Goal: Transaction & Acquisition: Purchase product/service

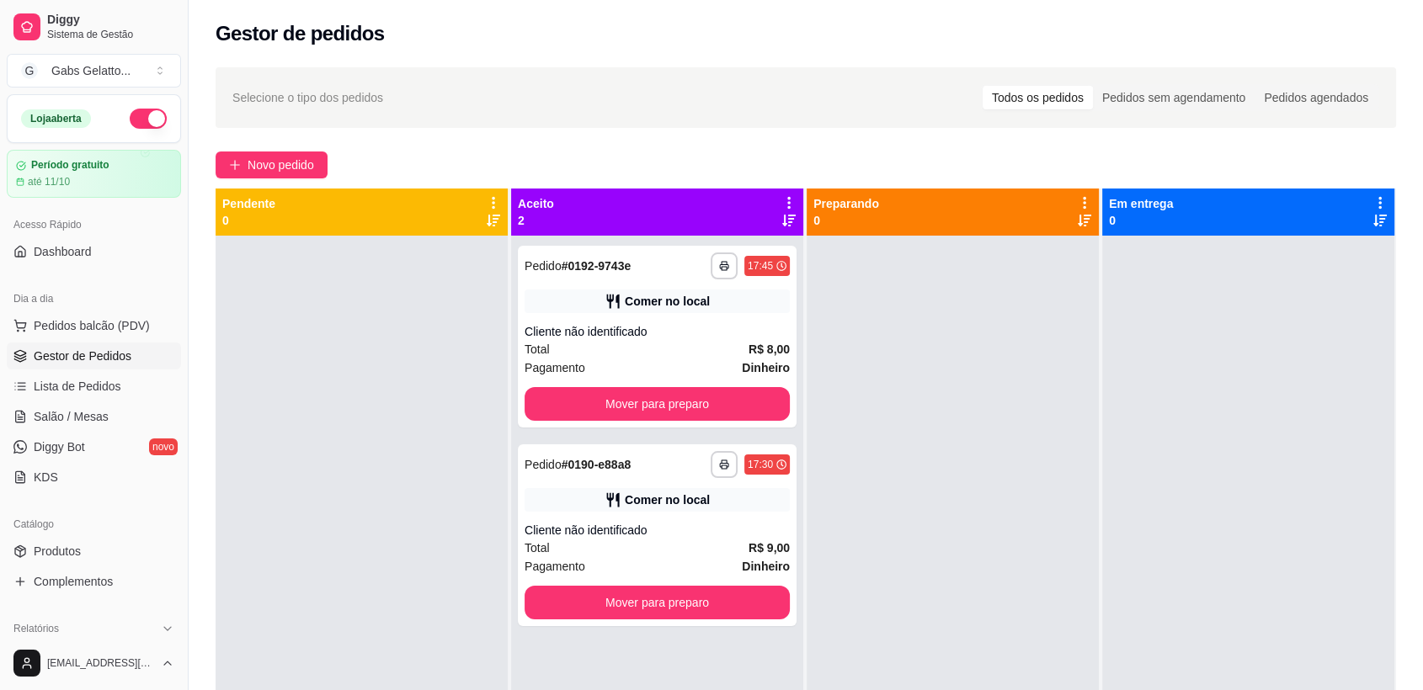
click at [149, 116] on button "button" at bounding box center [148, 119] width 37 height 20
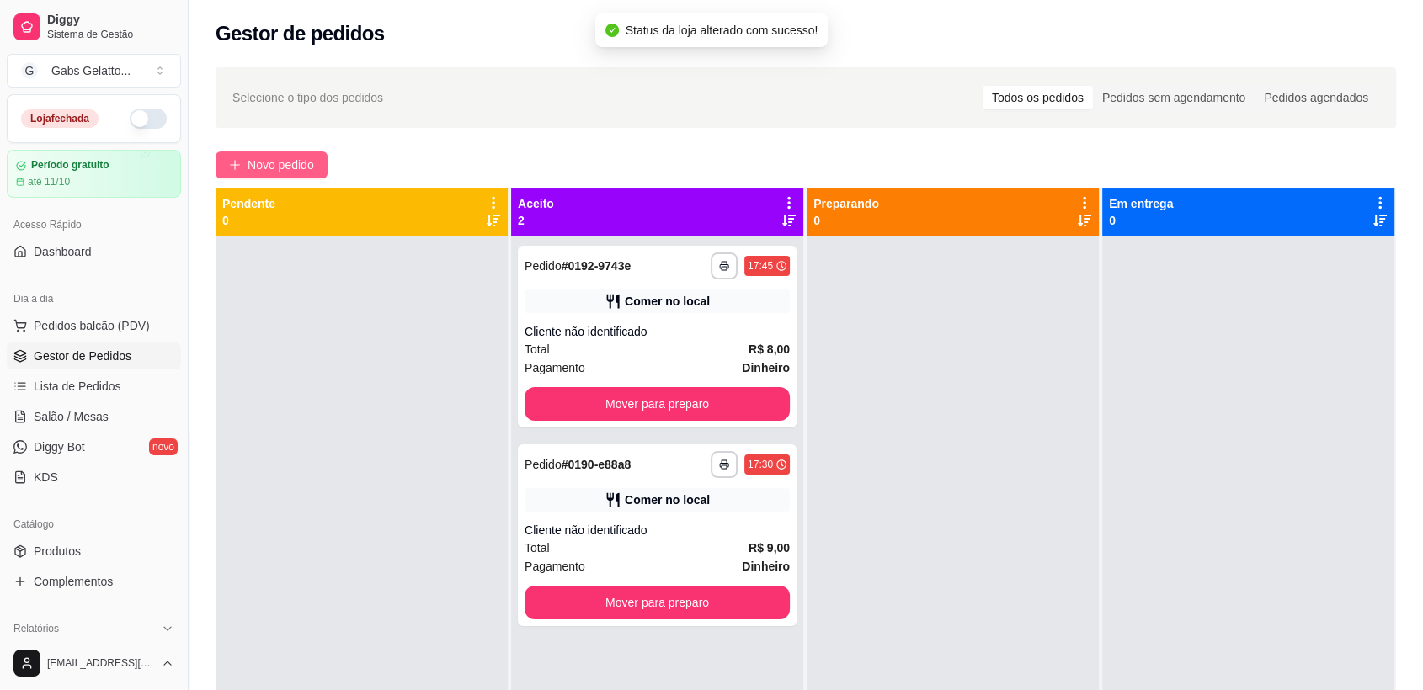
click at [296, 164] on span "Novo pedido" at bounding box center [281, 165] width 67 height 19
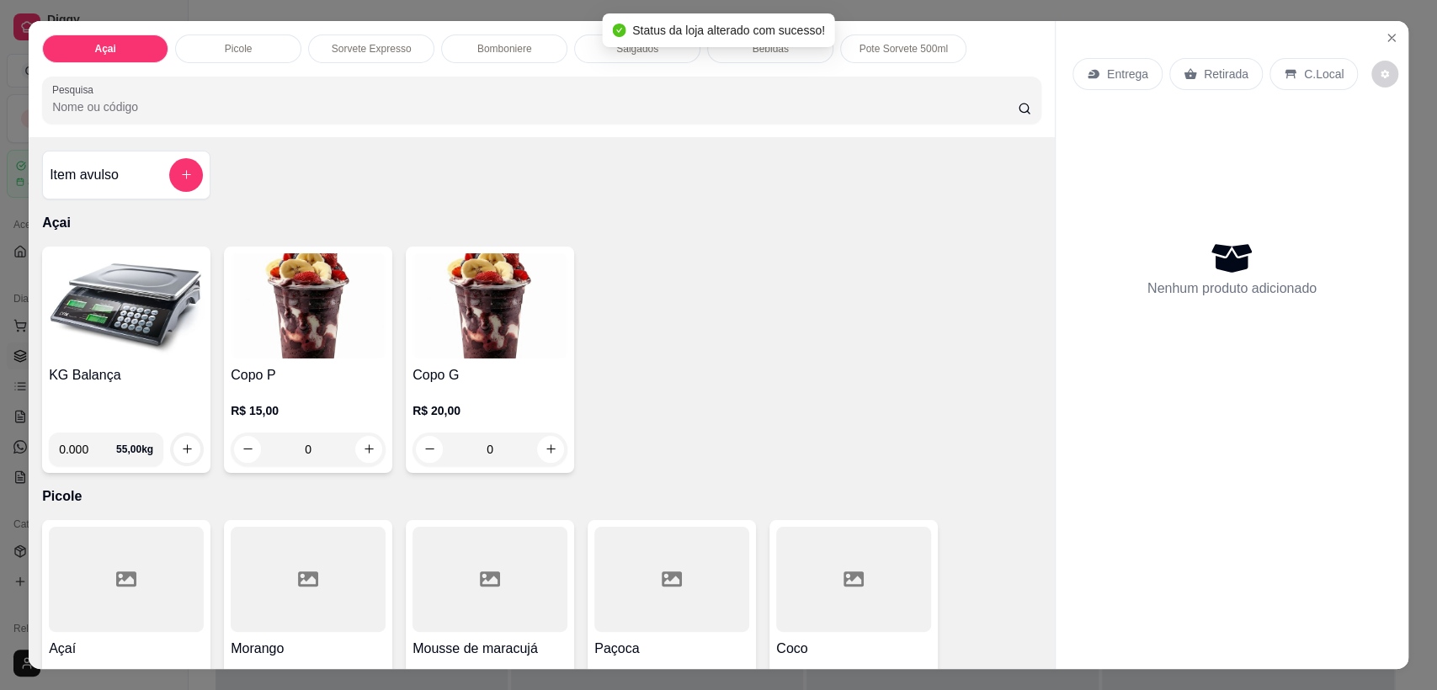
click at [477, 46] on p "Bomboniere" at bounding box center [504, 48] width 55 height 13
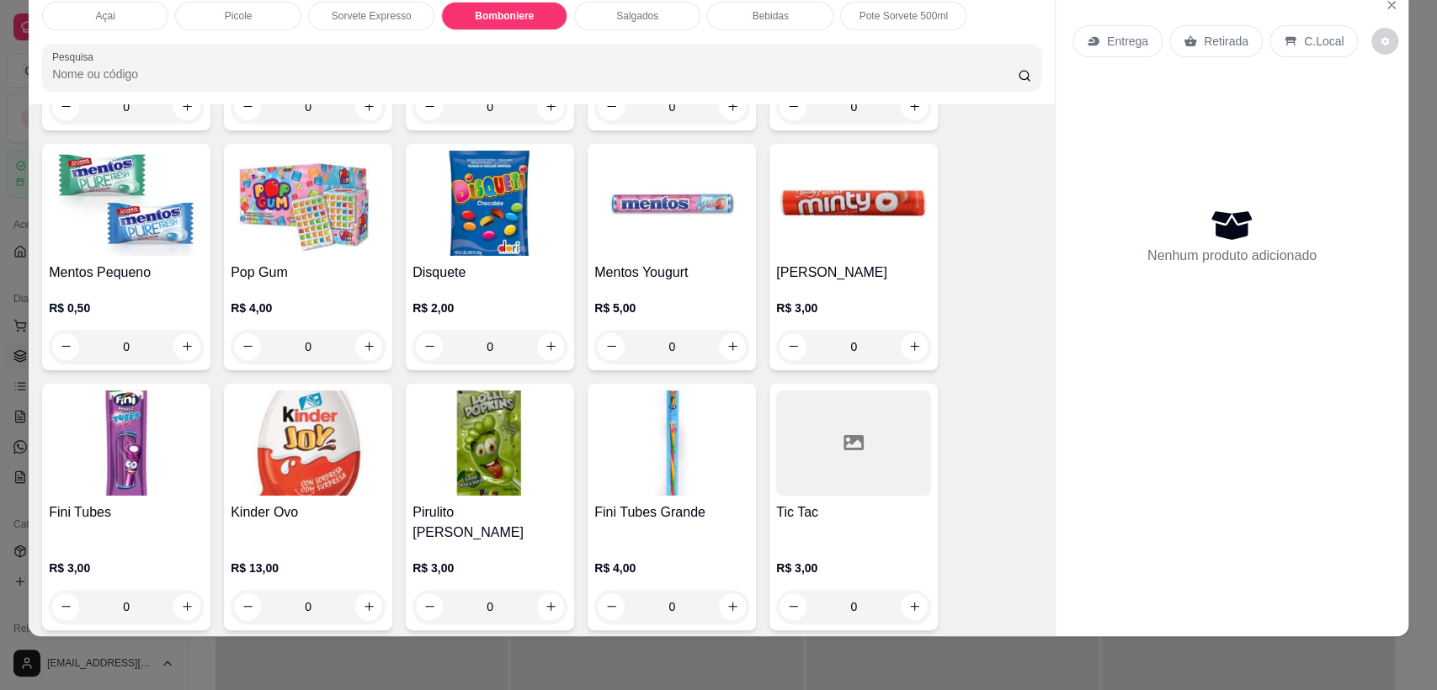
scroll to position [1777, 0]
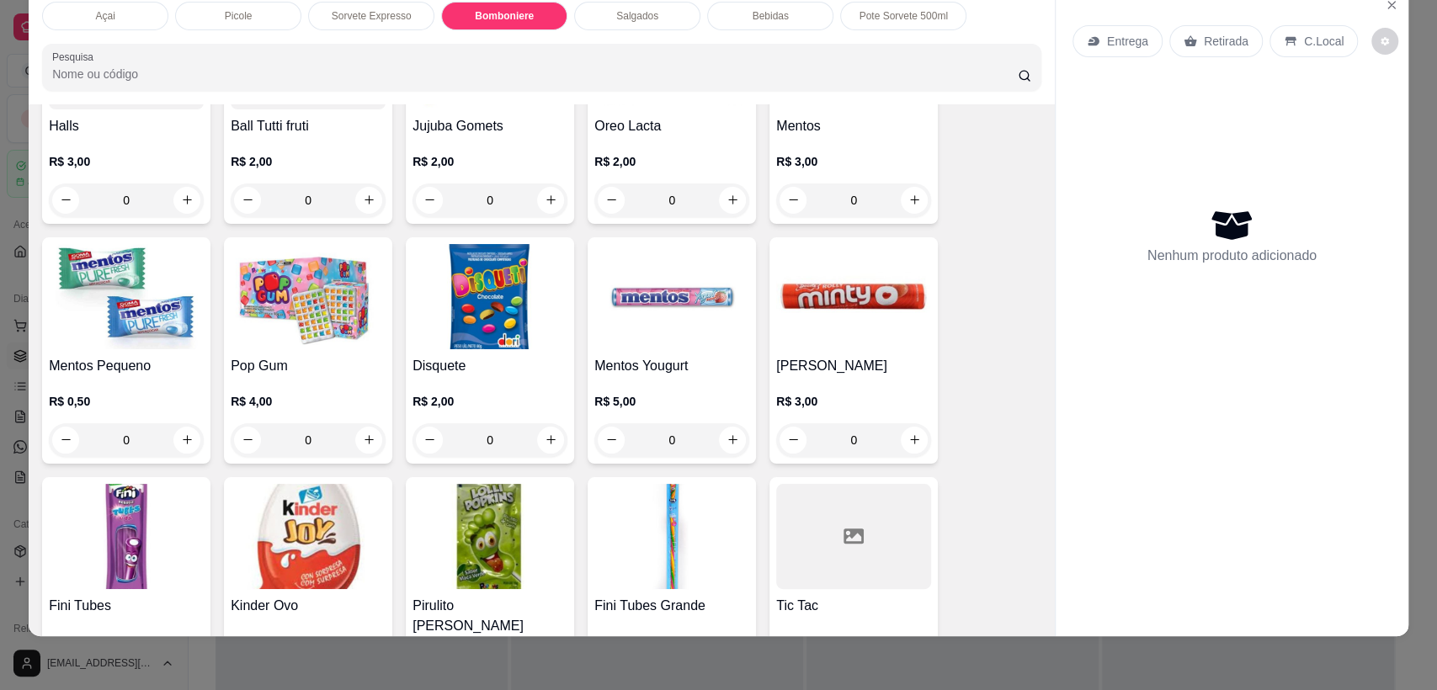
click at [296, 71] on input "Pesquisa" at bounding box center [535, 74] width 966 height 17
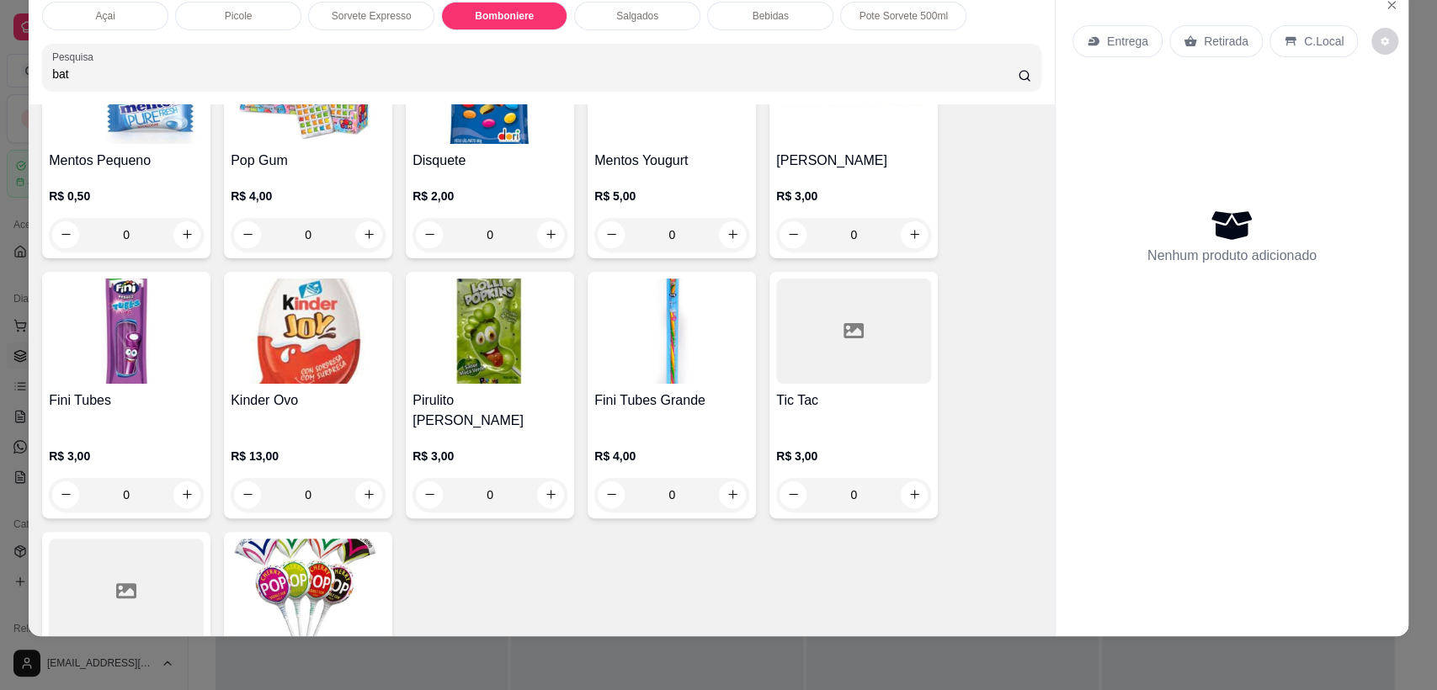
scroll to position [1845, 0]
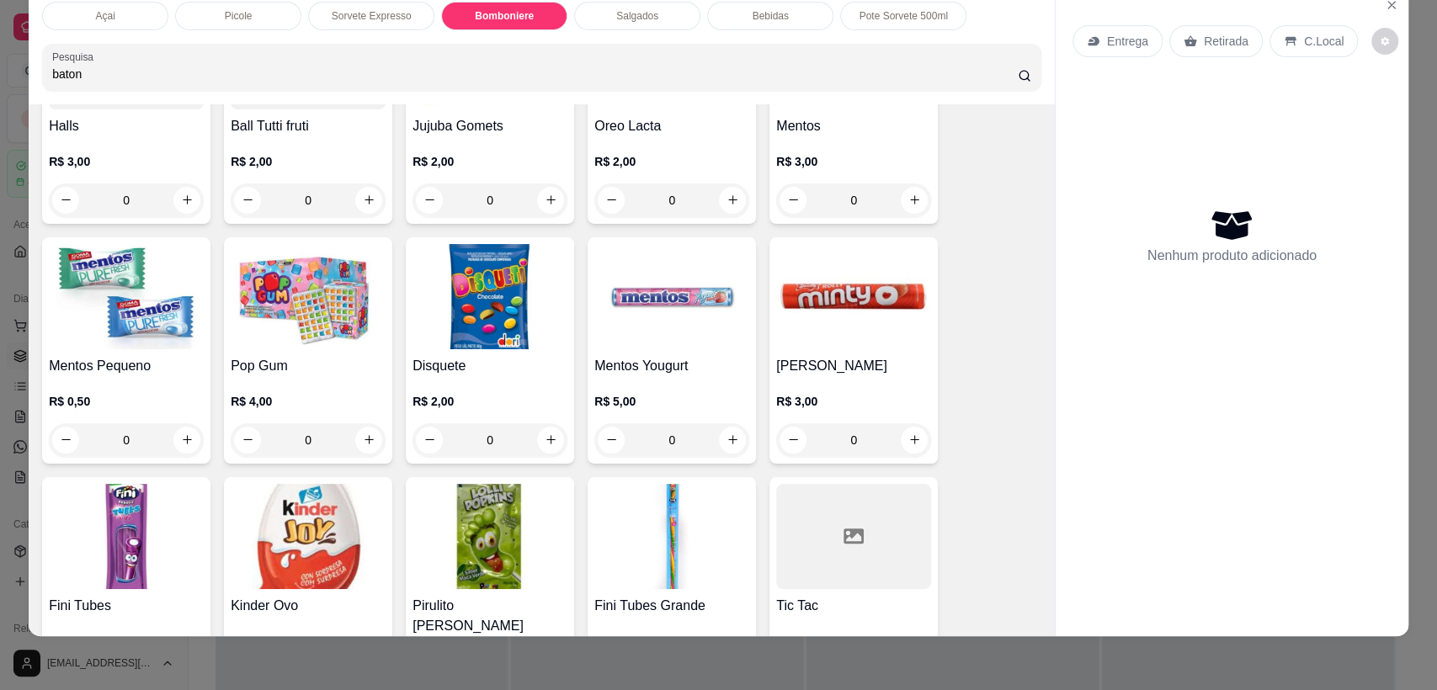
type input "baton"
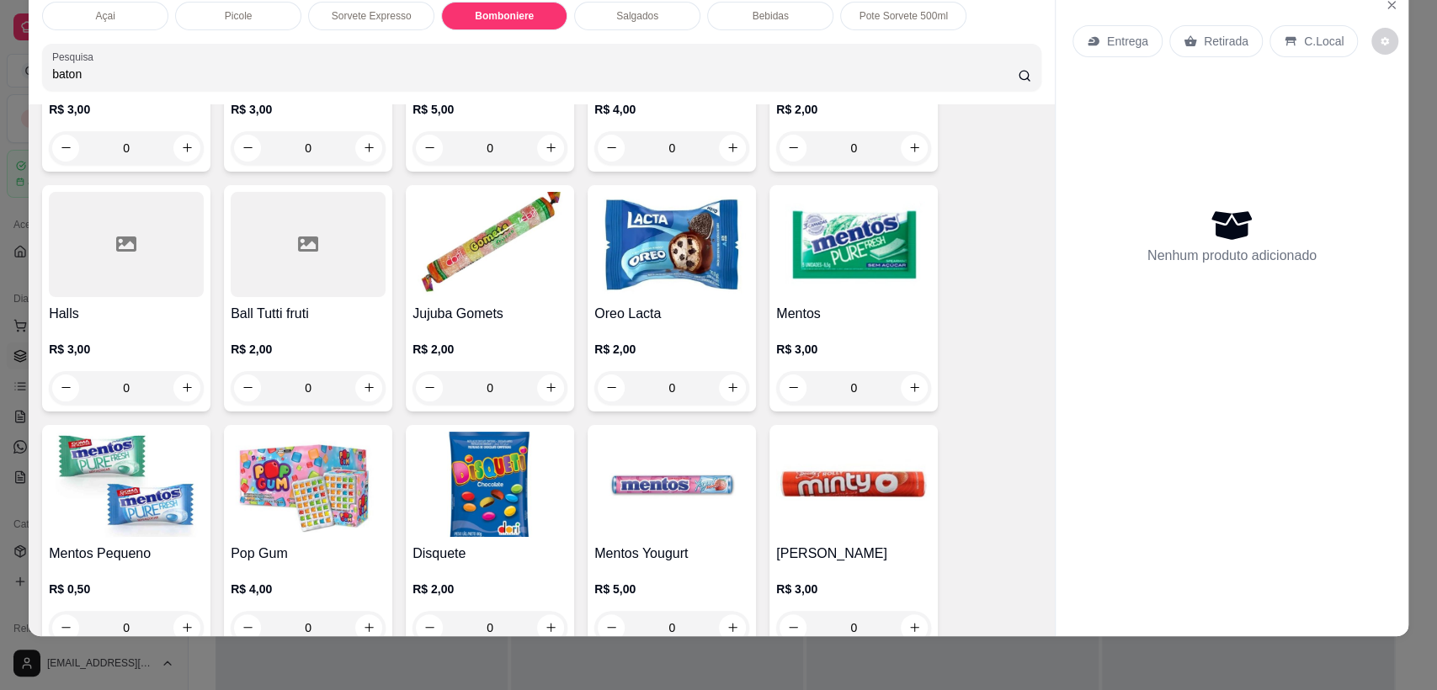
scroll to position [1564, 0]
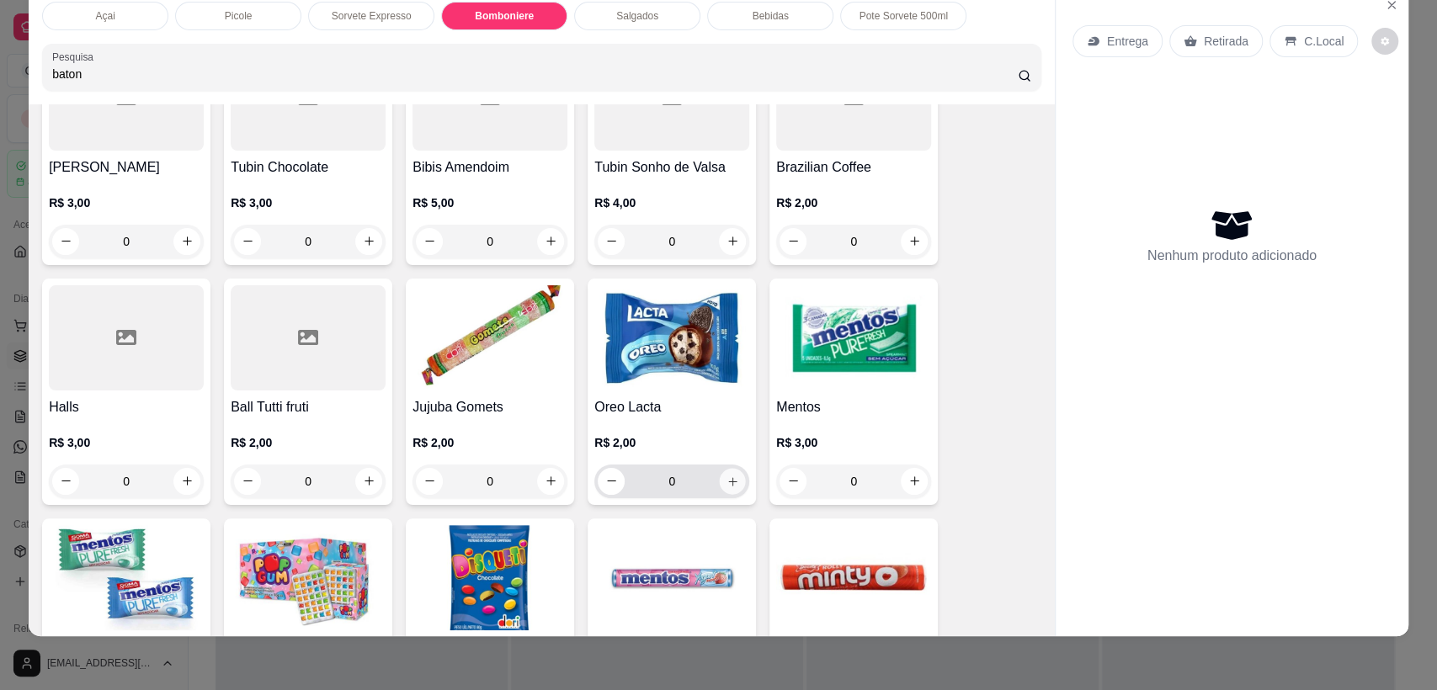
click at [727, 475] on icon "increase-product-quantity" at bounding box center [733, 481] width 13 height 13
type input "1"
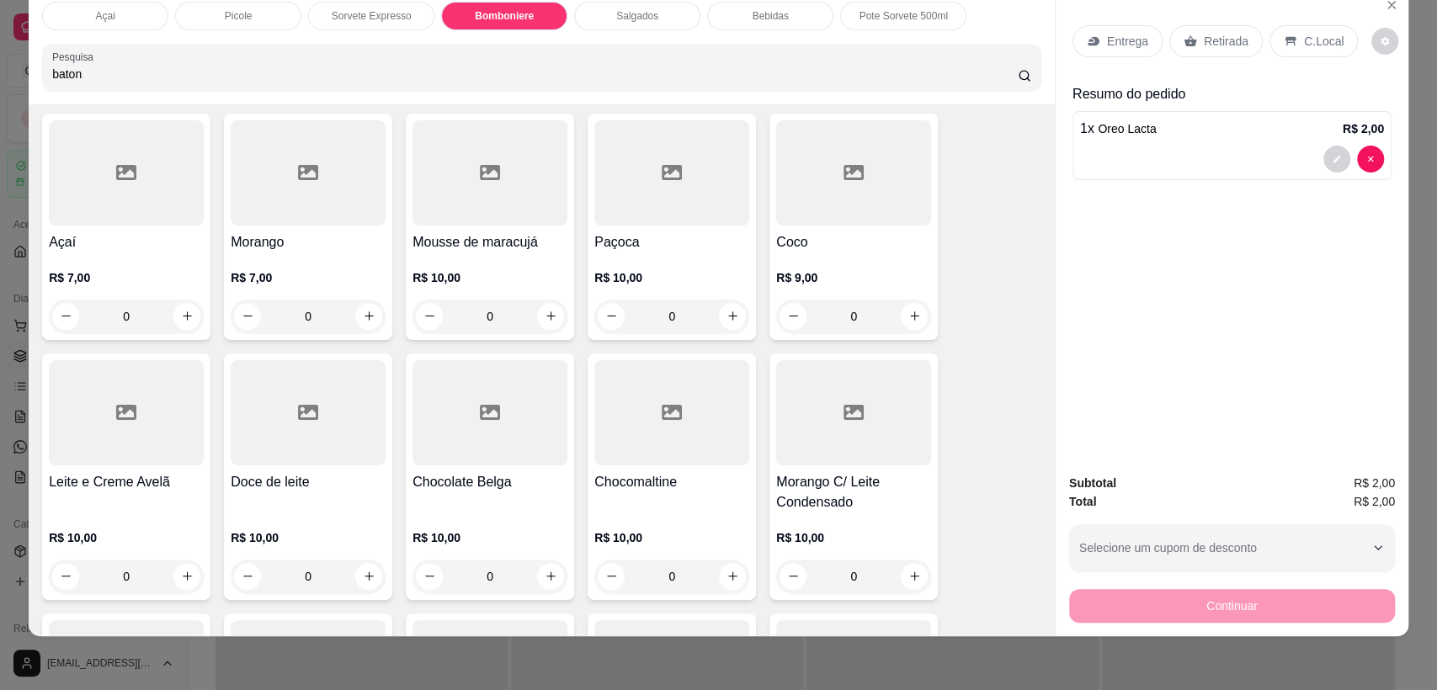
scroll to position [0, 0]
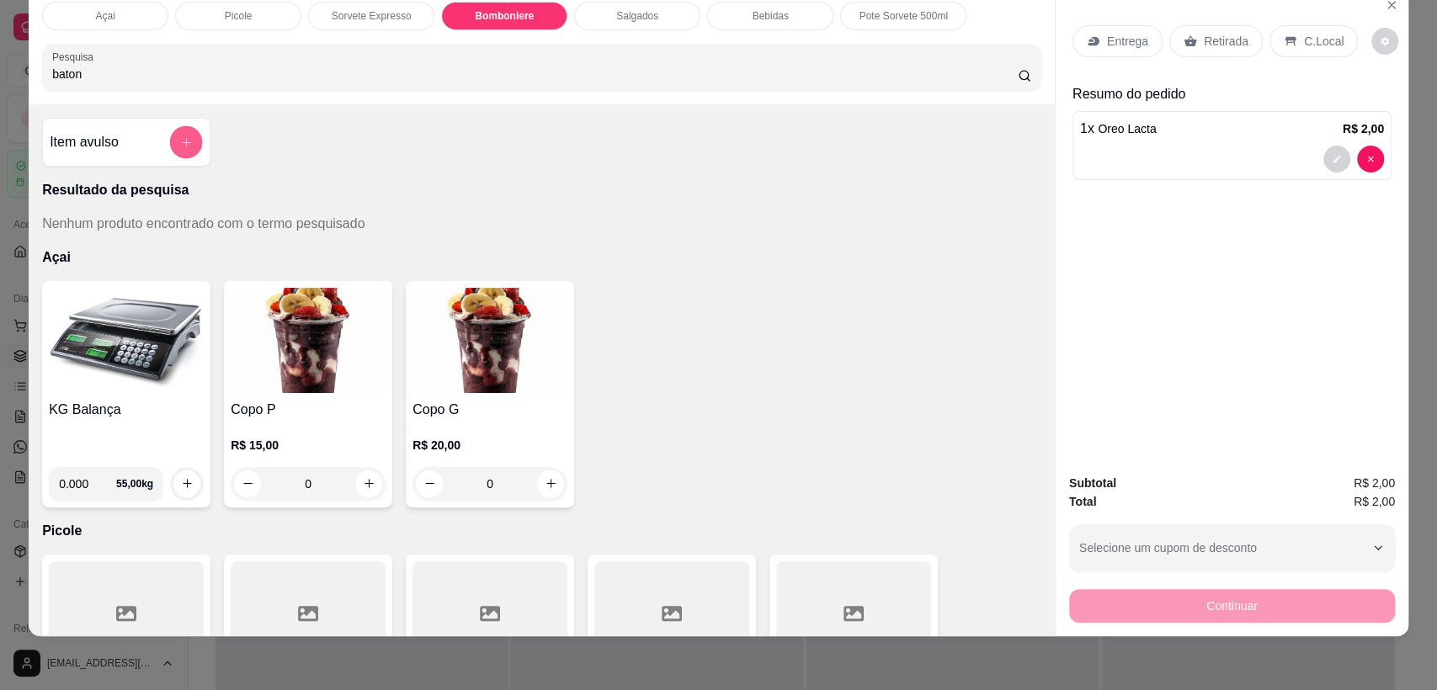
click at [188, 145] on button "add-separate-item" at bounding box center [186, 141] width 33 height 33
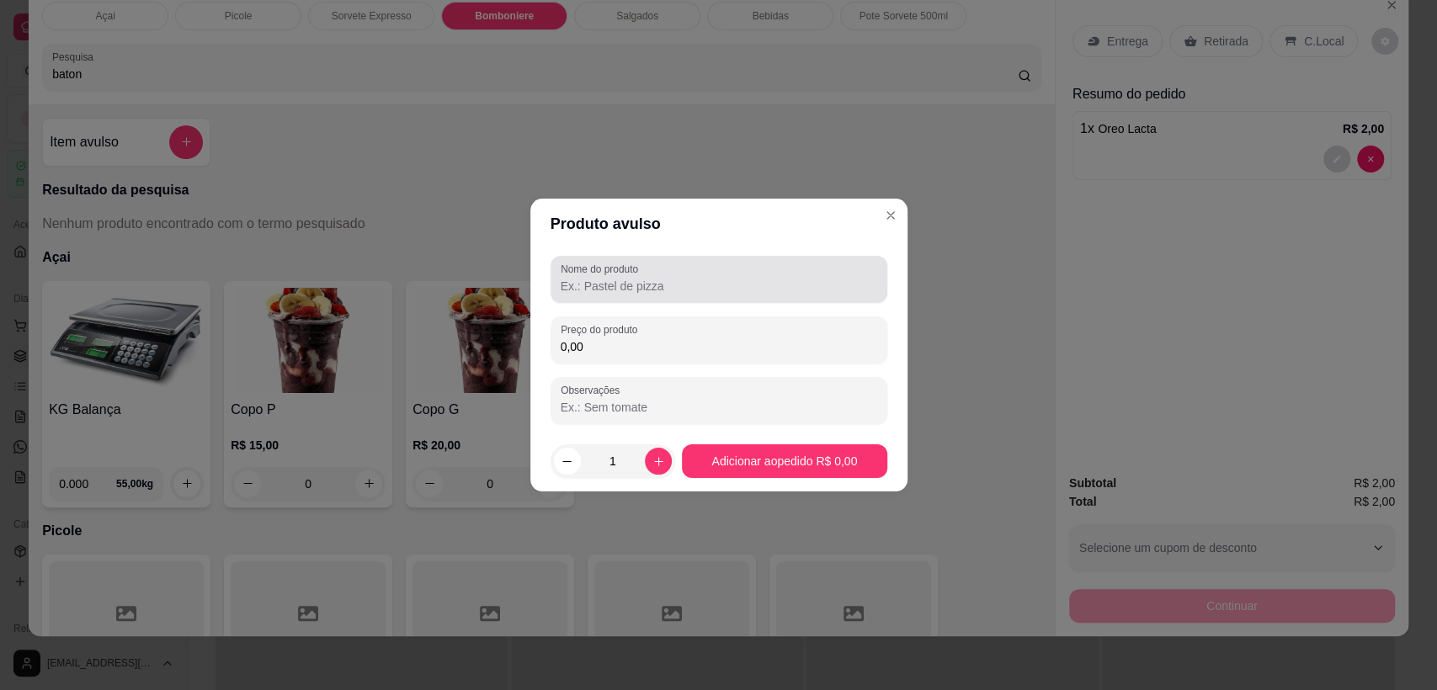
click at [625, 286] on input "Nome do produto" at bounding box center [719, 286] width 317 height 17
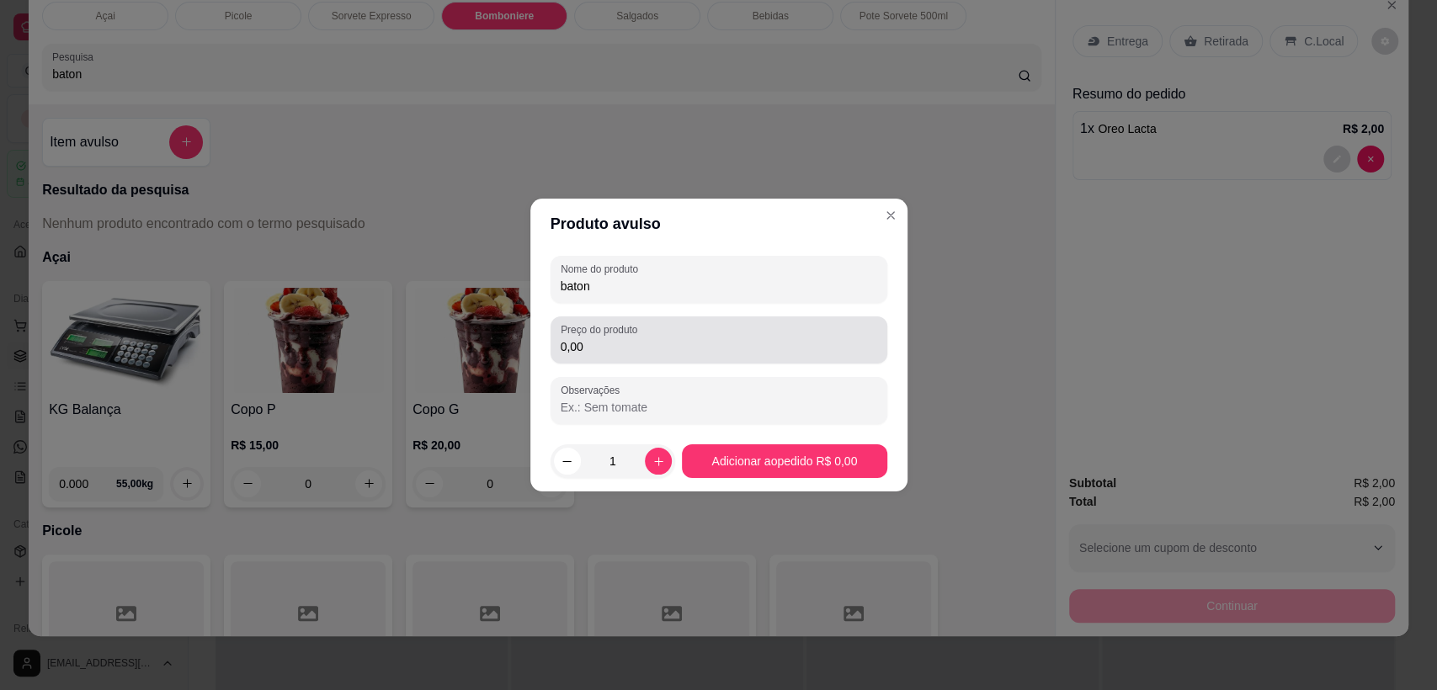
click at [687, 354] on input "0,00" at bounding box center [719, 346] width 317 height 17
click at [658, 291] on input "baton" at bounding box center [719, 286] width 317 height 17
type input "batom"
click at [696, 353] on input "0,00" at bounding box center [719, 346] width 317 height 17
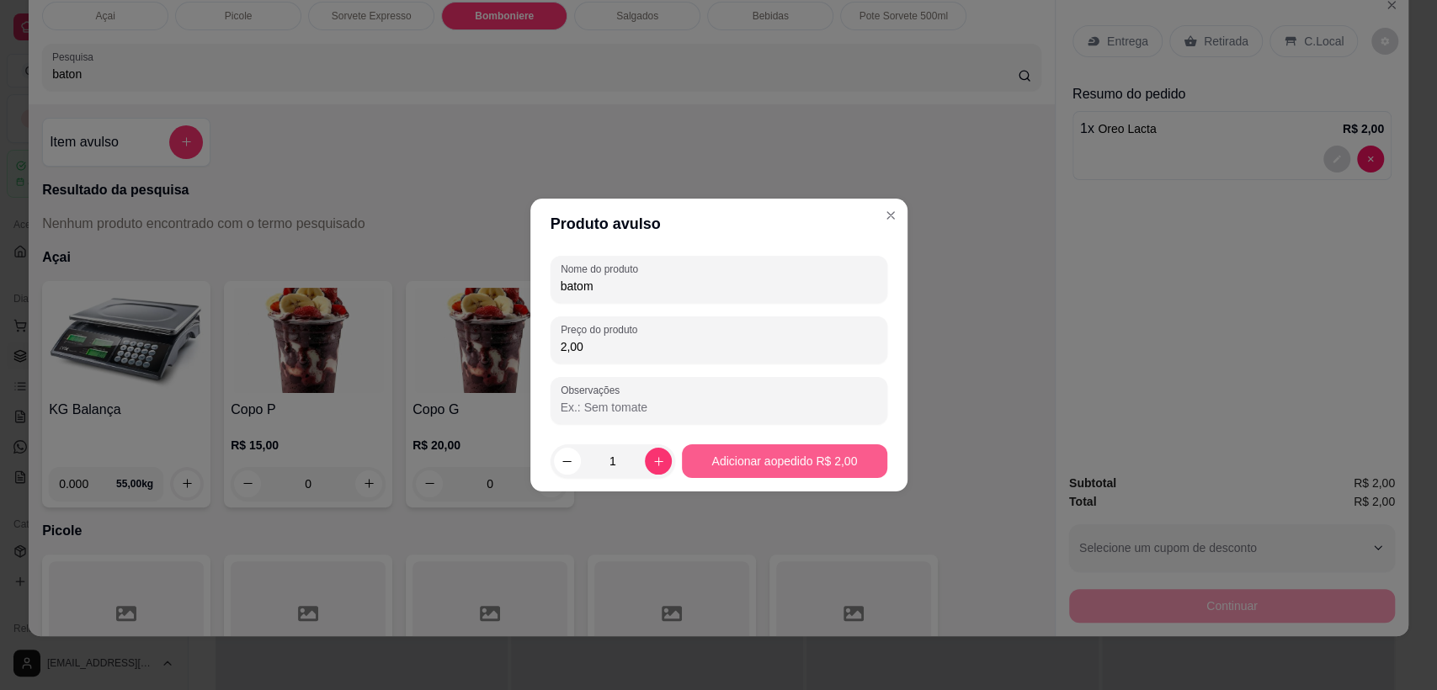
type input "2,00"
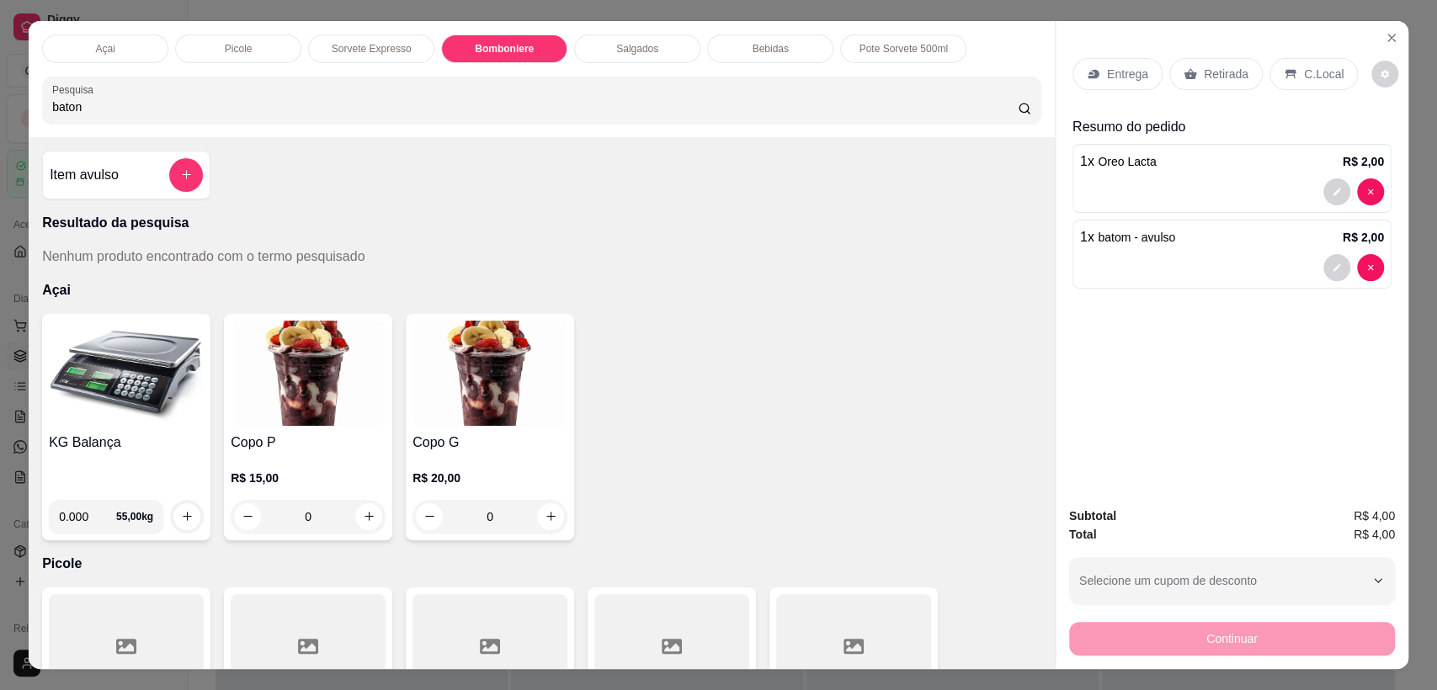
click at [87, 516] on input "0.000" at bounding box center [87, 517] width 57 height 34
type input "0.380"
click at [187, 508] on button "increase-product-quantity" at bounding box center [187, 517] width 26 height 26
click at [1300, 86] on div "C.Local" at bounding box center [1314, 74] width 88 height 32
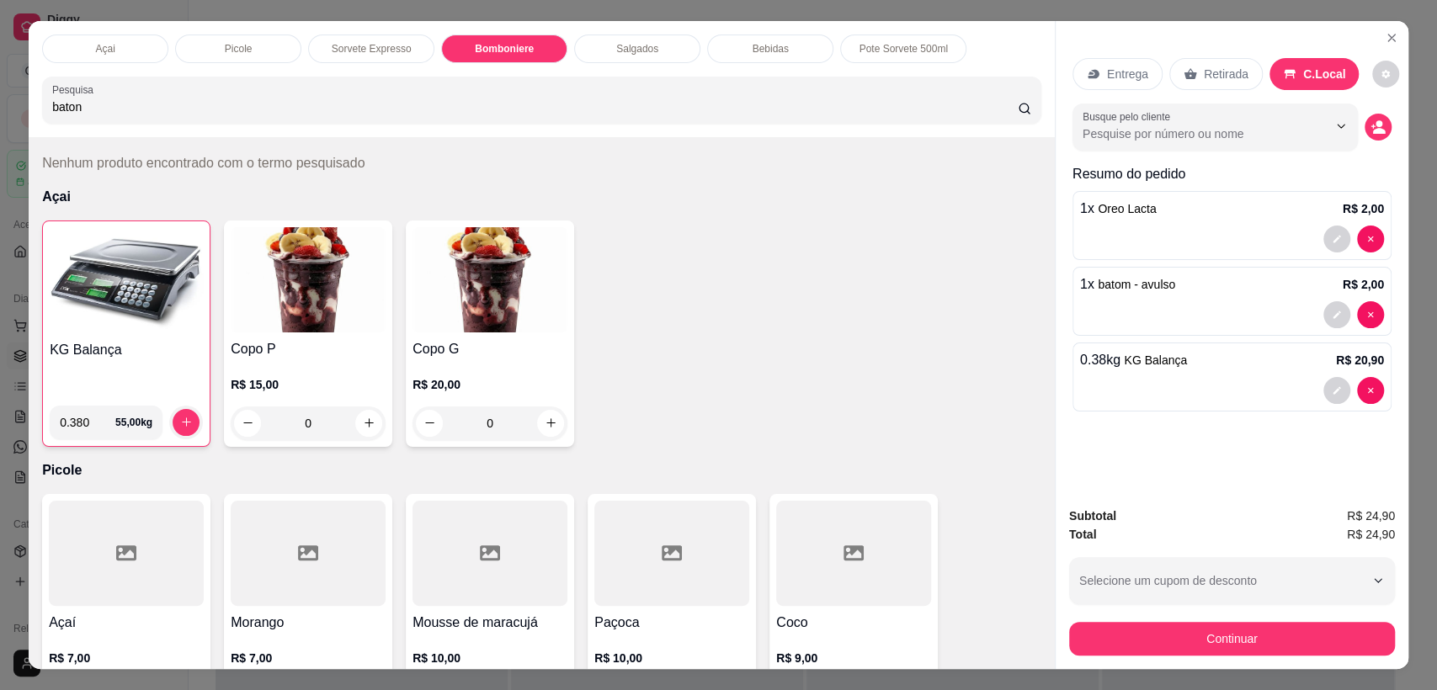
scroll to position [33, 0]
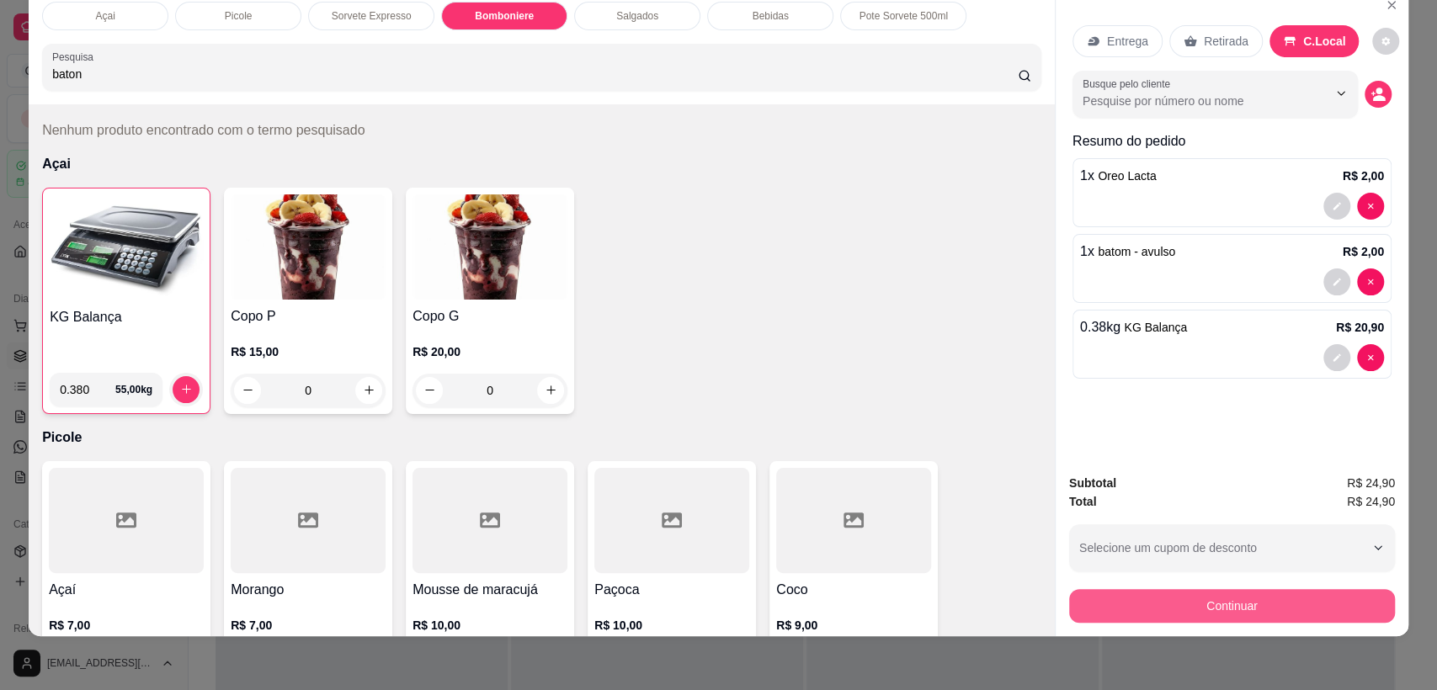
click at [1253, 611] on button "Continuar" at bounding box center [1232, 606] width 326 height 34
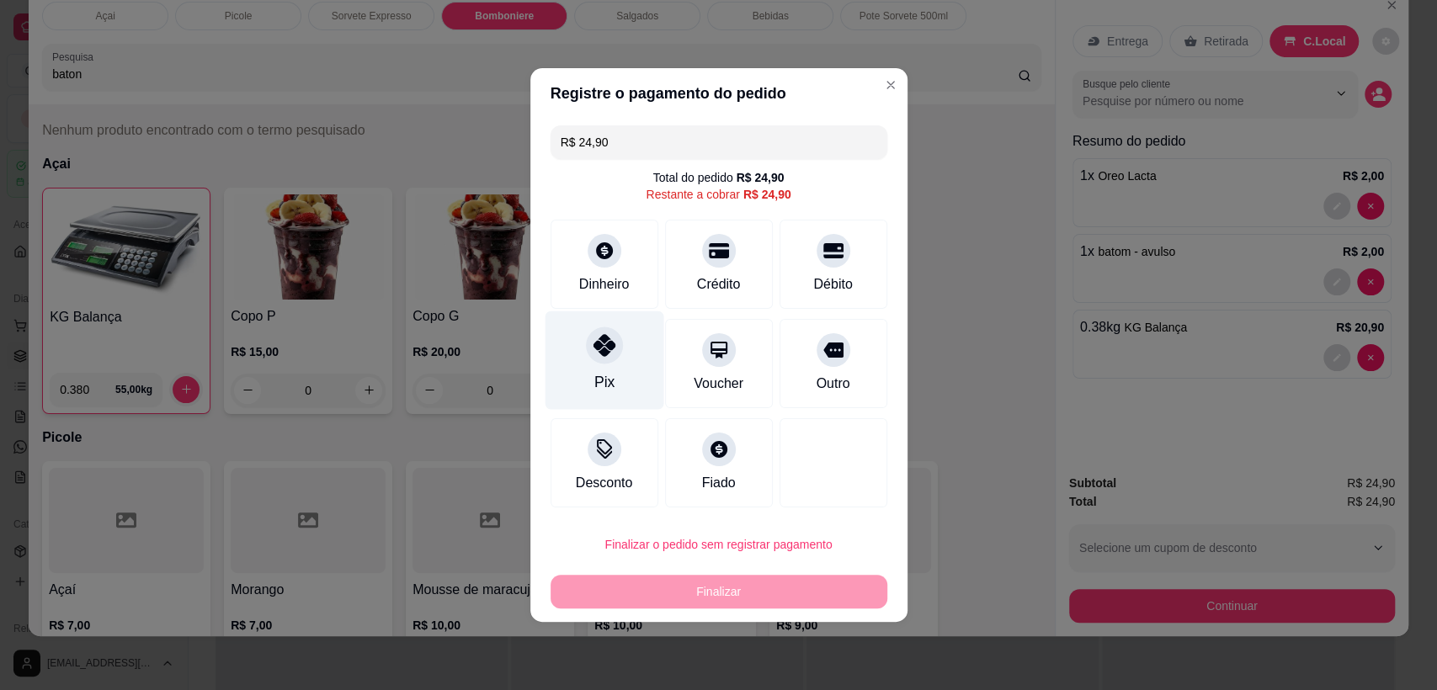
click at [614, 343] on div at bounding box center [604, 345] width 37 height 37
type input "R$ 0,00"
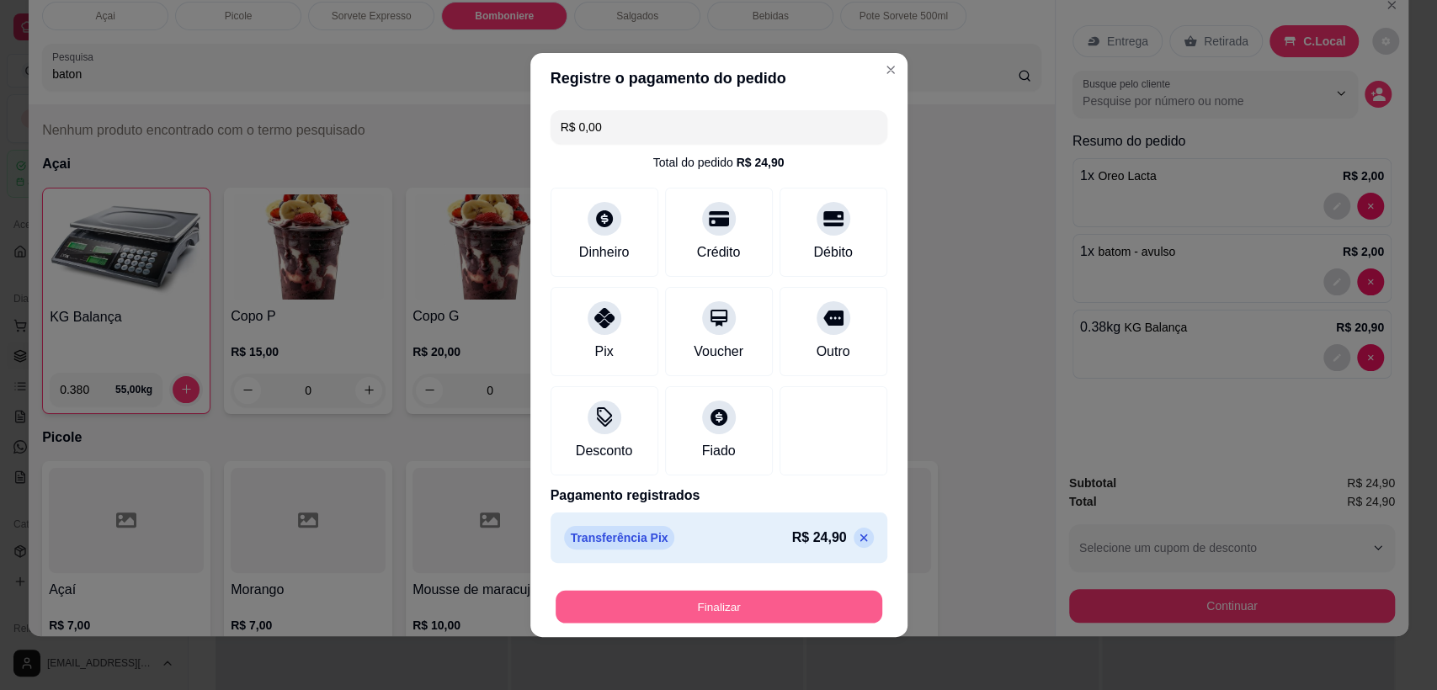
click at [738, 610] on button "Finalizar" at bounding box center [719, 607] width 327 height 33
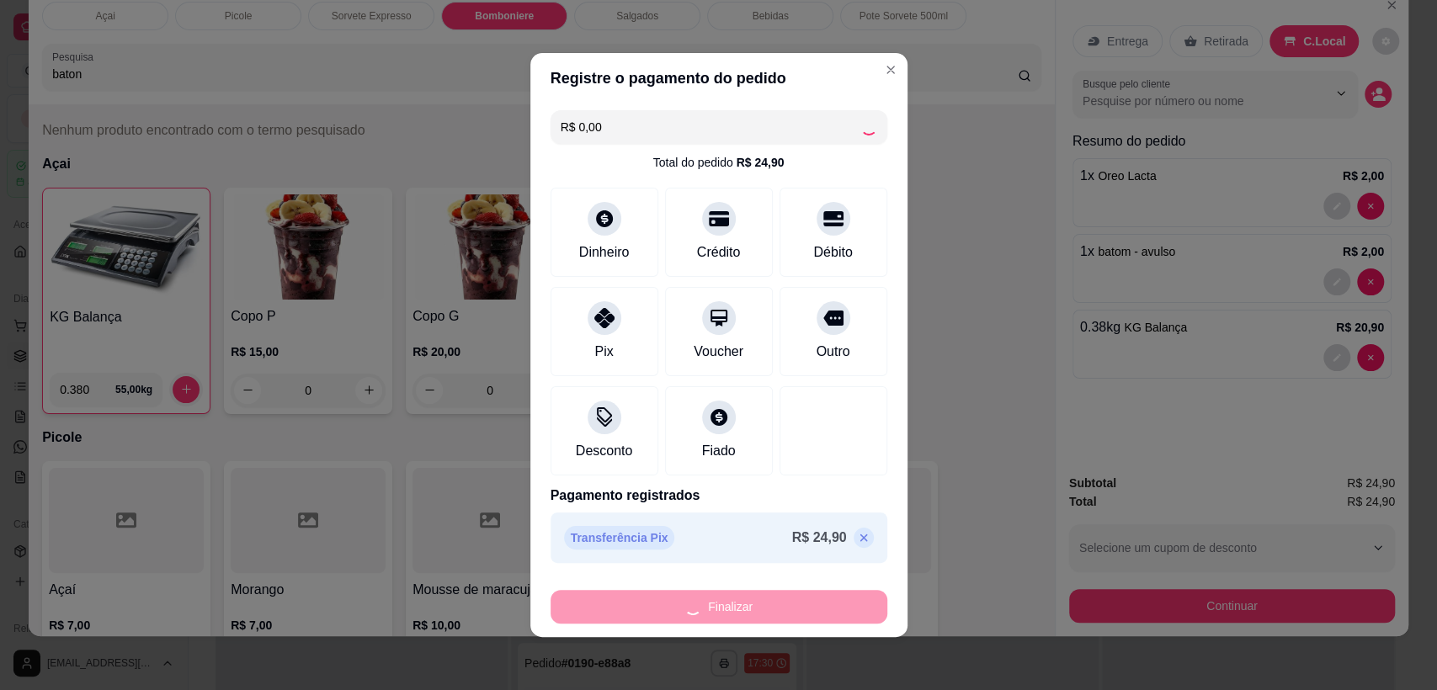
type input "0"
type input "-R$ 24,90"
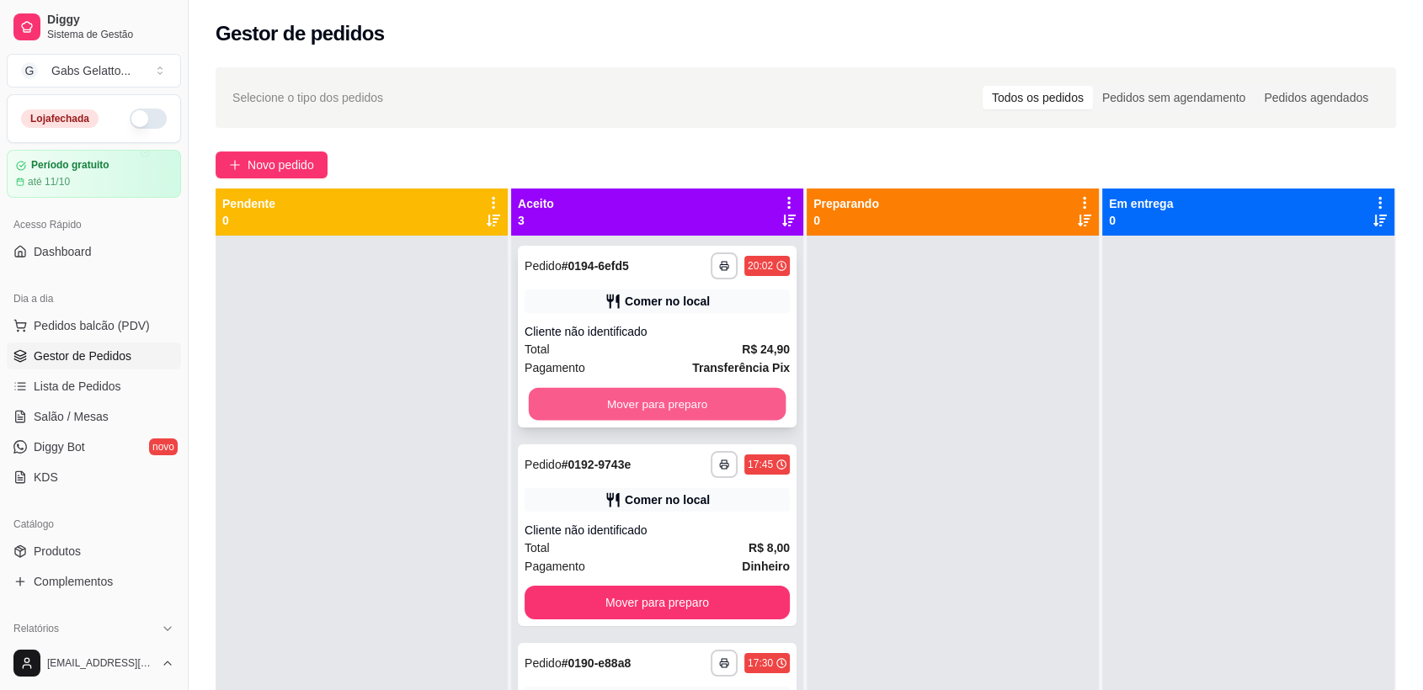
click at [587, 395] on button "Mover para preparo" at bounding box center [658, 404] width 258 height 33
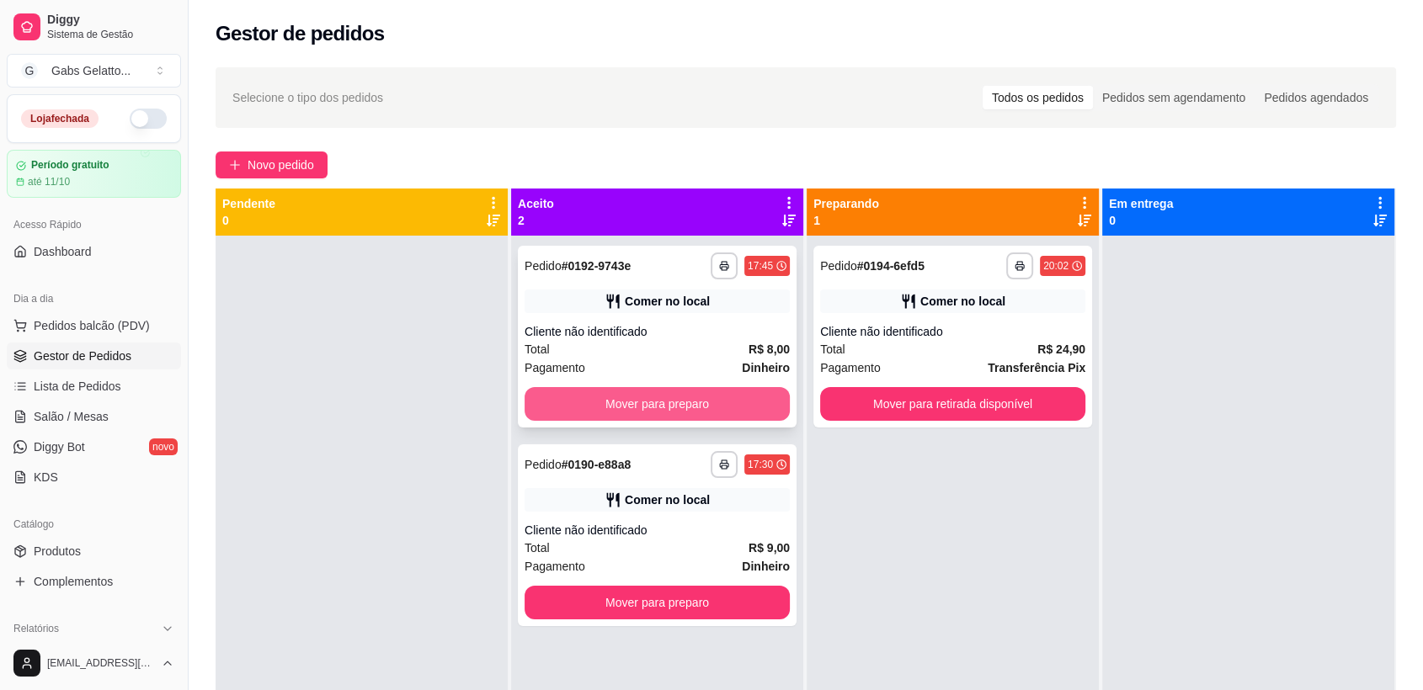
click at [597, 406] on button "Mover para preparo" at bounding box center [657, 404] width 265 height 34
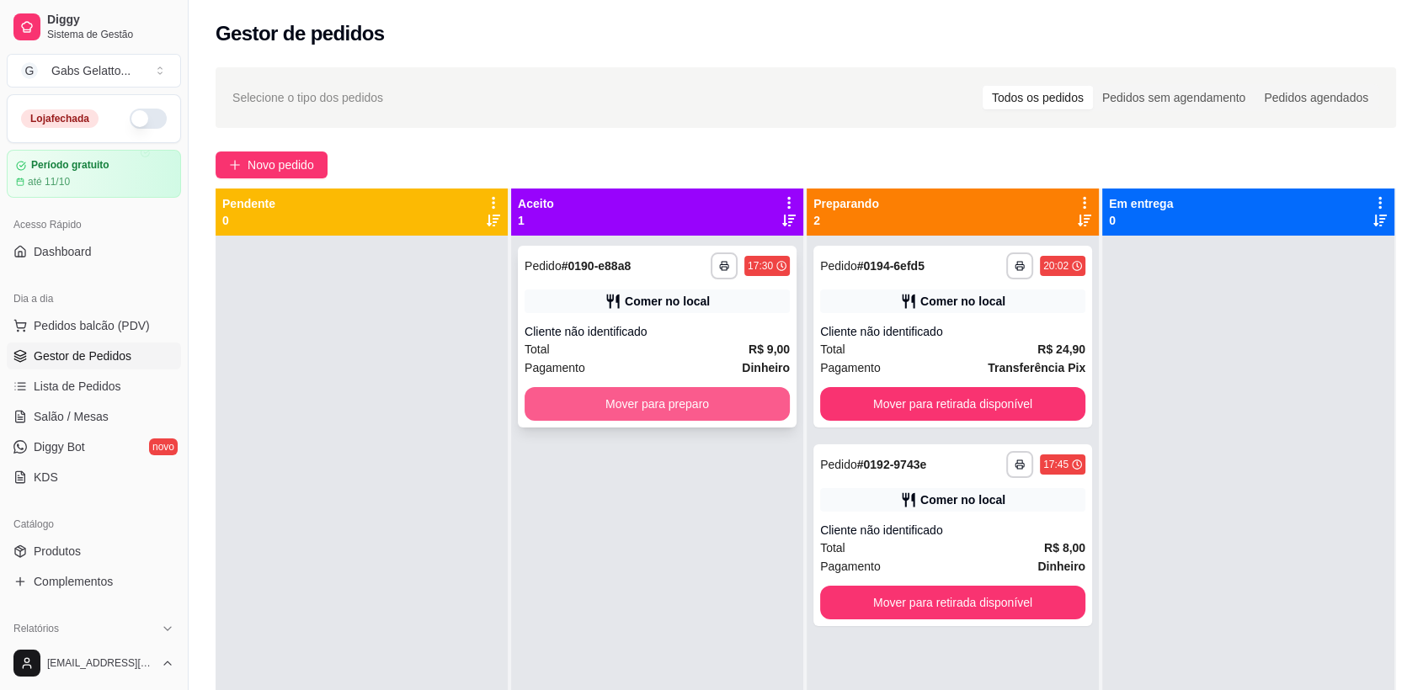
click at [602, 408] on button "Mover para preparo" at bounding box center [657, 404] width 265 height 34
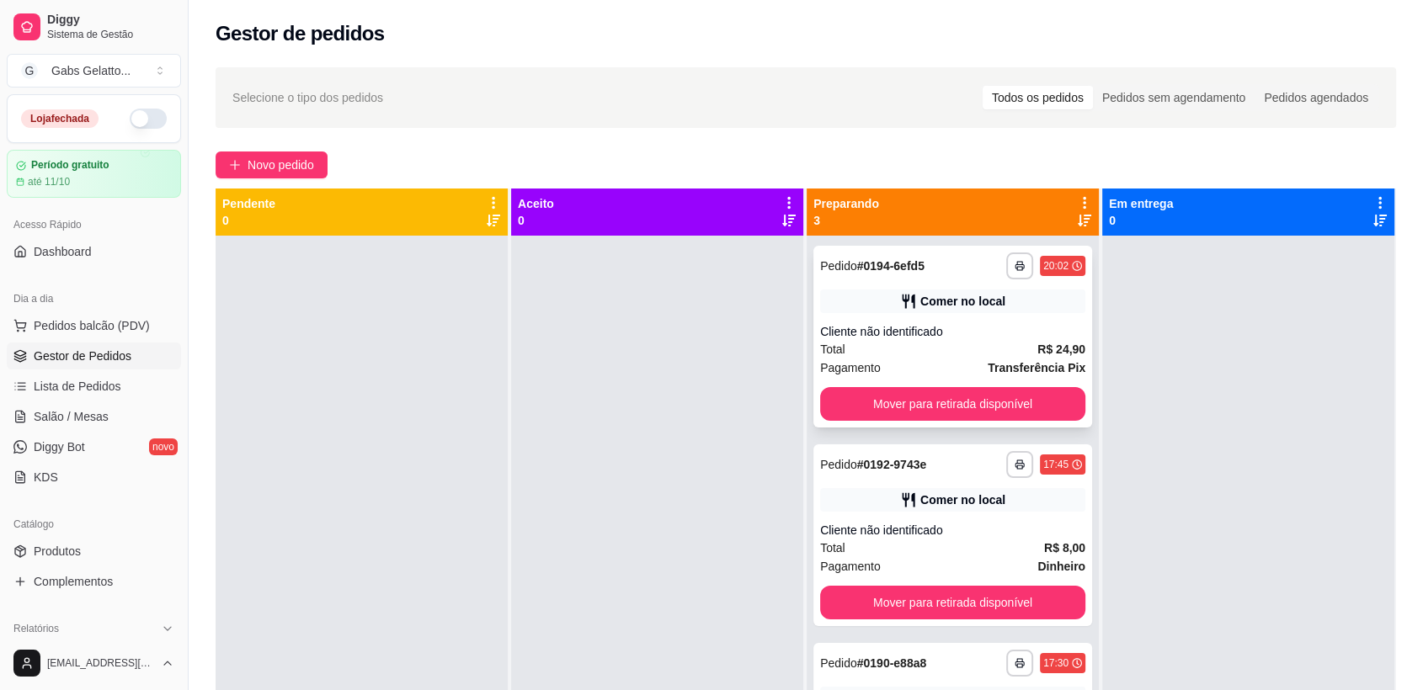
click at [932, 408] on button "Mover para retirada disponível" at bounding box center [952, 404] width 265 height 34
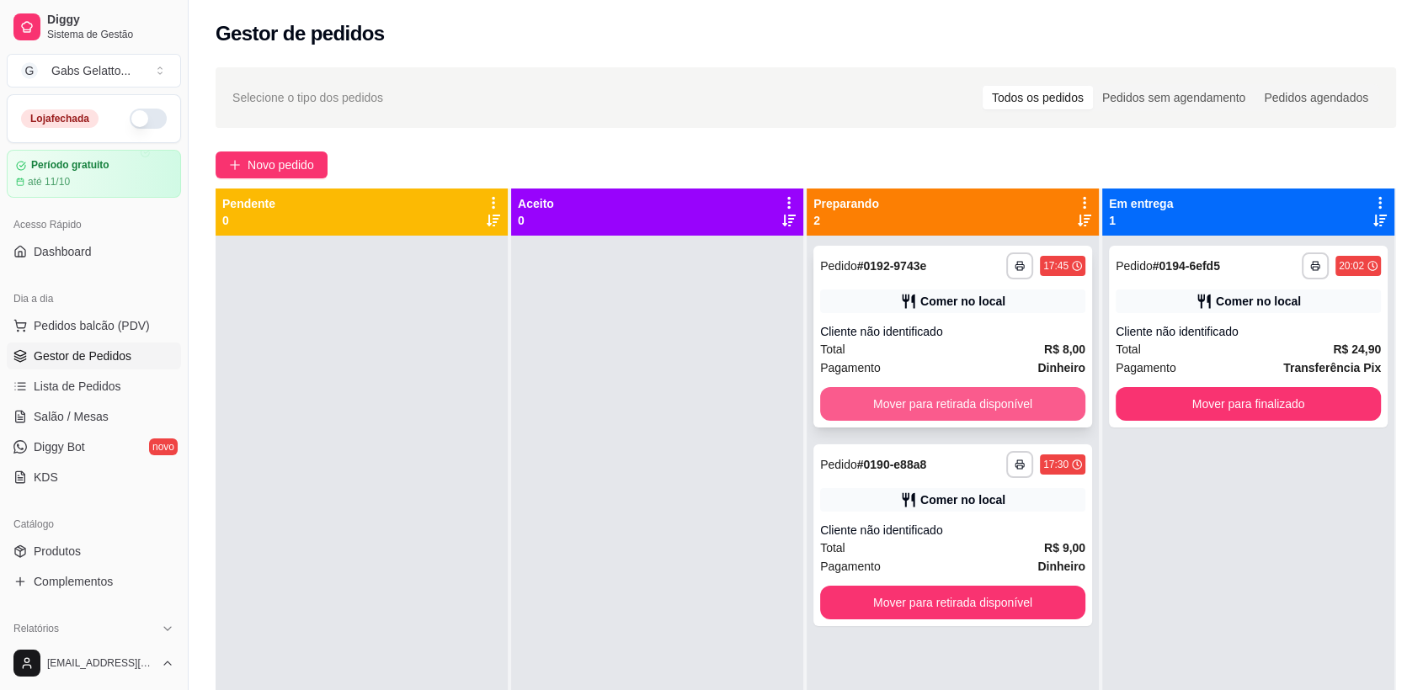
click at [990, 409] on button "Mover para retirada disponível" at bounding box center [952, 404] width 265 height 34
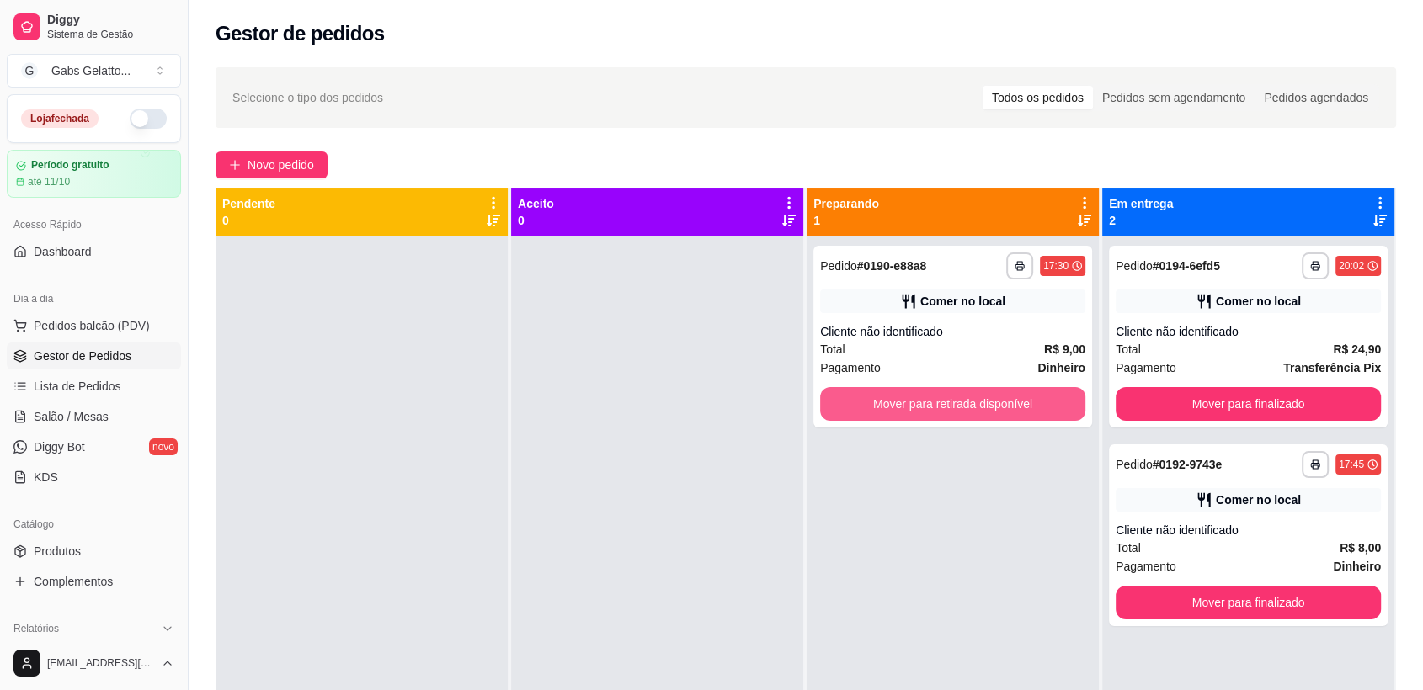
click at [988, 409] on button "Mover para retirada disponível" at bounding box center [952, 404] width 265 height 34
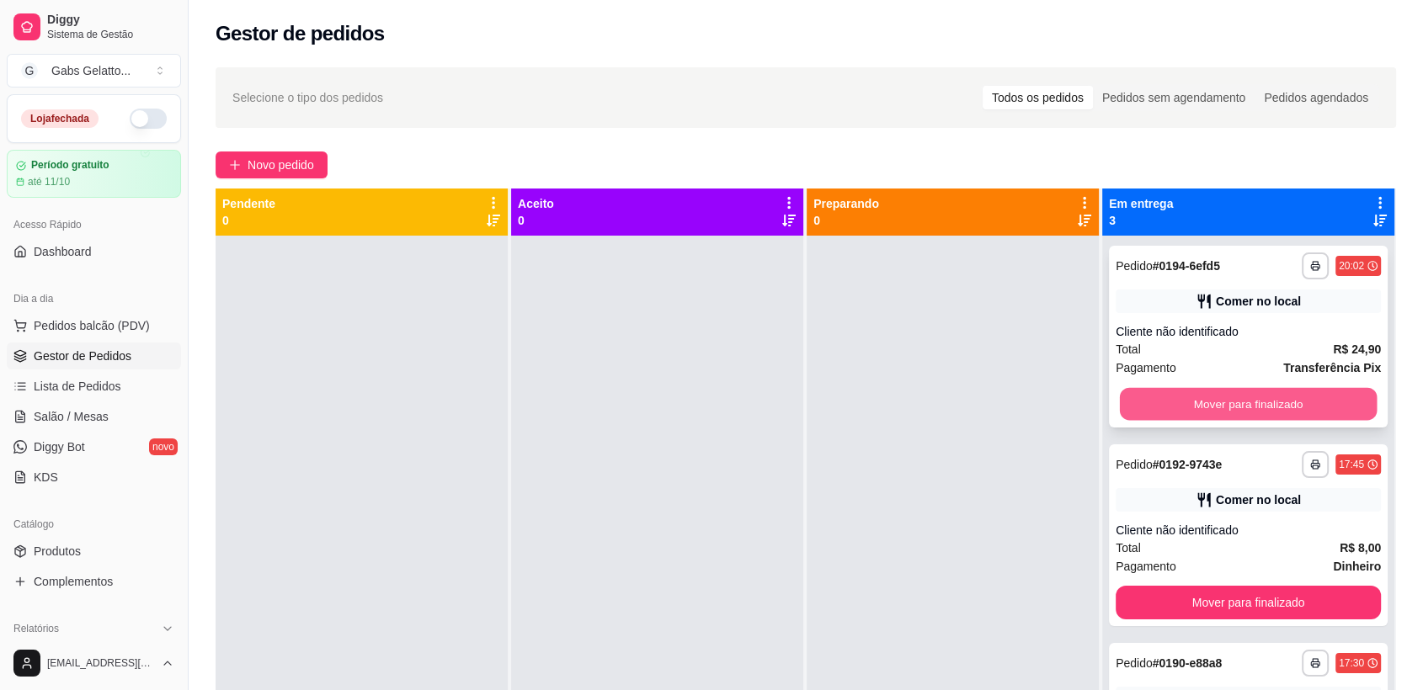
click at [1196, 395] on button "Mover para finalizado" at bounding box center [1249, 404] width 258 height 33
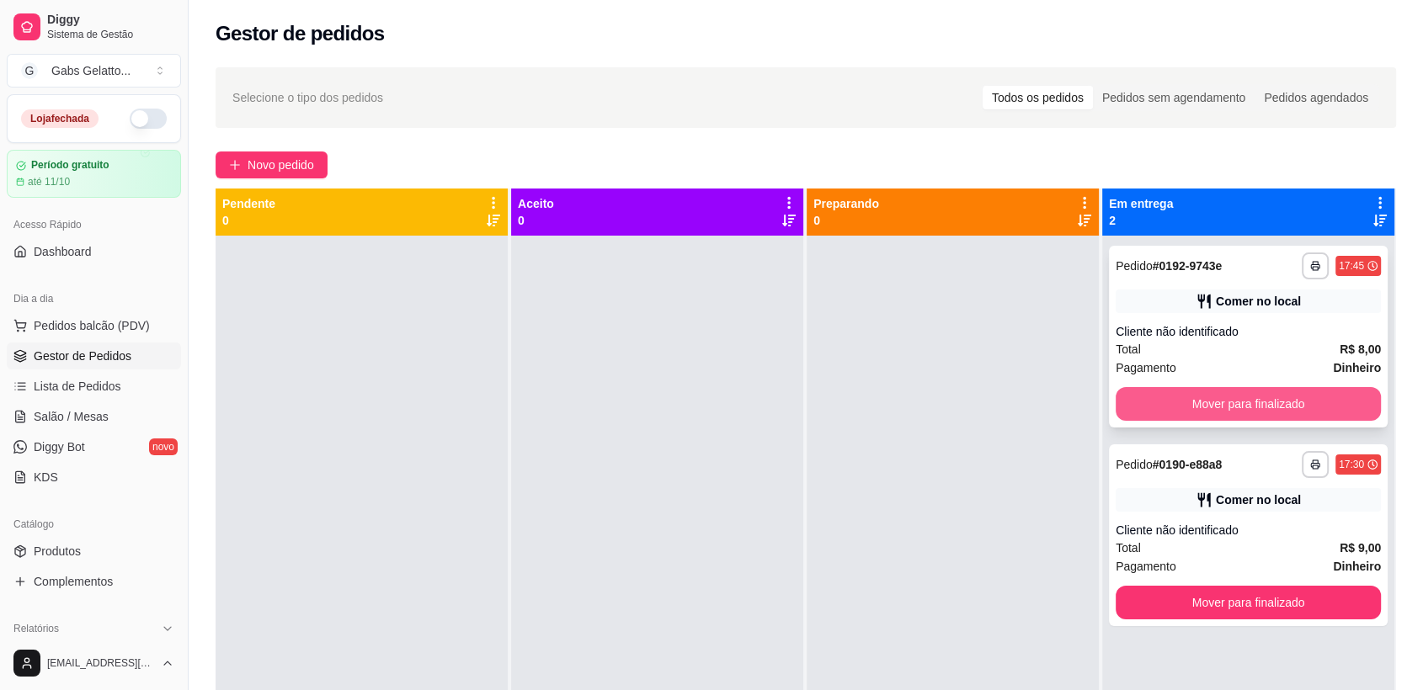
click at [1203, 406] on button "Mover para finalizado" at bounding box center [1248, 404] width 265 height 34
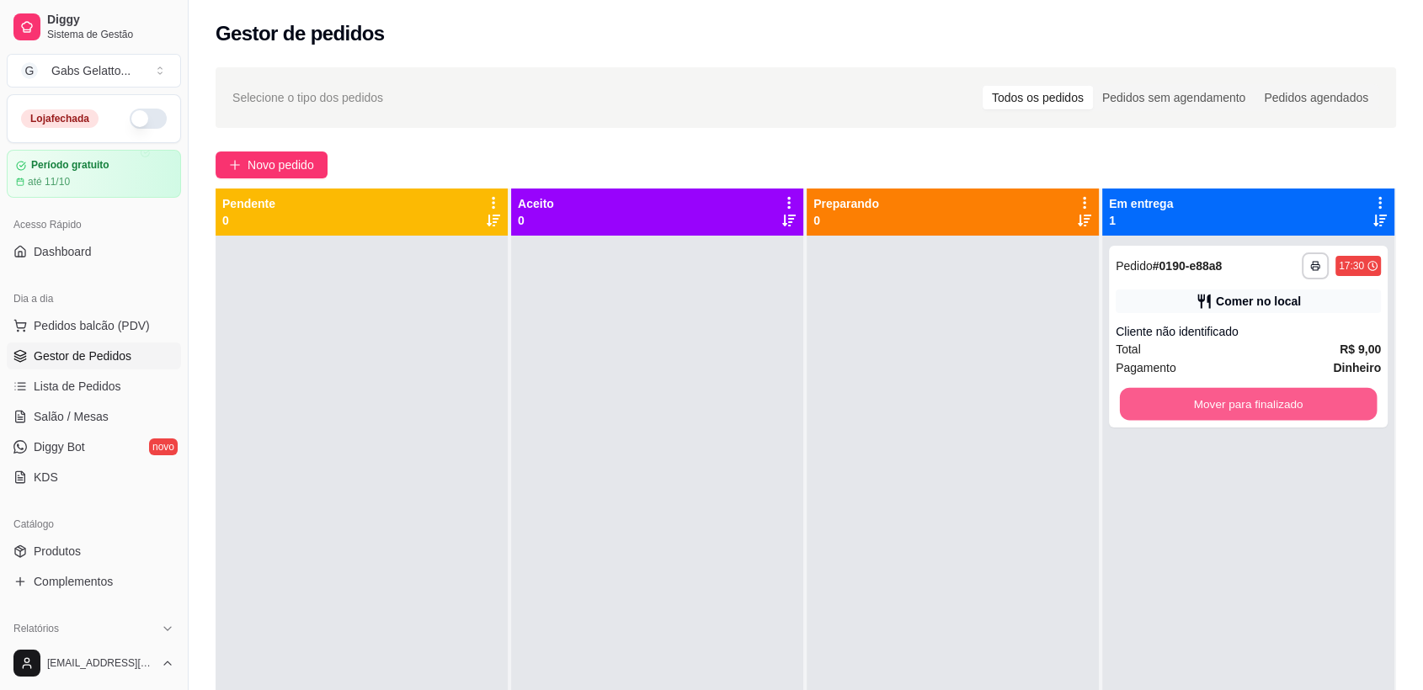
click at [1203, 406] on button "Mover para finalizado" at bounding box center [1249, 404] width 258 height 33
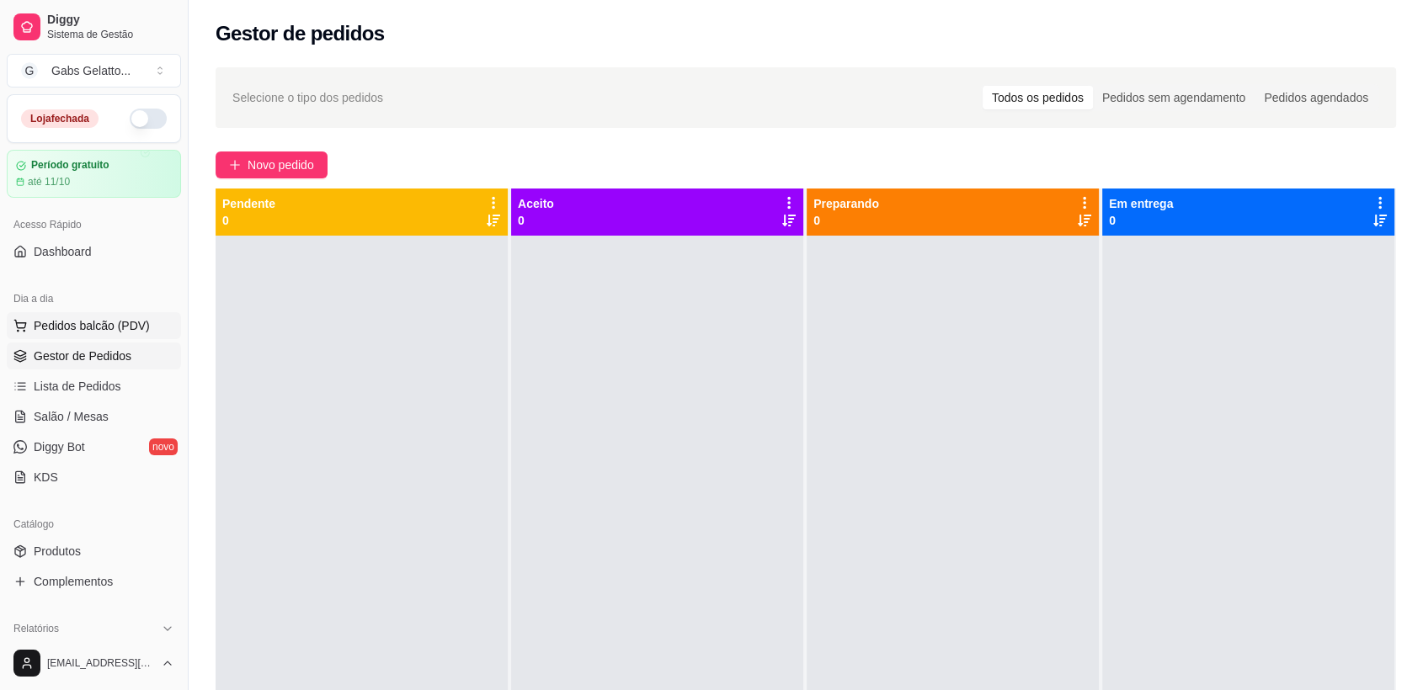
click at [120, 323] on span "Pedidos balcão (PDV)" at bounding box center [92, 325] width 116 height 17
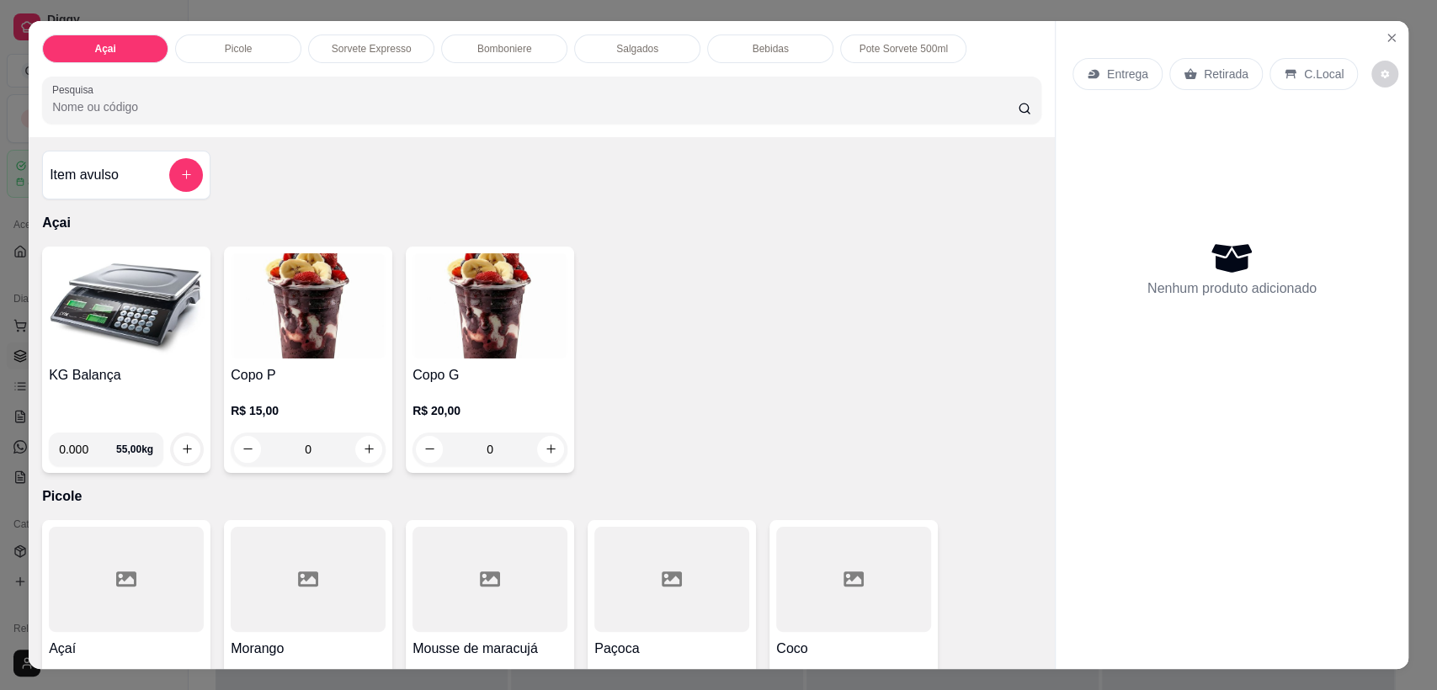
click at [620, 50] on p "Salgados" at bounding box center [637, 48] width 42 height 13
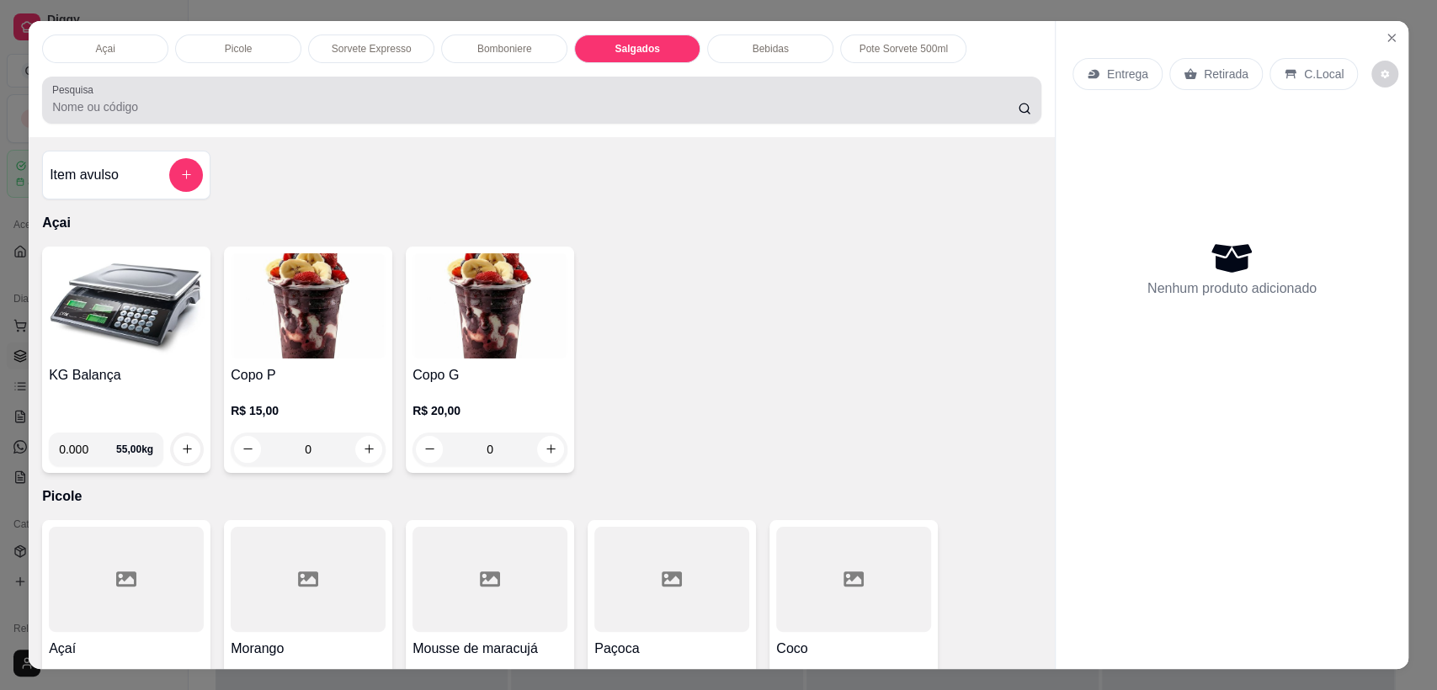
scroll to position [33, 0]
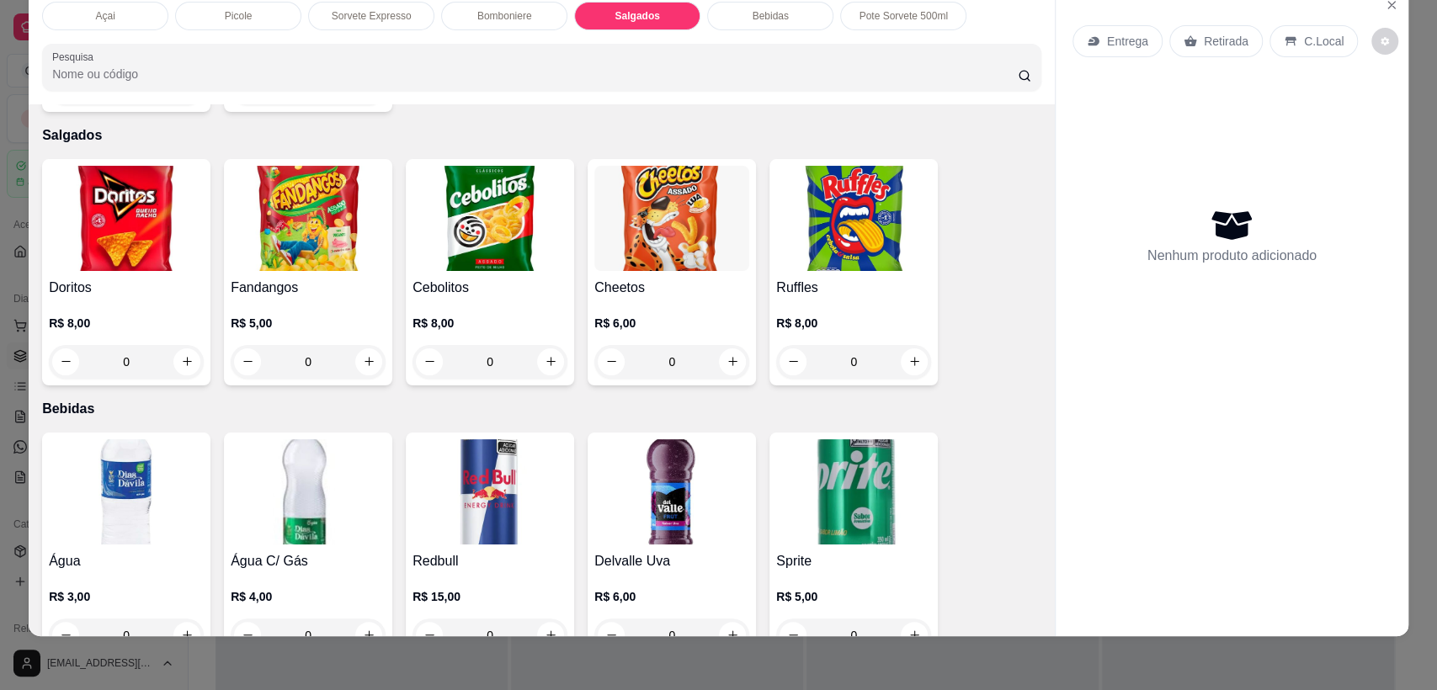
click at [754, 16] on p "Bebidas" at bounding box center [770, 15] width 36 height 13
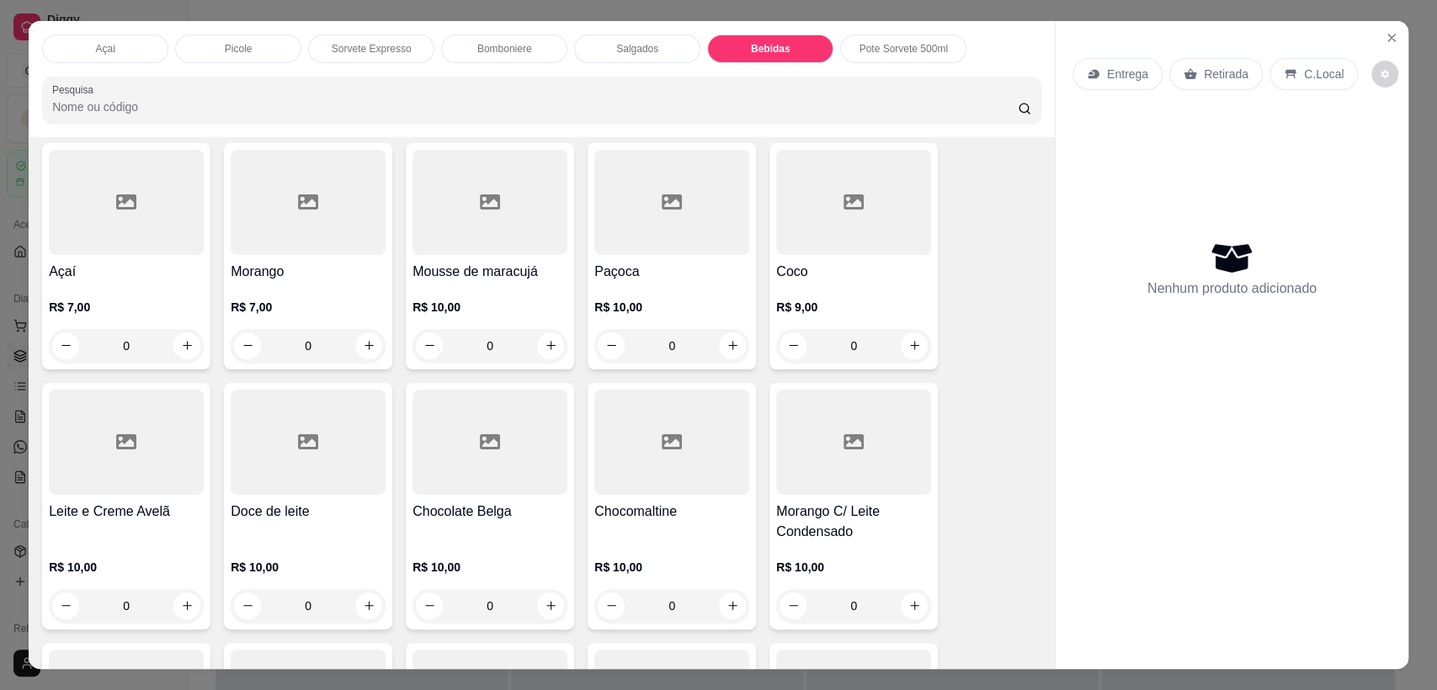
scroll to position [0, 0]
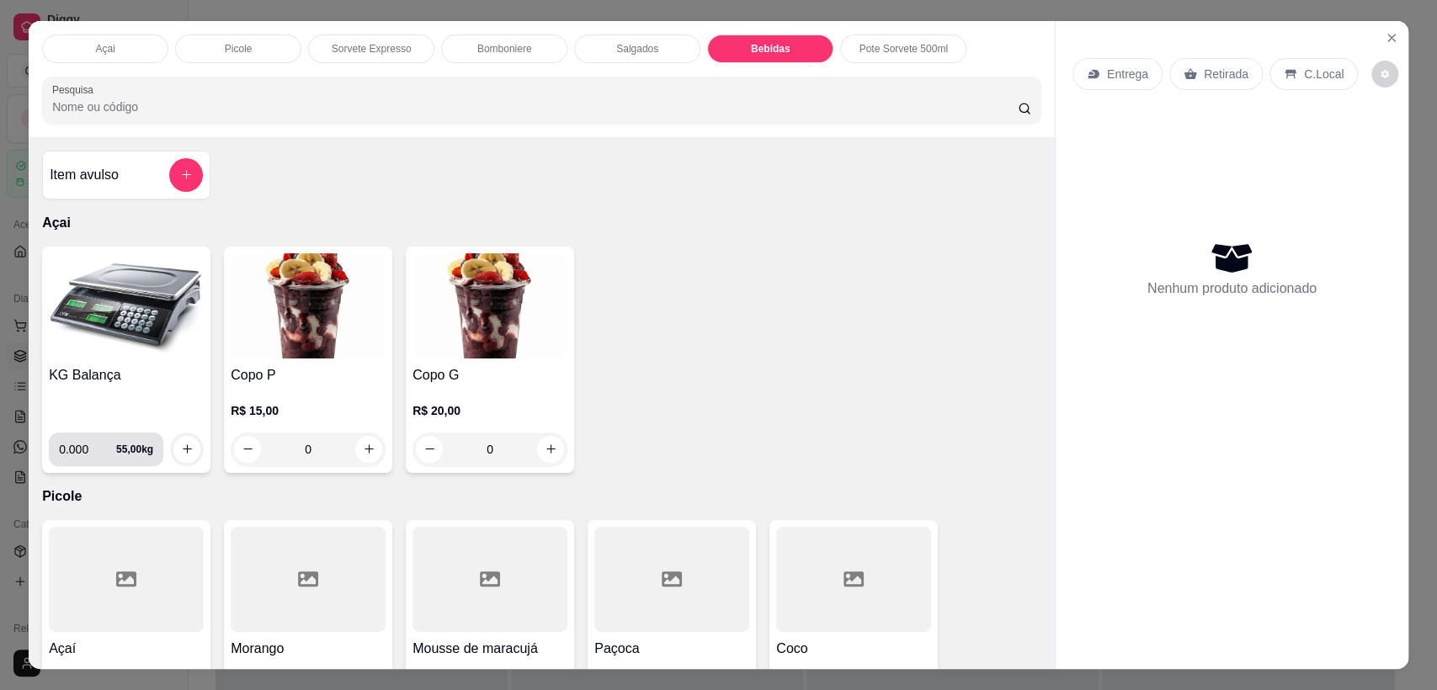
drag, startPoint x: 83, startPoint y: 447, endPoint x: 102, endPoint y: 460, distance: 23.1
click at [81, 447] on input "0.000" at bounding box center [87, 450] width 57 height 34
type input "0.426"
click at [181, 445] on icon "increase-product-quantity" at bounding box center [187, 449] width 13 height 13
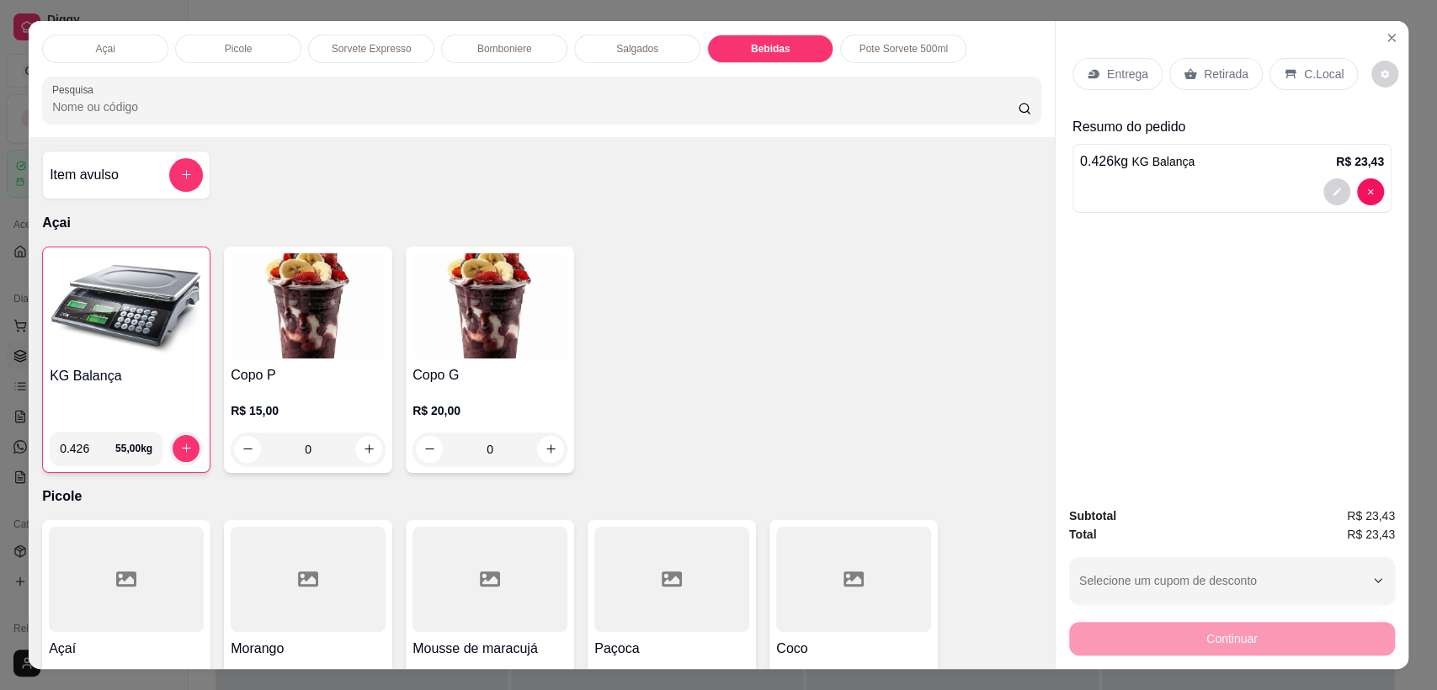
click at [604, 51] on div "Salgados" at bounding box center [637, 49] width 126 height 29
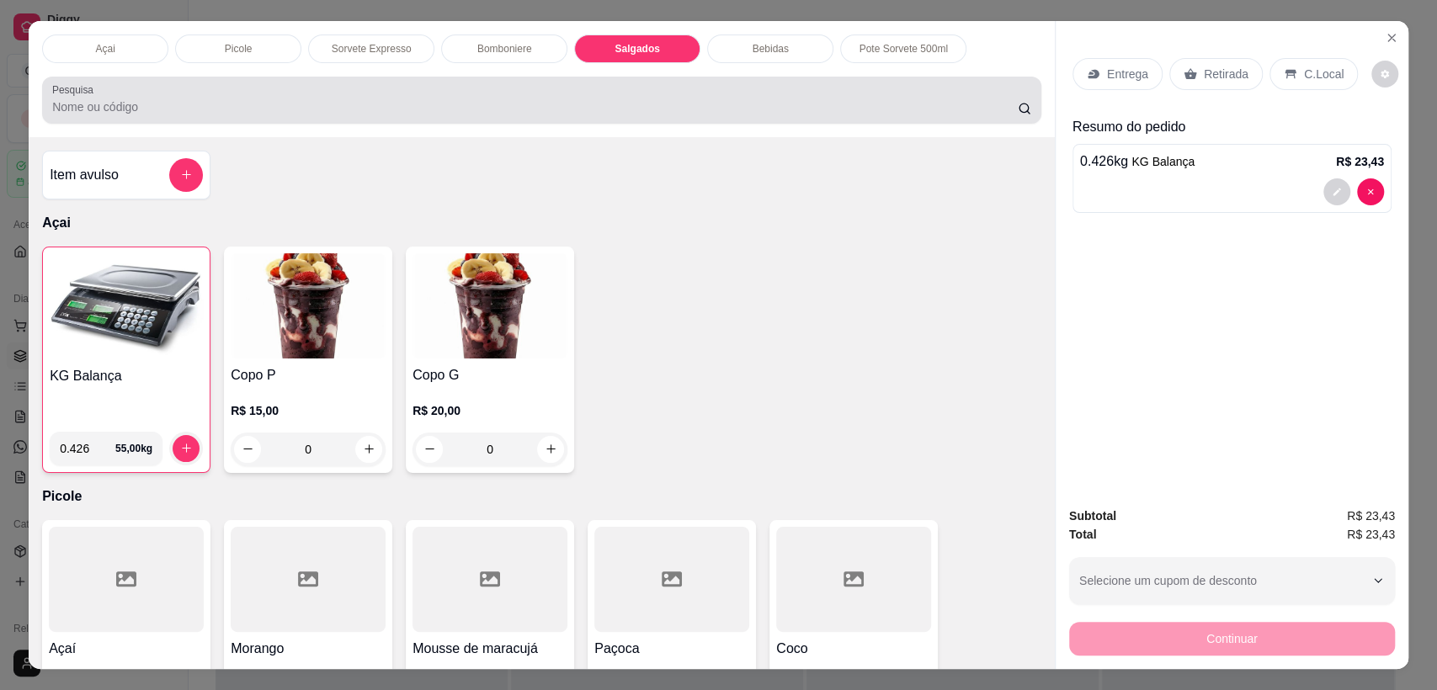
scroll to position [33, 0]
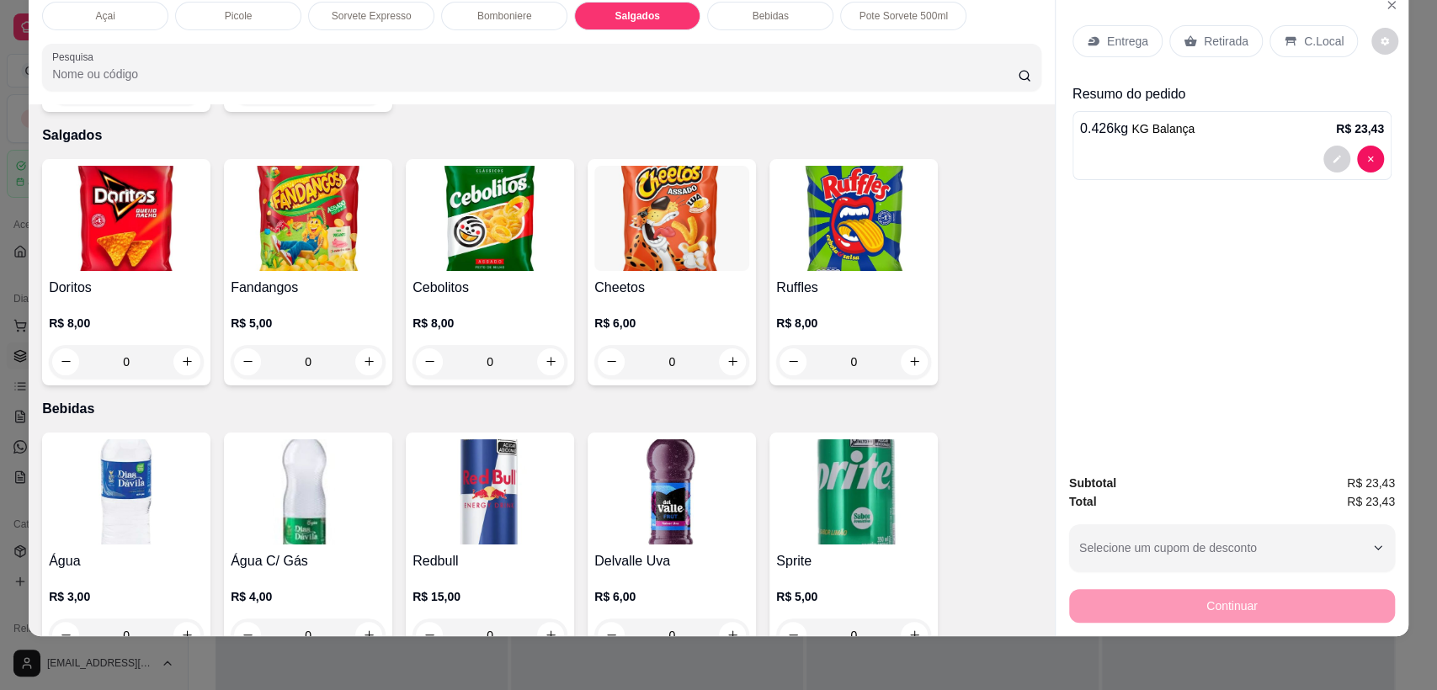
click at [246, 24] on div "Picole" at bounding box center [238, 16] width 126 height 29
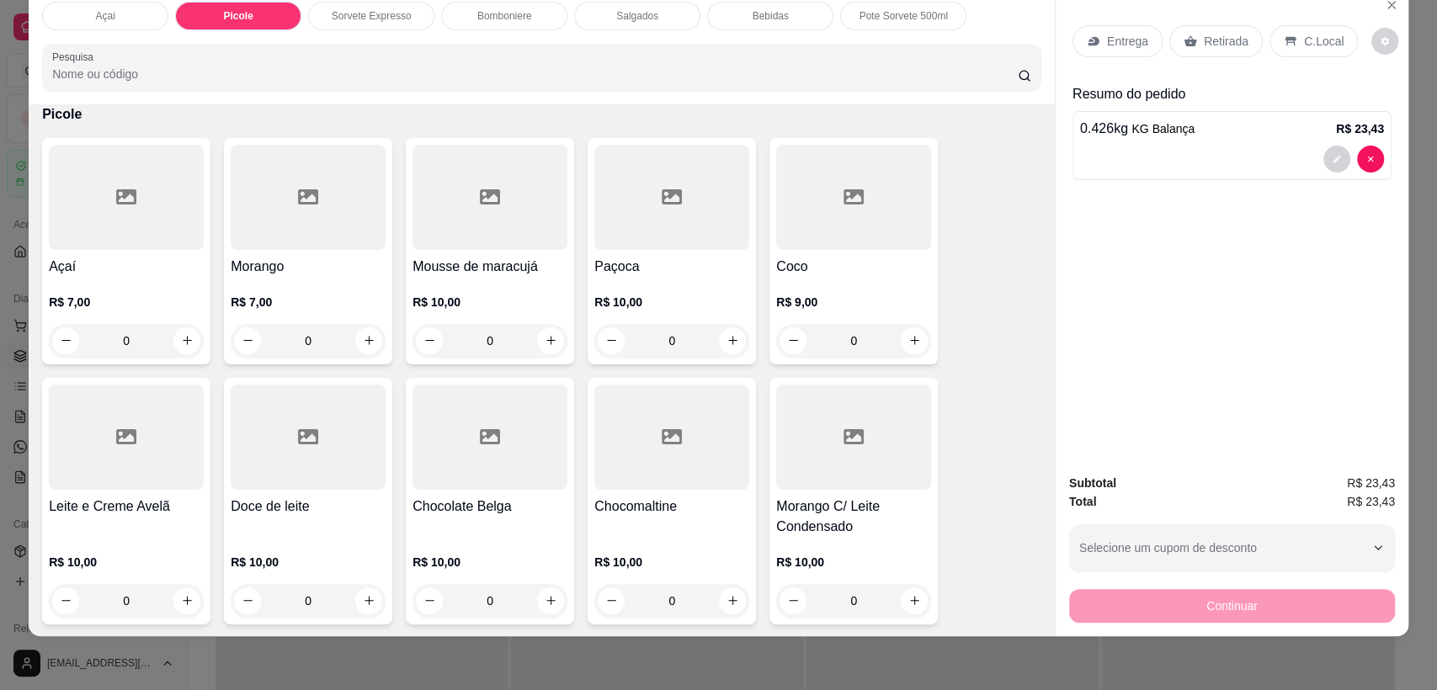
click at [768, 29] on div "Bebidas" at bounding box center [770, 16] width 126 height 29
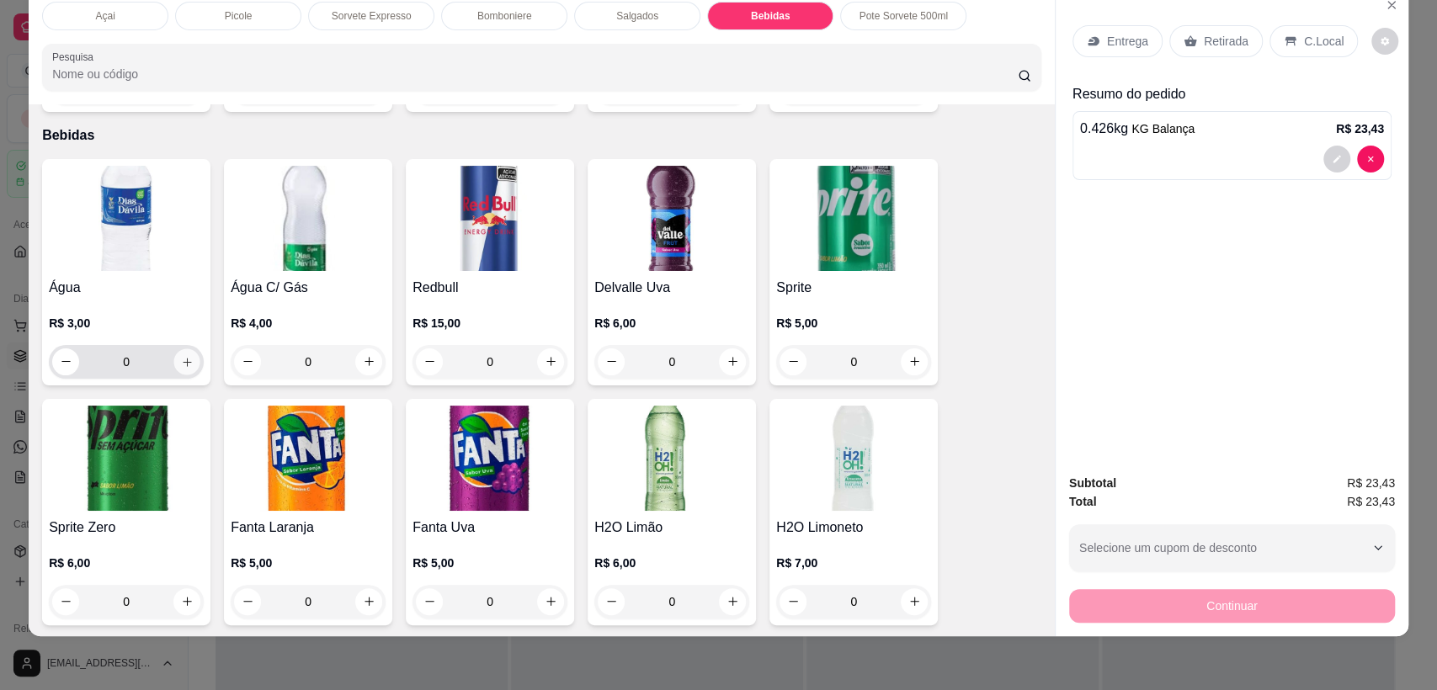
click at [185, 355] on icon "increase-product-quantity" at bounding box center [187, 361] width 13 height 13
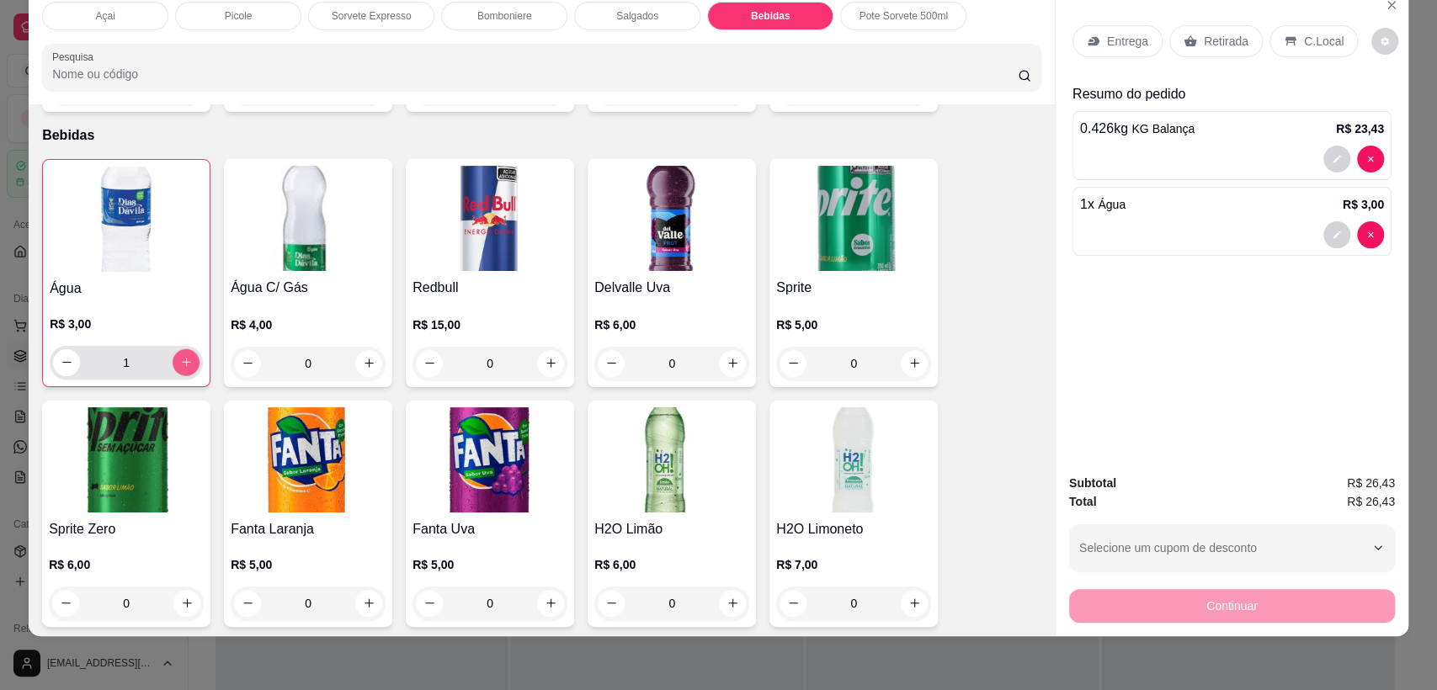
click at [185, 349] on button "increase-product-quantity" at bounding box center [186, 362] width 27 height 27
click at [61, 356] on icon "decrease-product-quantity" at bounding box center [67, 362] width 13 height 13
type input "1"
click at [720, 590] on button "increase-product-quantity" at bounding box center [732, 603] width 27 height 27
type input "1"
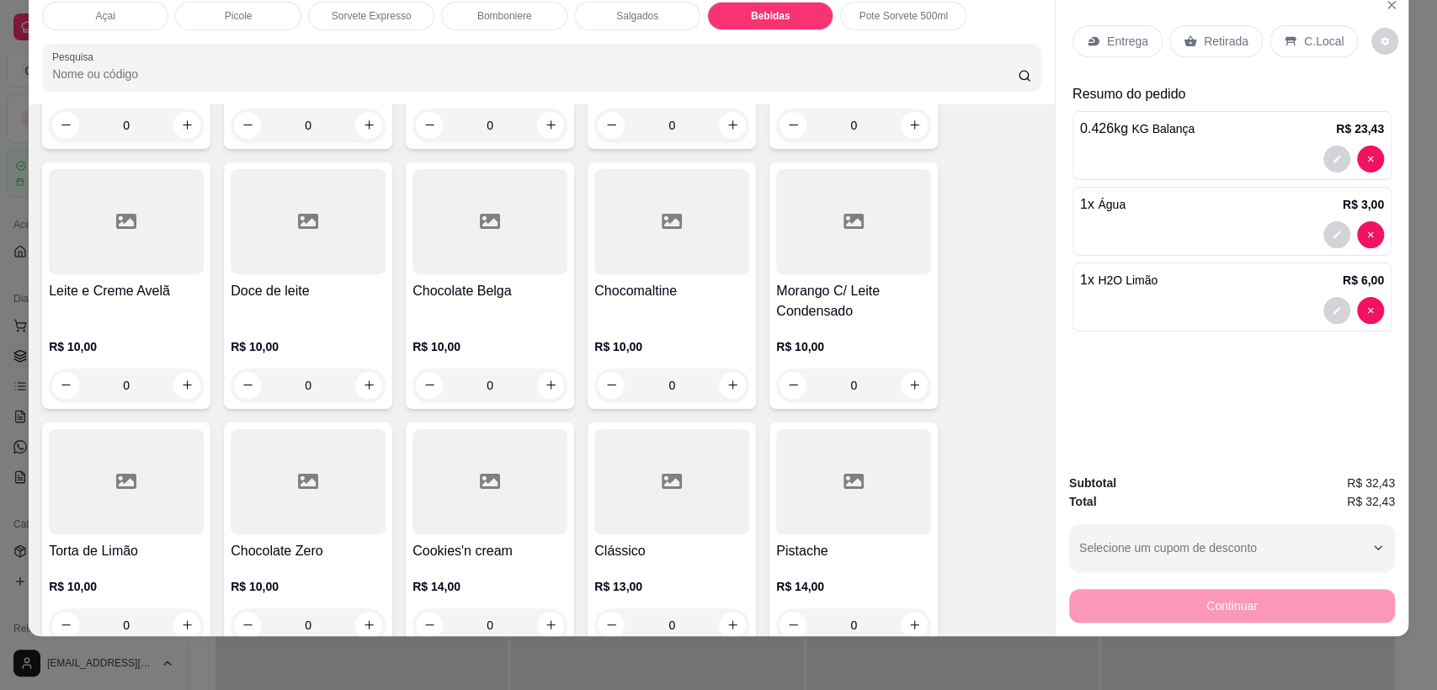
scroll to position [0, 0]
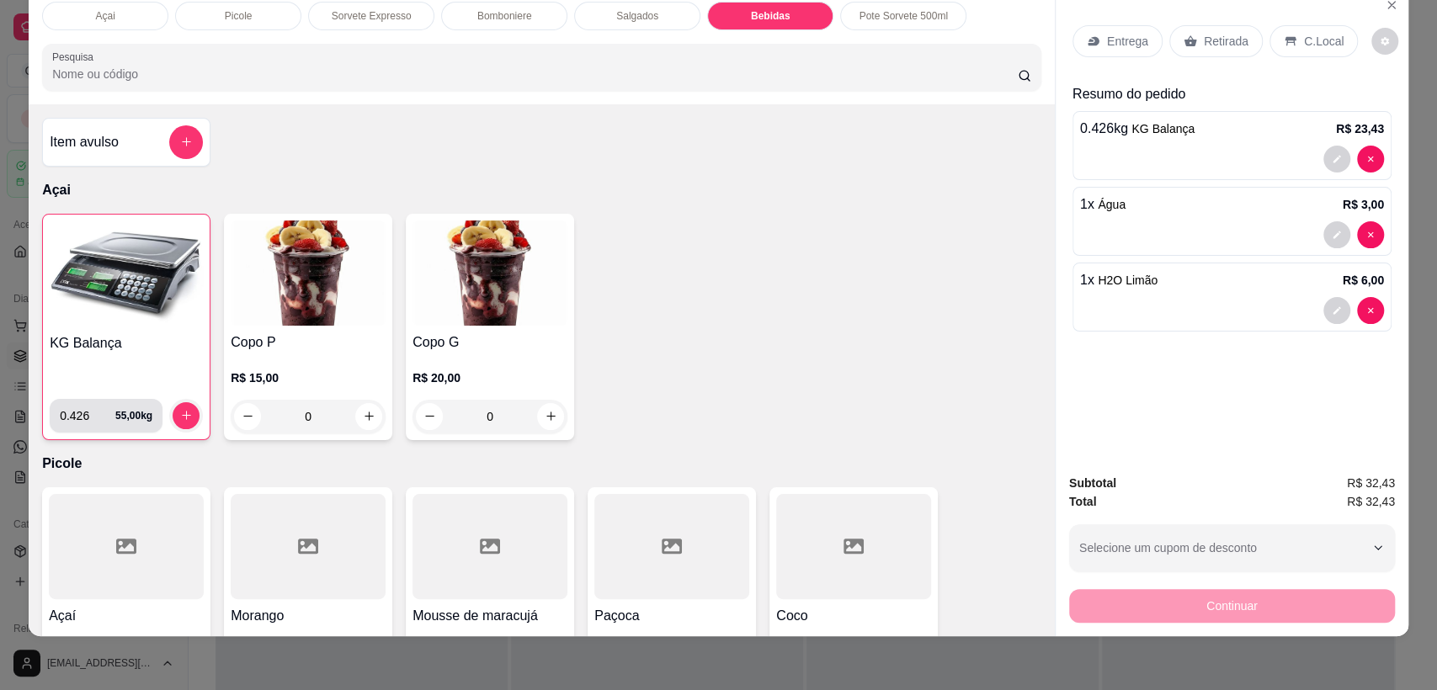
click at [81, 423] on input "0.426" at bounding box center [88, 416] width 56 height 34
click at [1143, 157] on div at bounding box center [1232, 159] width 304 height 27
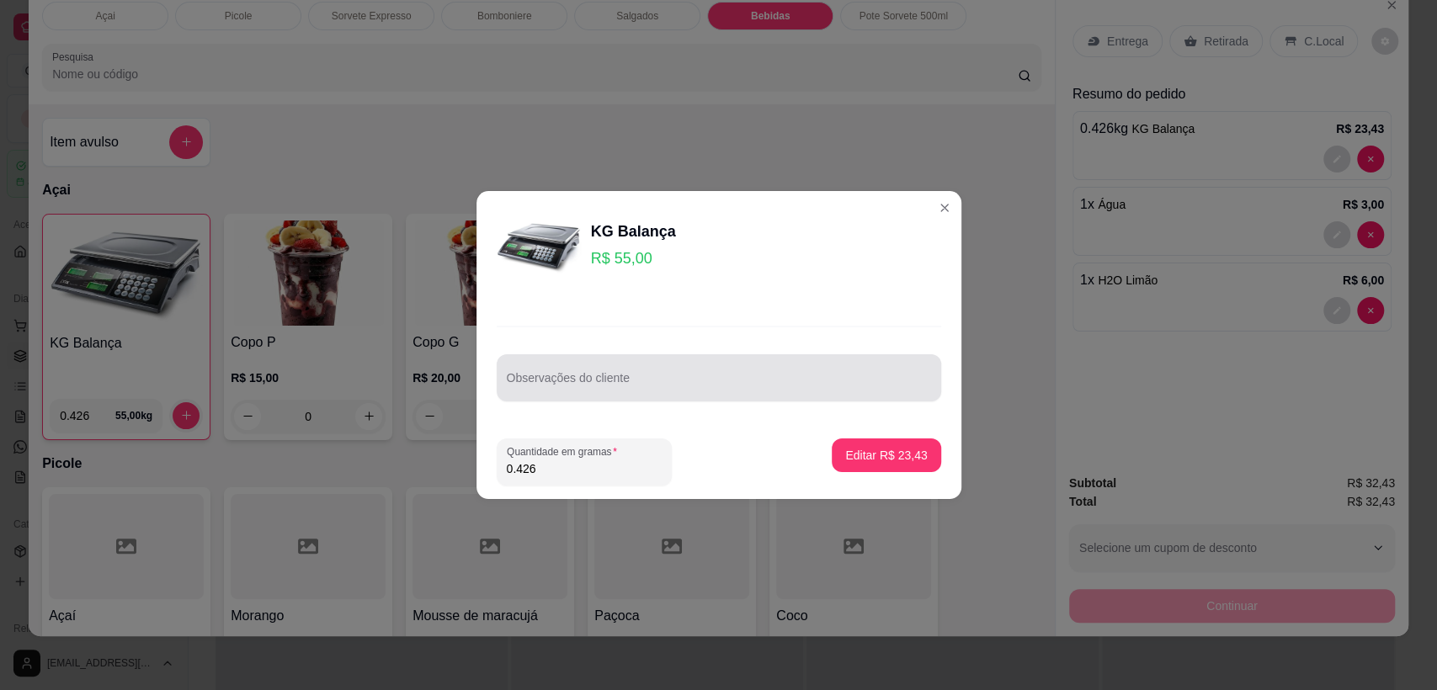
click at [554, 380] on input "Observações do cliente" at bounding box center [719, 384] width 424 height 17
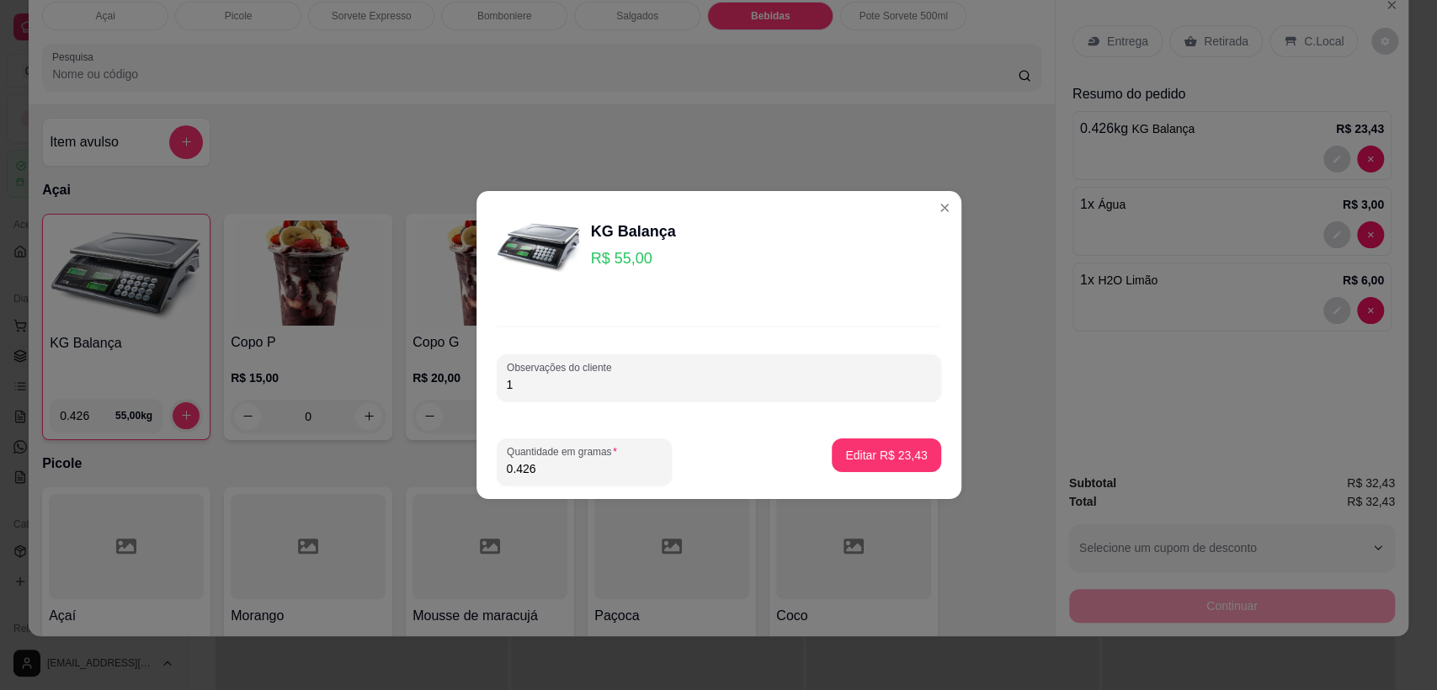
type input "1"
click at [850, 449] on p "Editar R$ 23,43" at bounding box center [886, 455] width 82 height 17
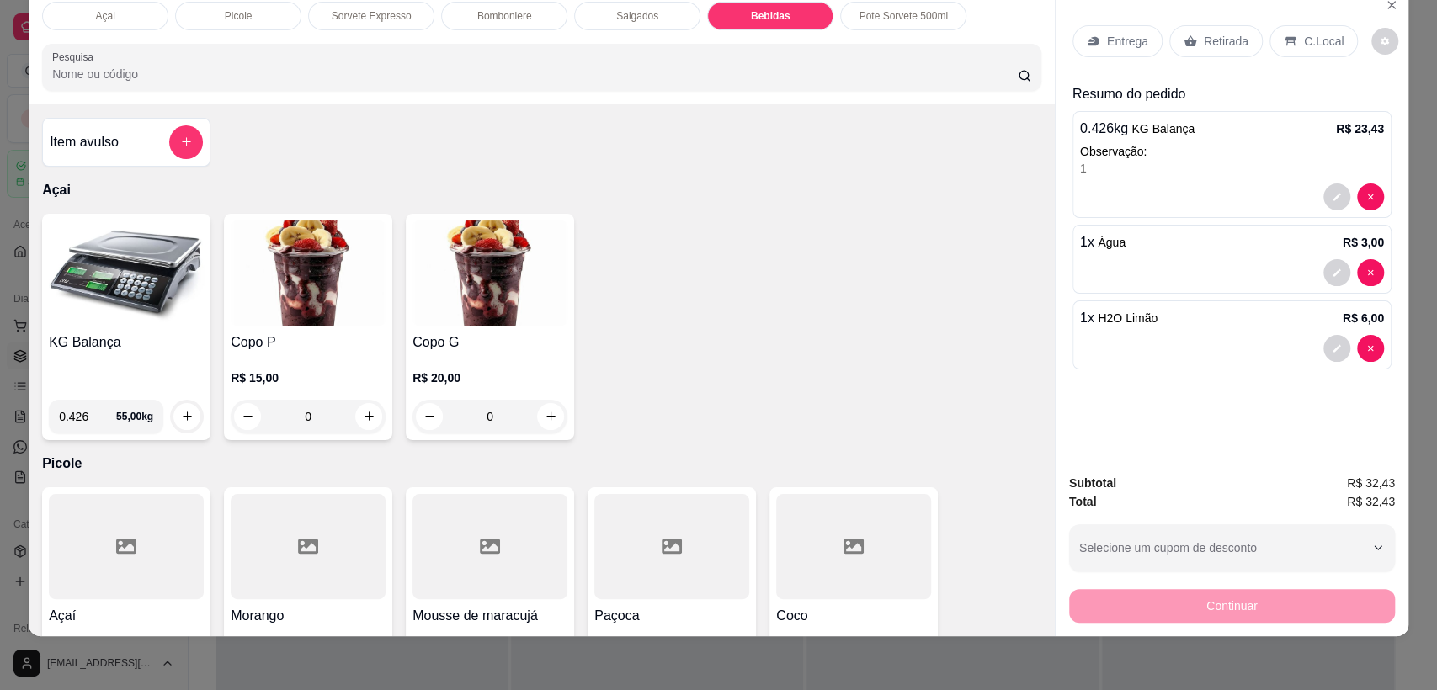
click at [82, 411] on input "0.426" at bounding box center [87, 417] width 57 height 34
type input "0.366"
click at [181, 417] on icon "increase-product-quantity" at bounding box center [187, 416] width 13 height 13
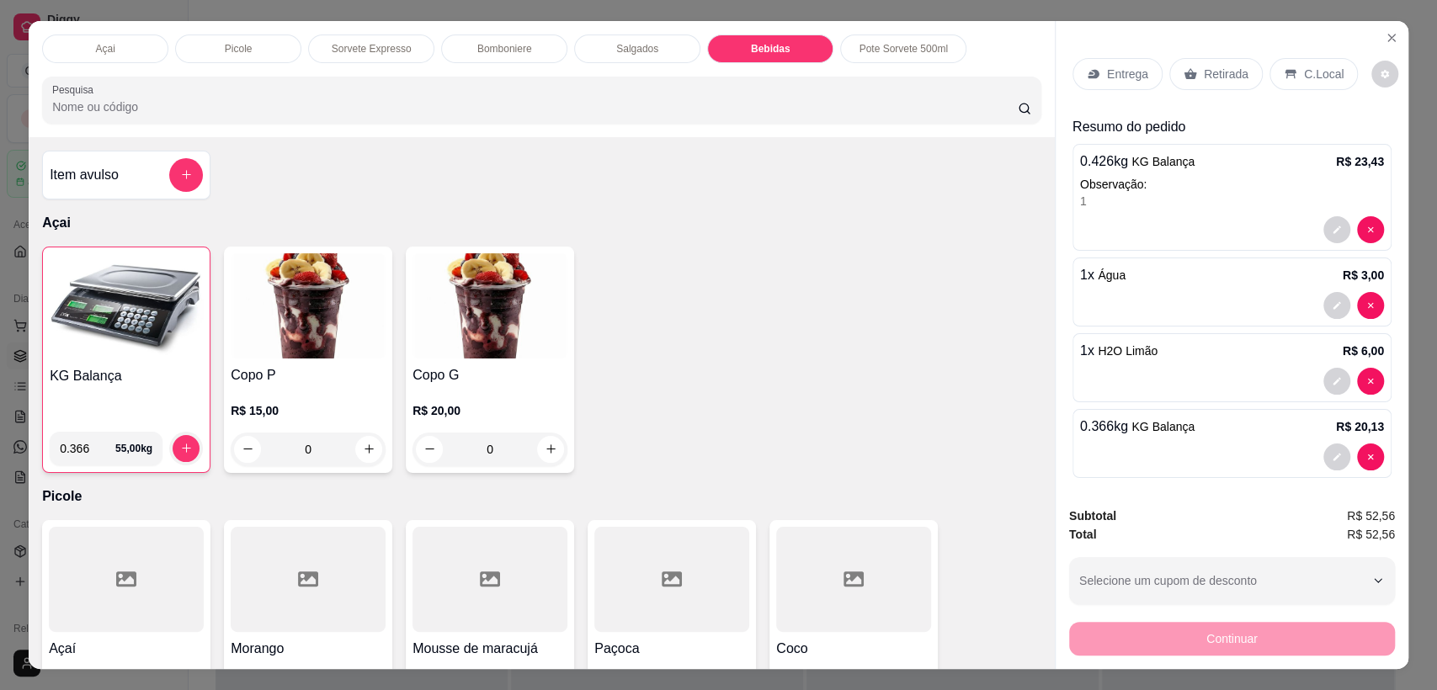
click at [1304, 72] on p "C.Local" at bounding box center [1324, 74] width 40 height 17
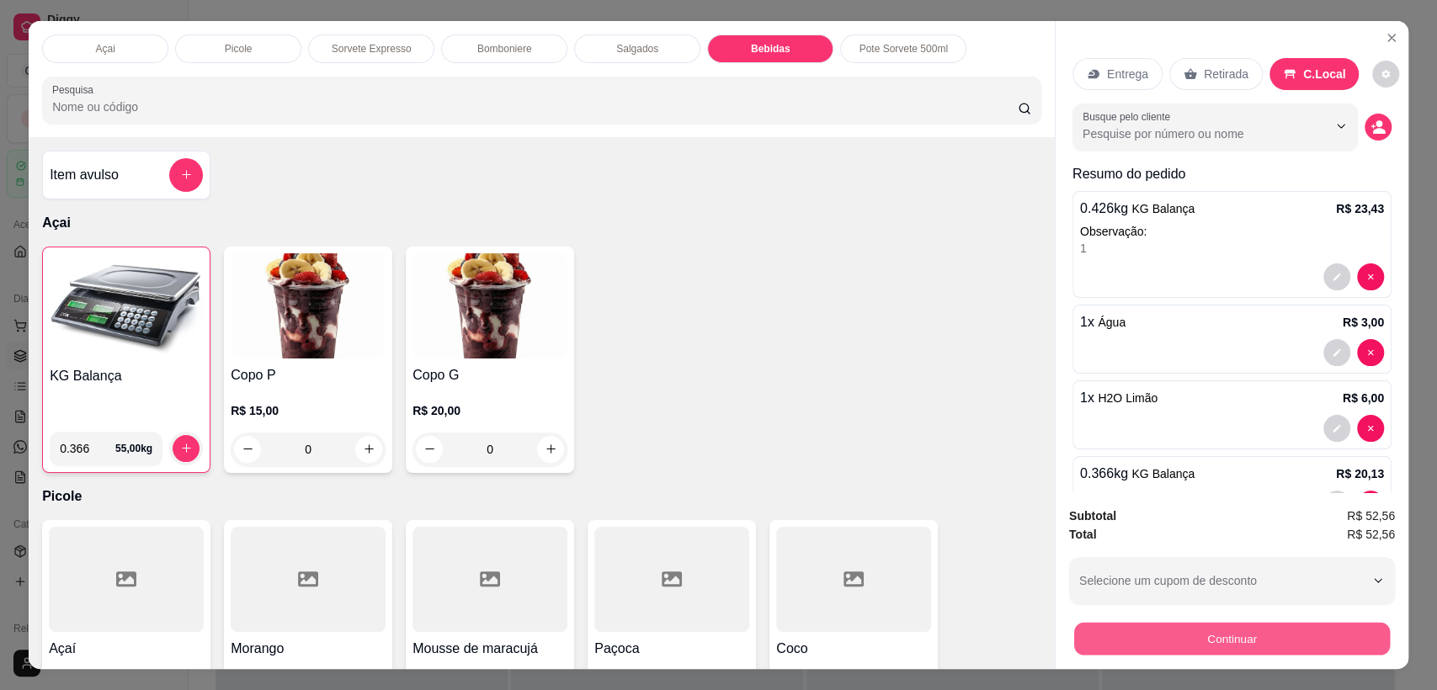
click at [1240, 647] on button "Continuar" at bounding box center [1232, 639] width 316 height 33
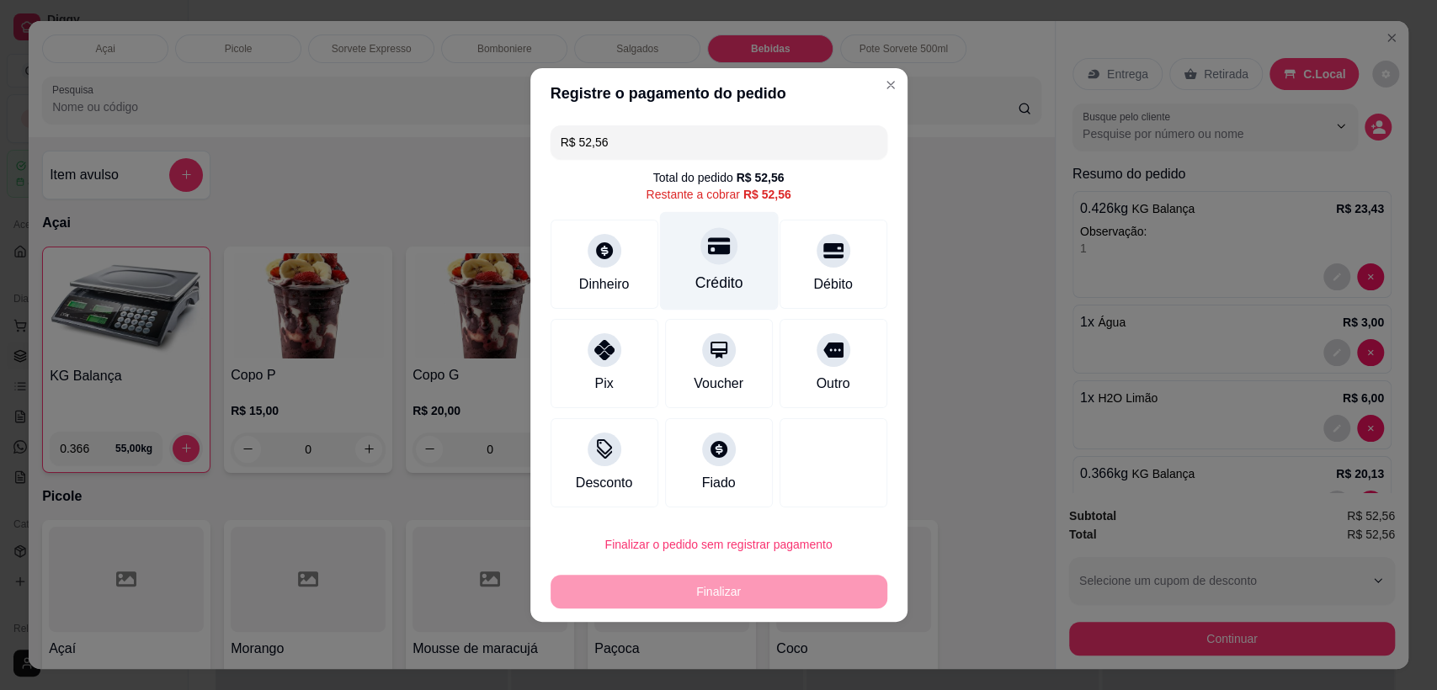
click at [718, 256] on icon at bounding box center [718, 246] width 22 height 22
type input "R$ 0,00"
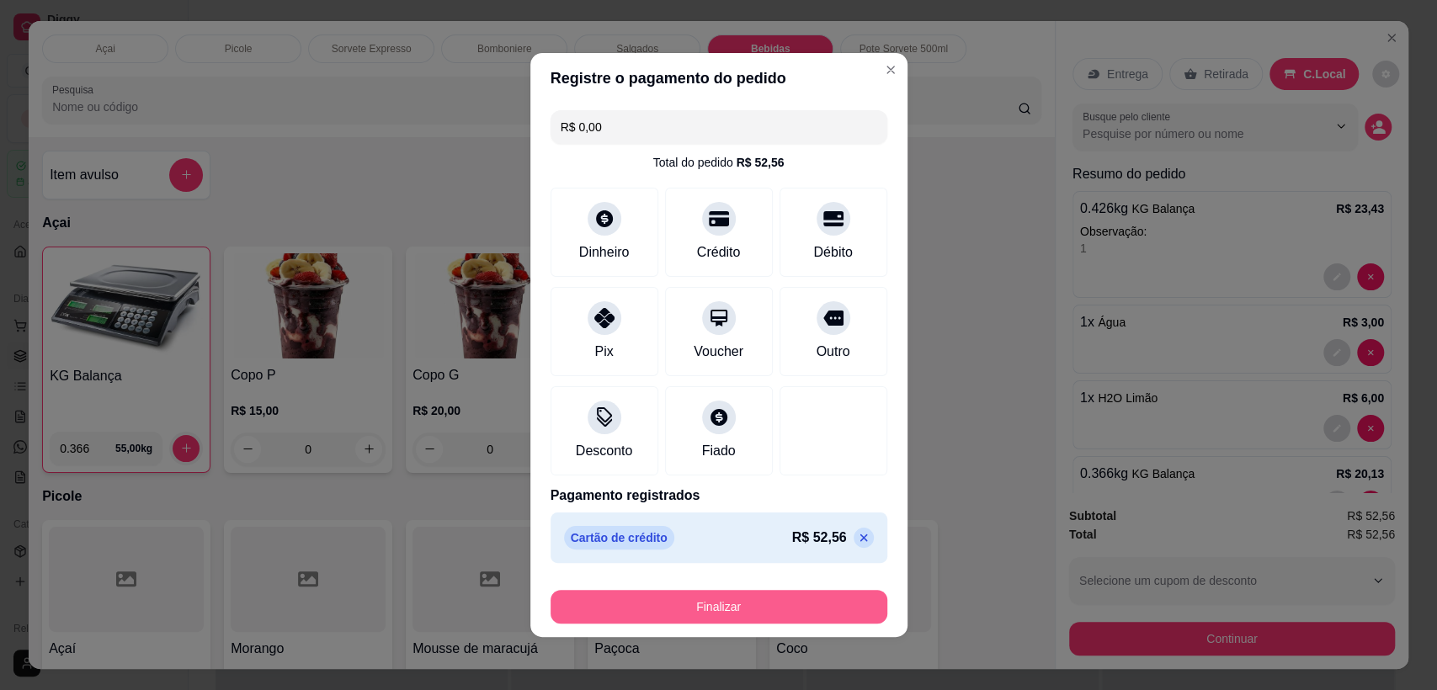
click at [736, 611] on button "Finalizar" at bounding box center [719, 607] width 337 height 34
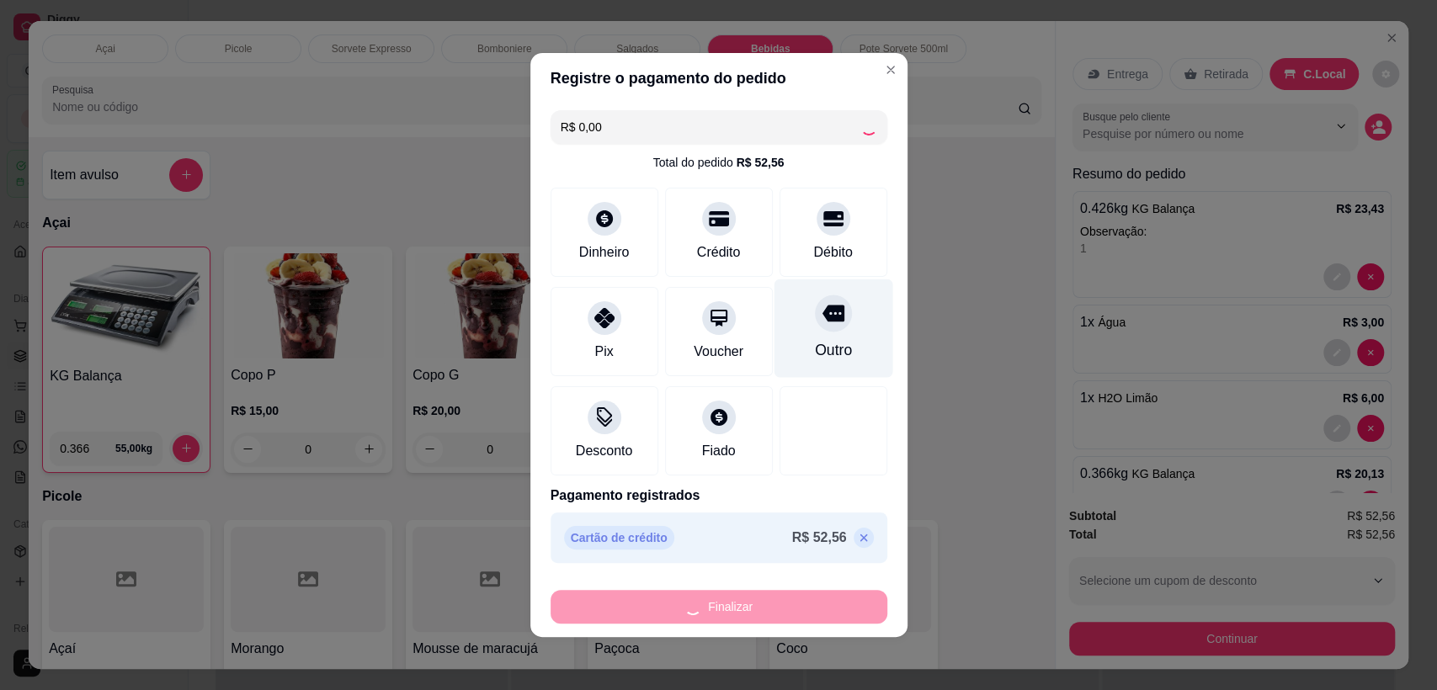
type input "0"
type input "-R$ 52,56"
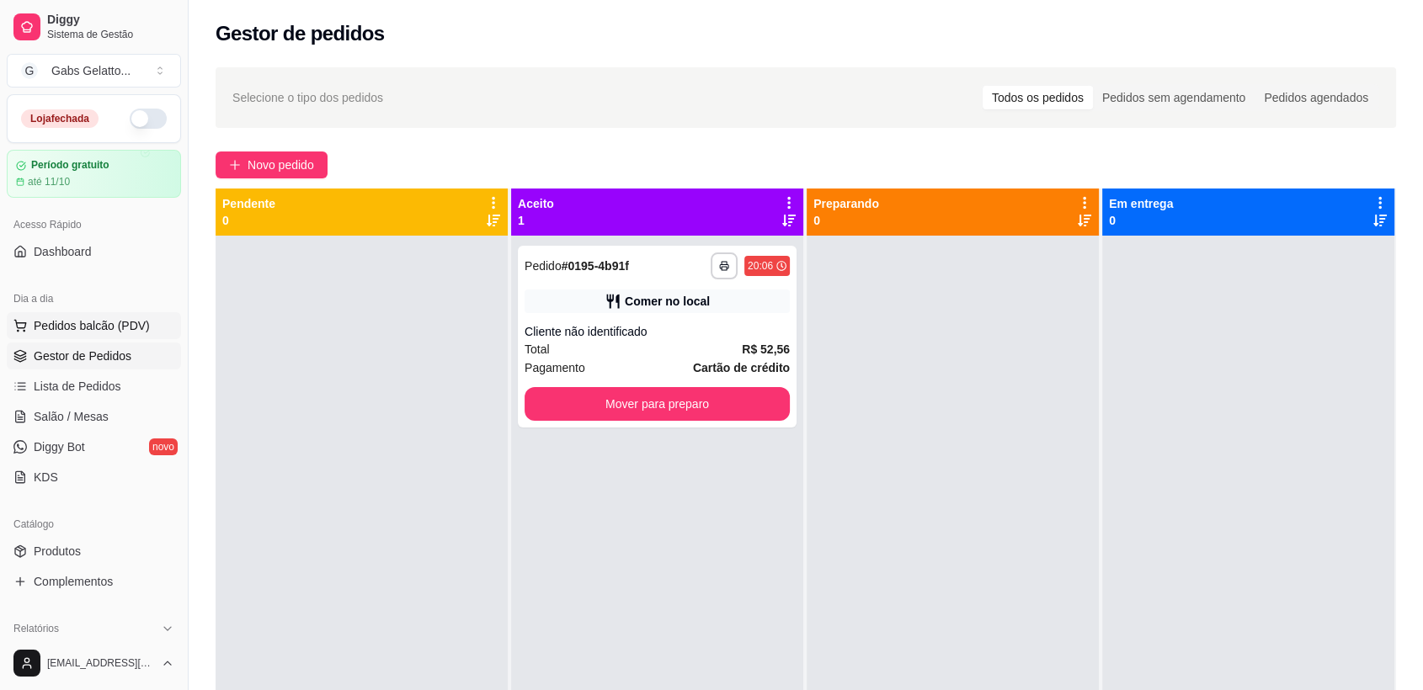
click at [137, 331] on span "Pedidos balcão (PDV)" at bounding box center [92, 325] width 116 height 17
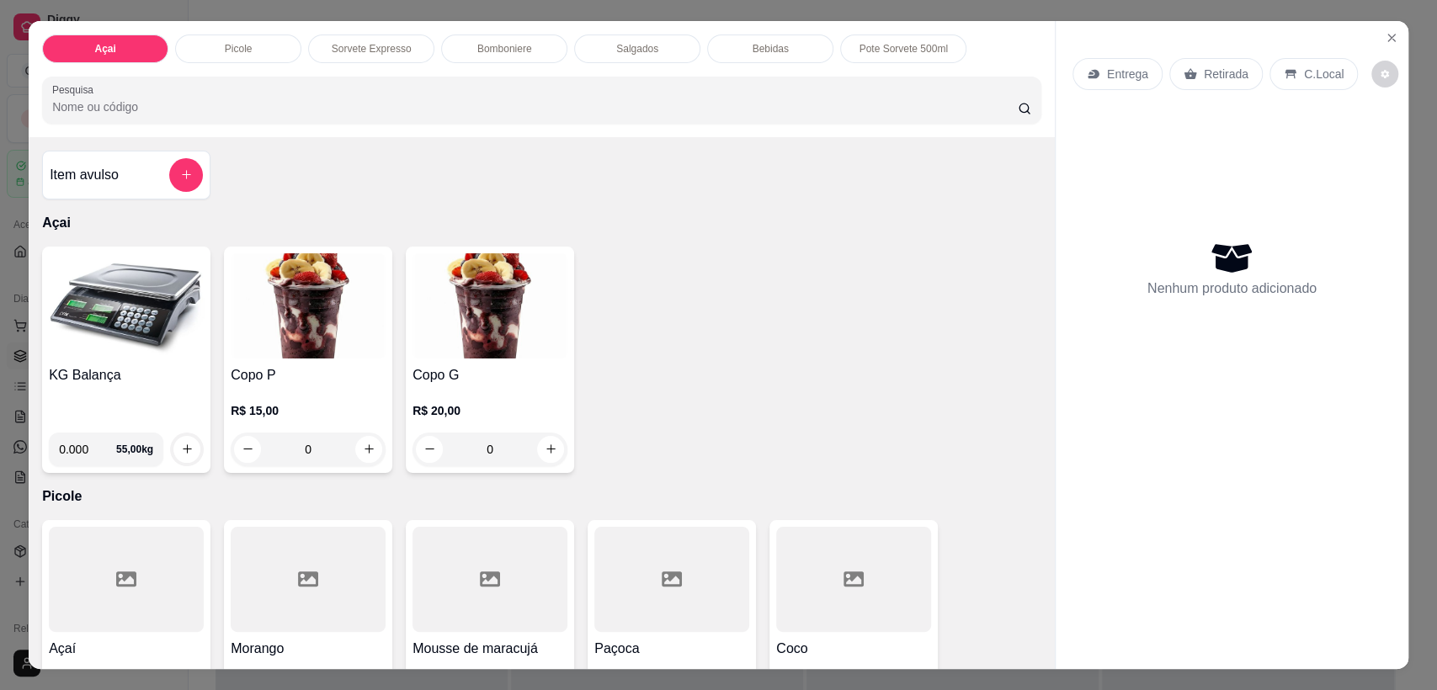
click at [150, 298] on img at bounding box center [126, 305] width 155 height 105
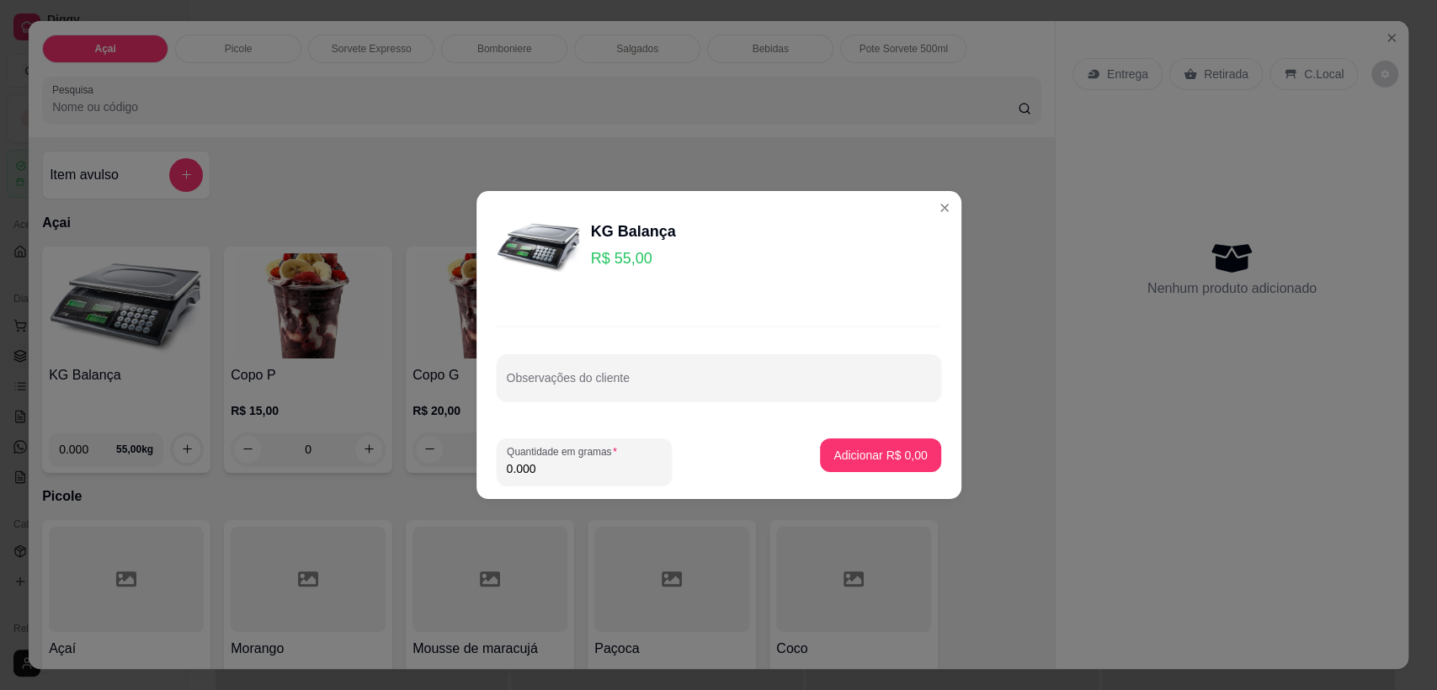
click at [573, 467] on input "0.000" at bounding box center [584, 469] width 155 height 17
type input "0.138"
click at [845, 458] on p "Adicionar R$ 7,59" at bounding box center [880, 455] width 91 height 16
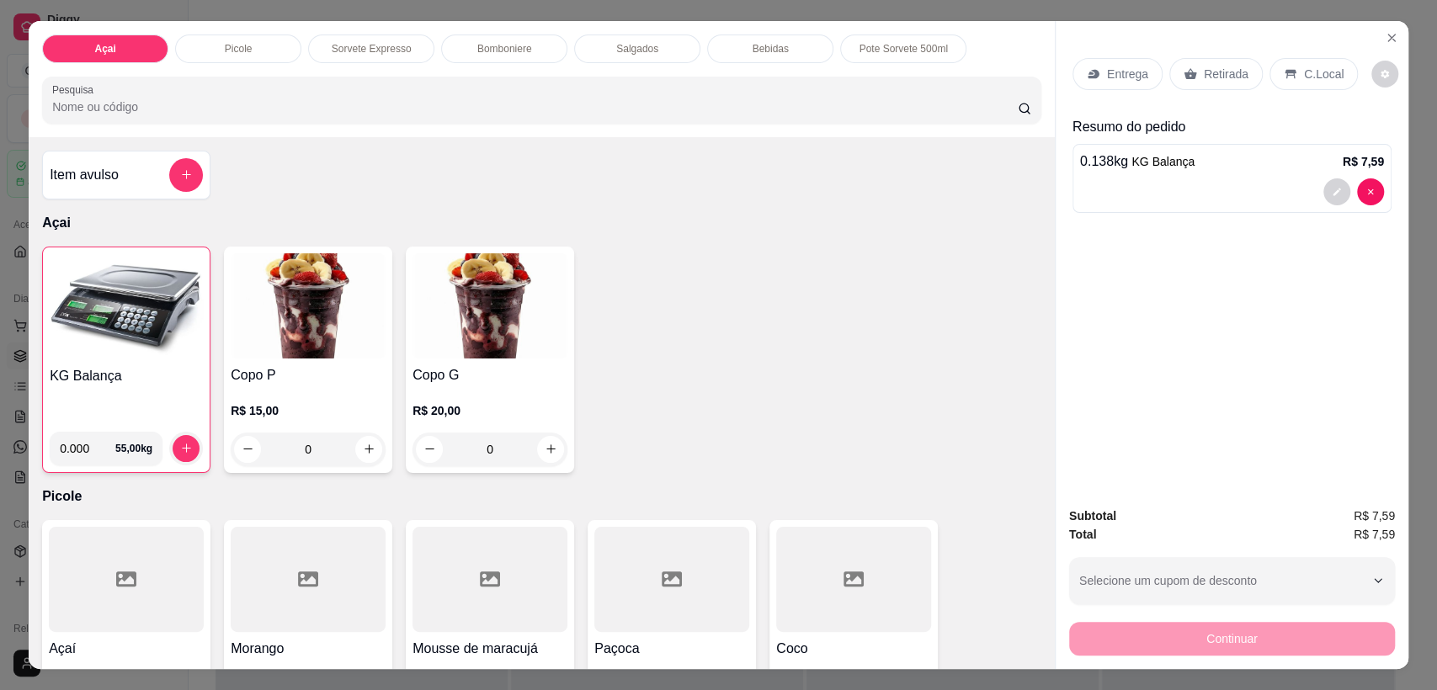
click at [1314, 66] on p "C.Local" at bounding box center [1324, 74] width 40 height 17
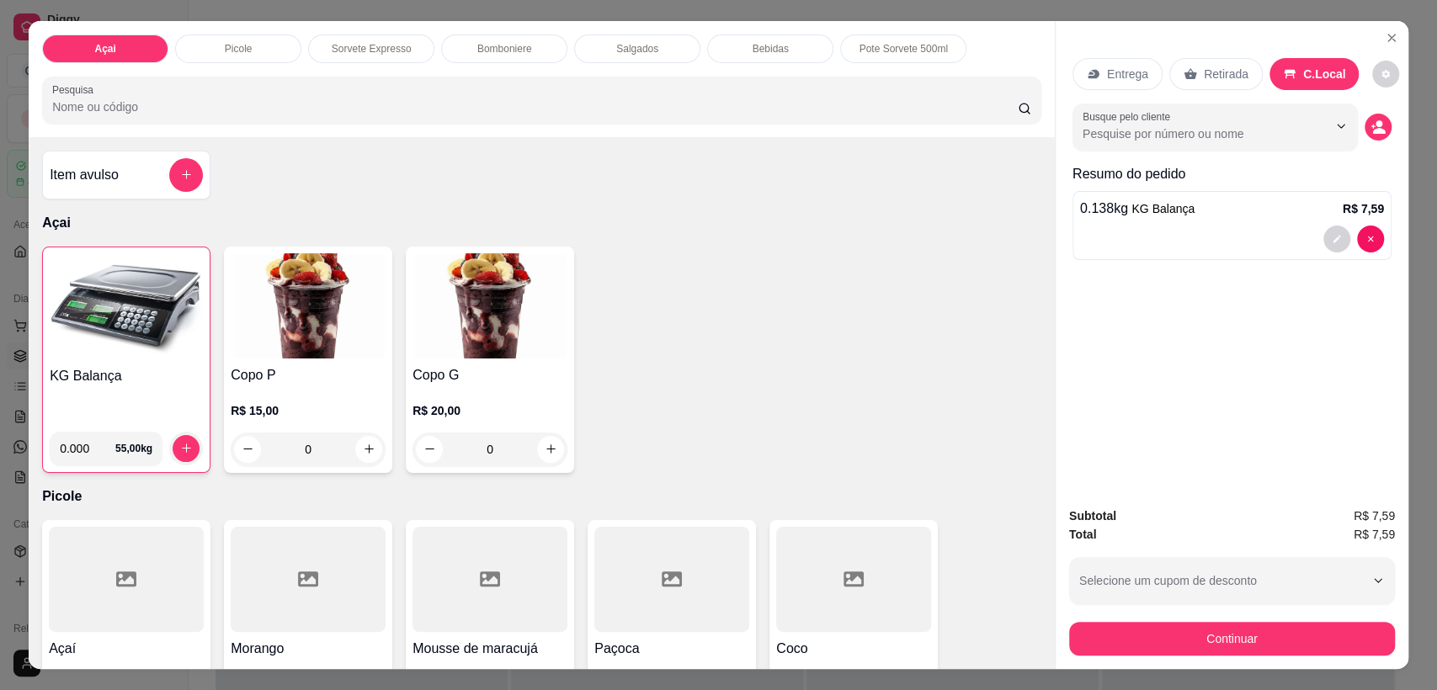
click at [1223, 635] on button "Continuar" at bounding box center [1232, 639] width 326 height 34
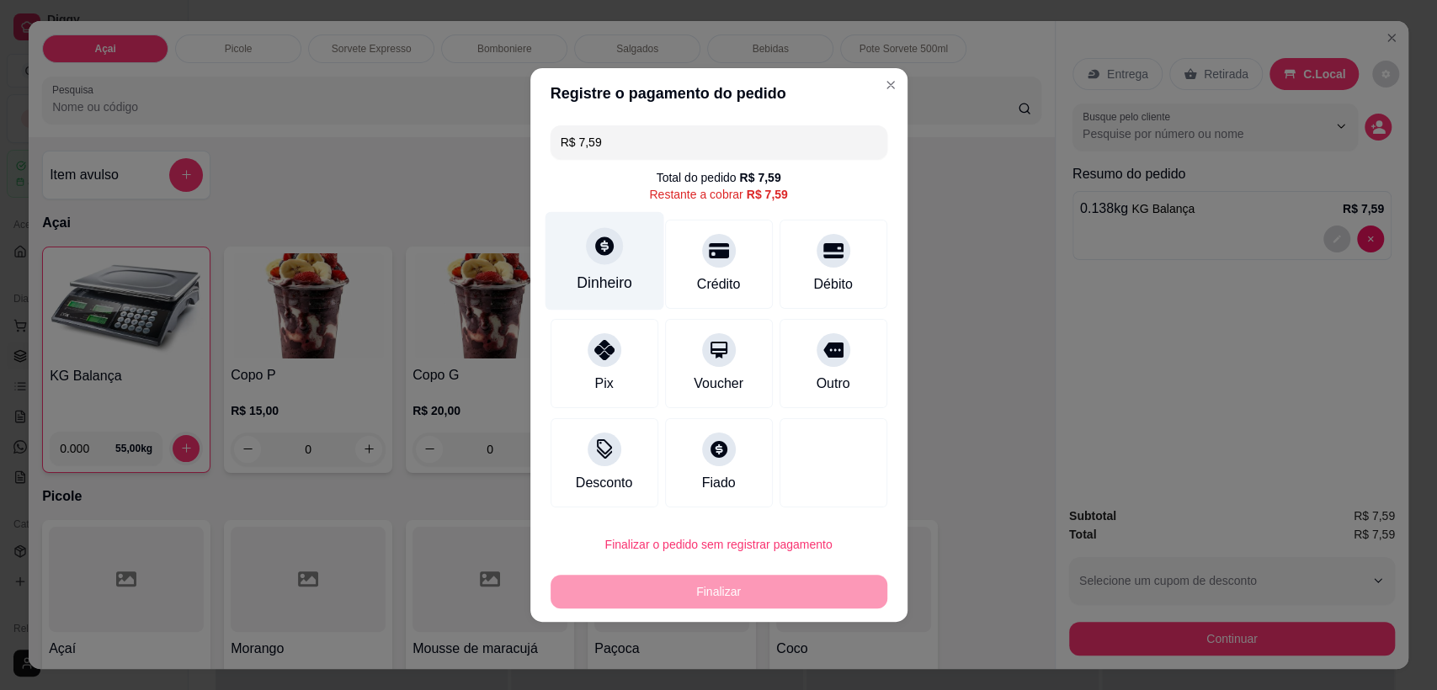
click at [602, 251] on icon at bounding box center [604, 246] width 22 height 22
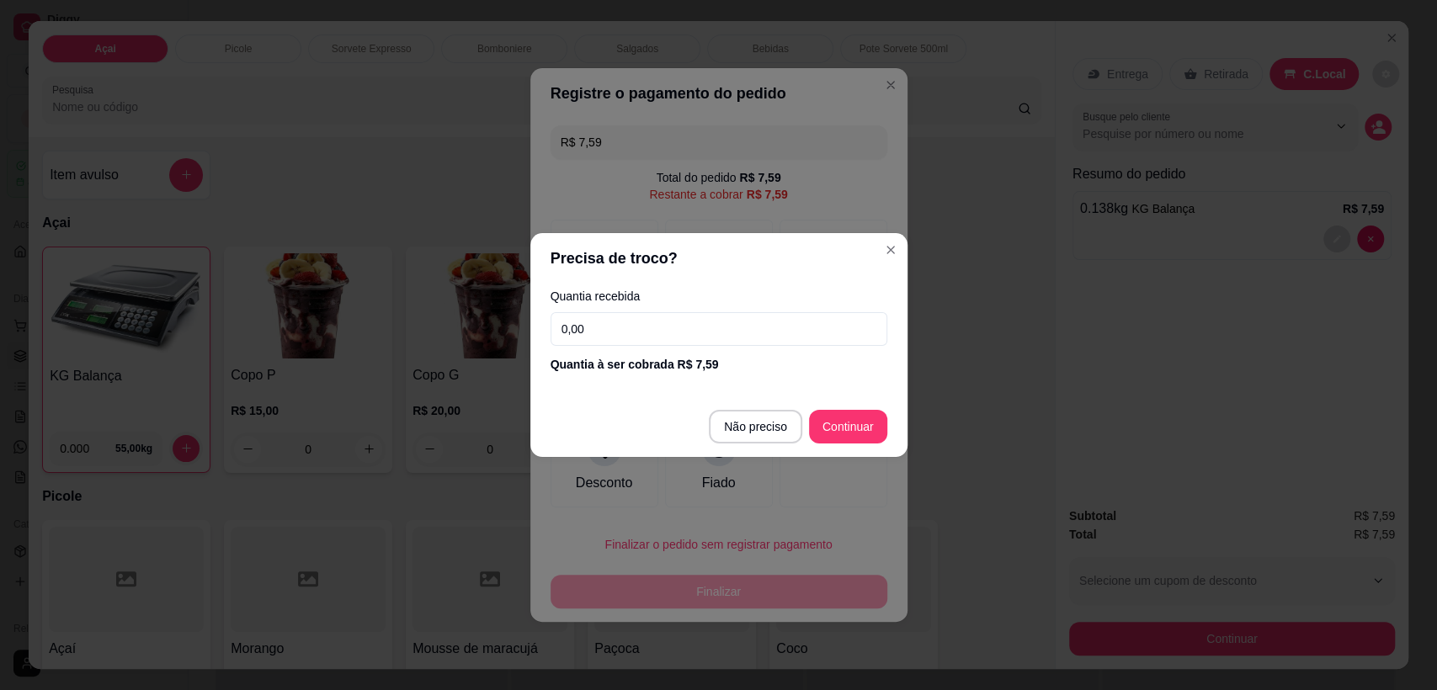
click at [727, 344] on input "0,00" at bounding box center [719, 329] width 337 height 34
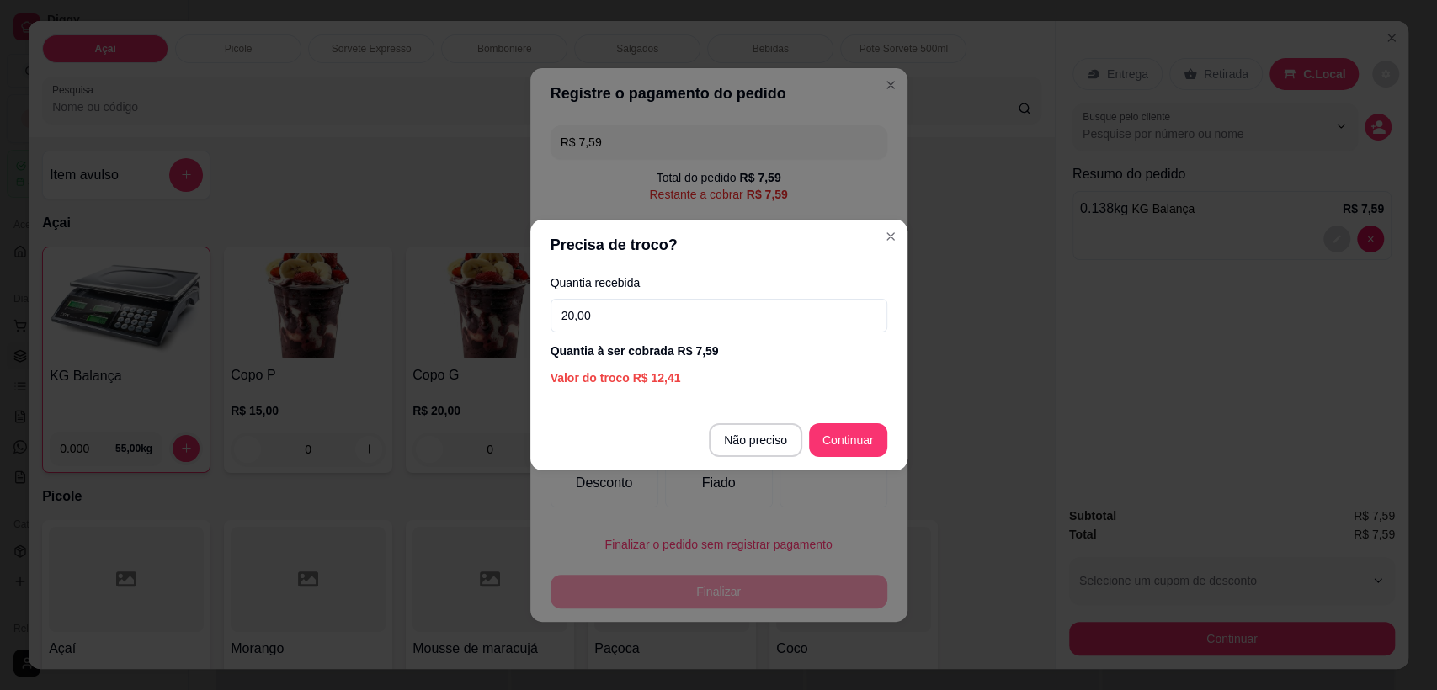
type input "20,00"
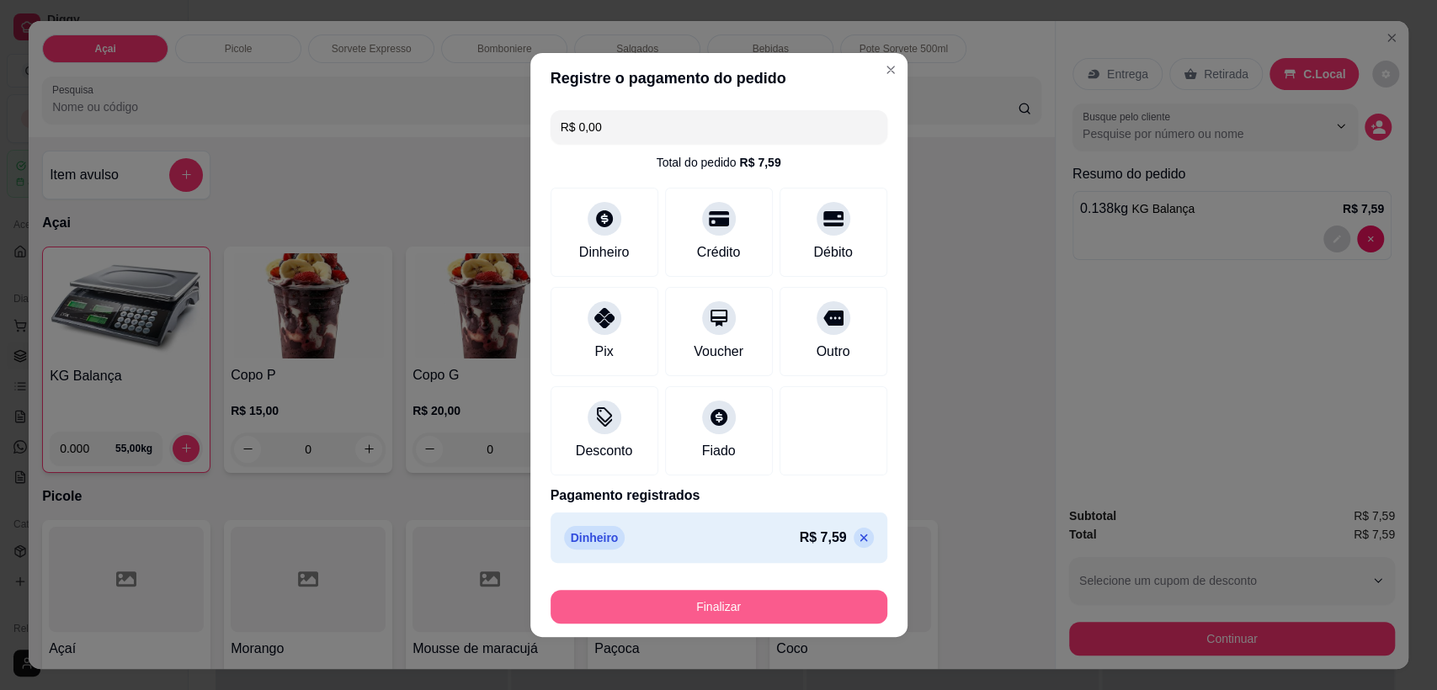
click at [771, 622] on button "Finalizar" at bounding box center [719, 607] width 337 height 34
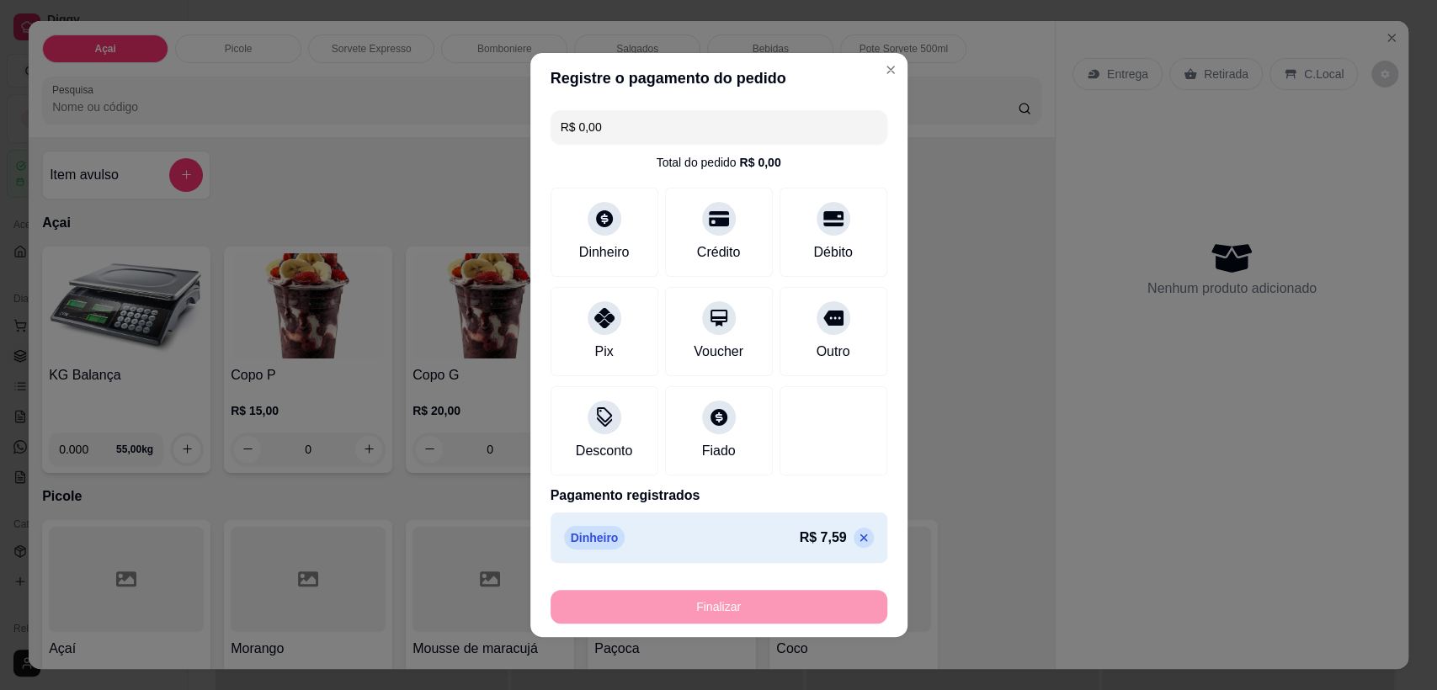
type input "-R$ 7,59"
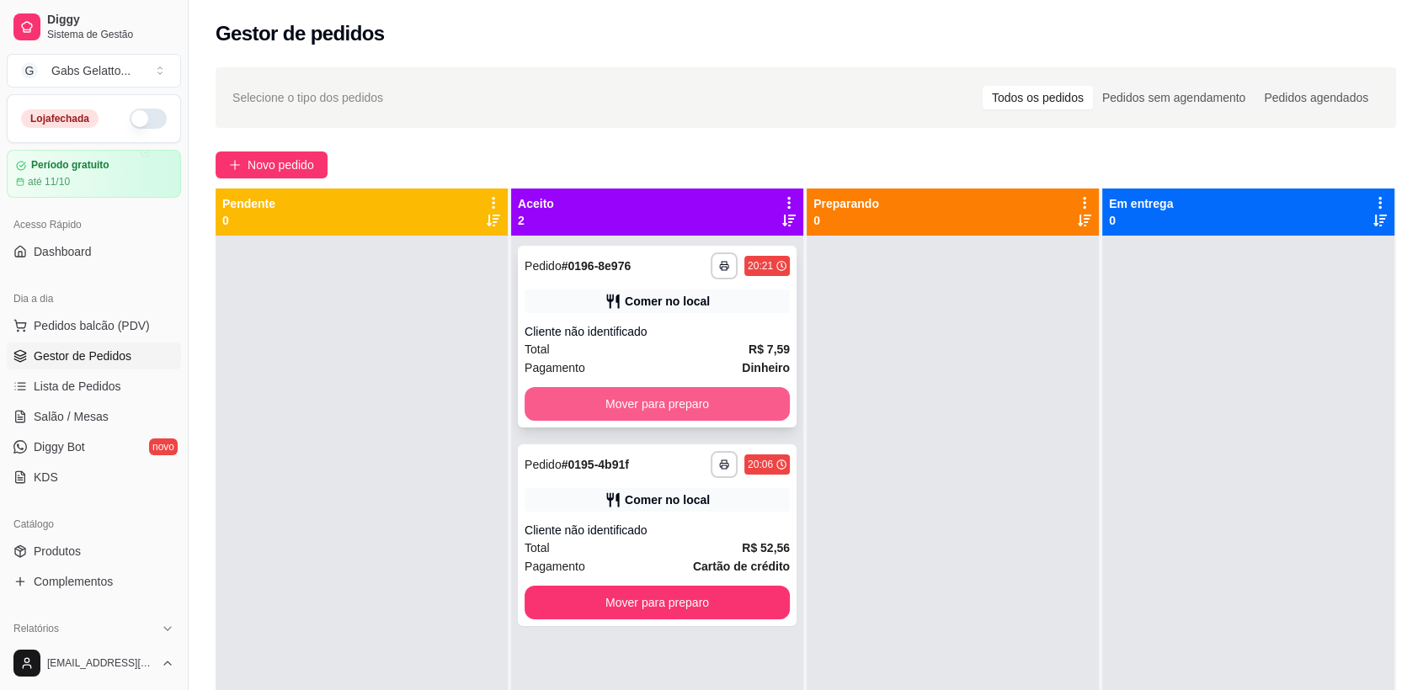
click at [702, 409] on button "Mover para preparo" at bounding box center [657, 404] width 265 height 34
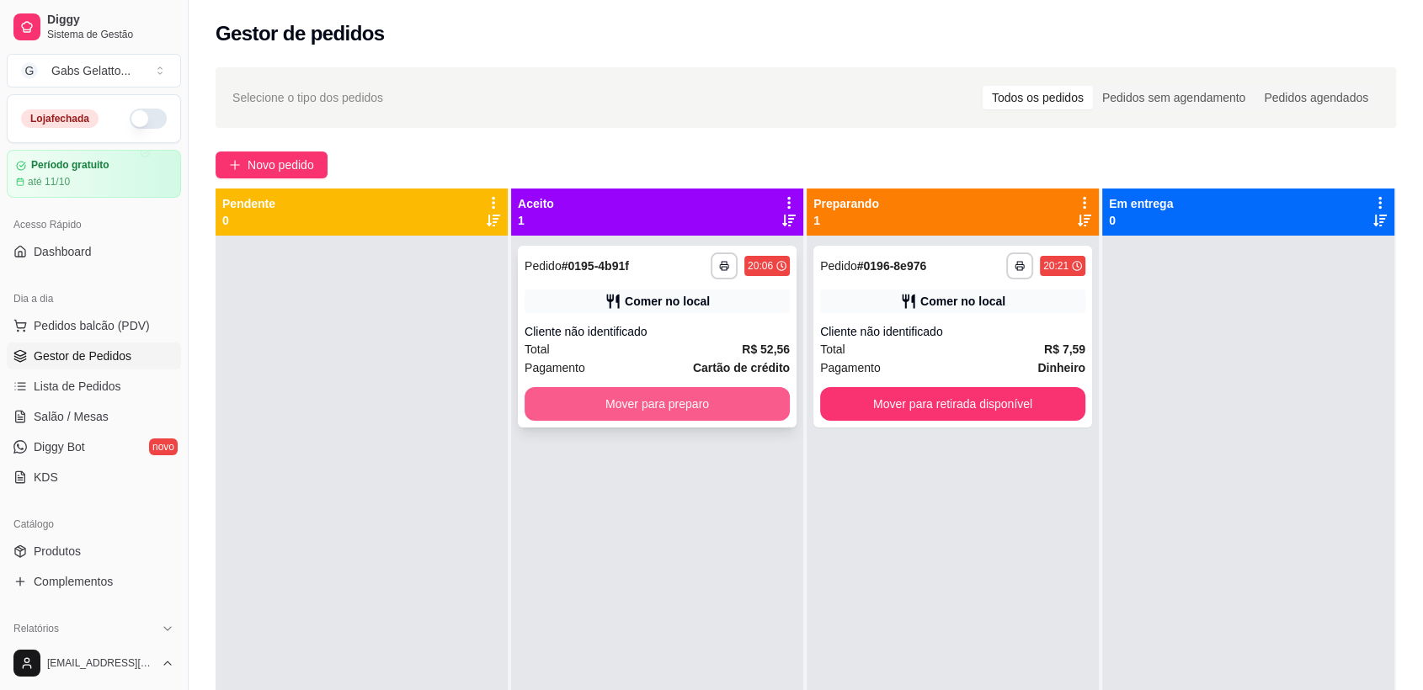
click at [683, 404] on button "Mover para preparo" at bounding box center [657, 404] width 265 height 34
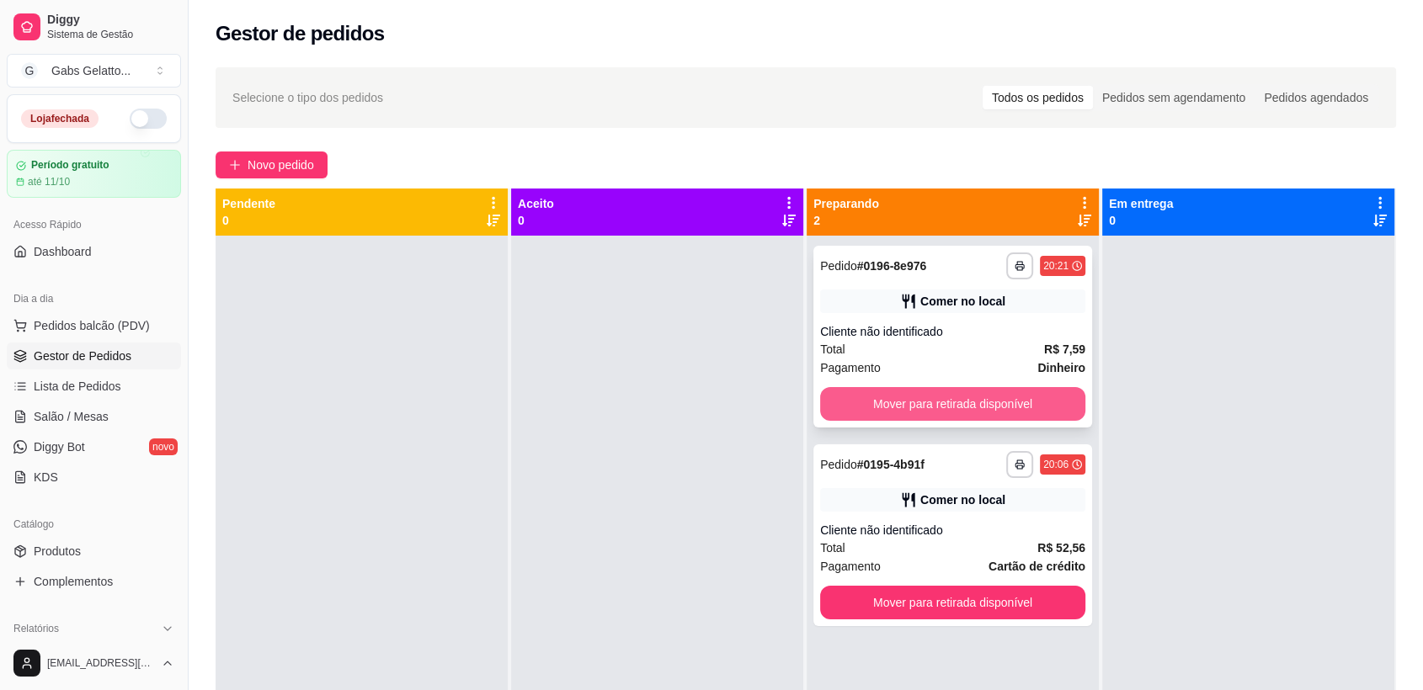
click at [909, 408] on button "Mover para retirada disponível" at bounding box center [952, 404] width 265 height 34
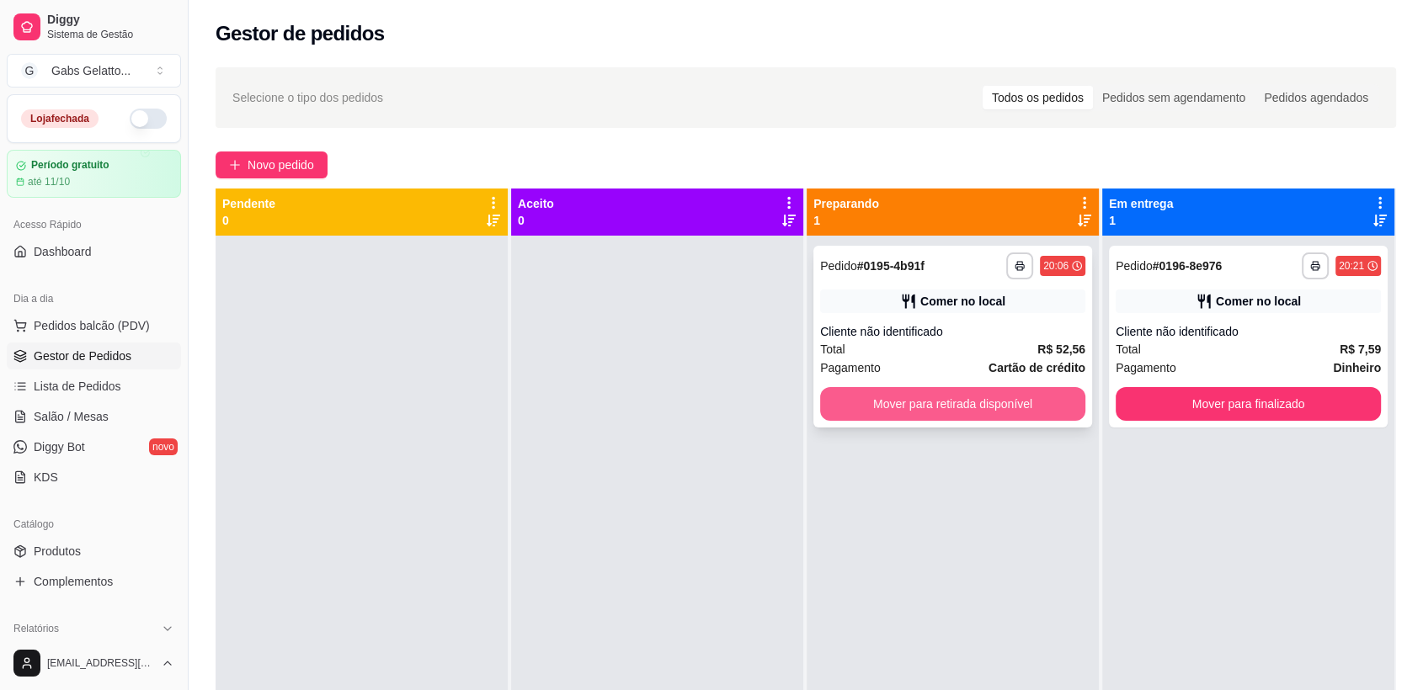
click at [951, 408] on button "Mover para retirada disponível" at bounding box center [952, 404] width 265 height 34
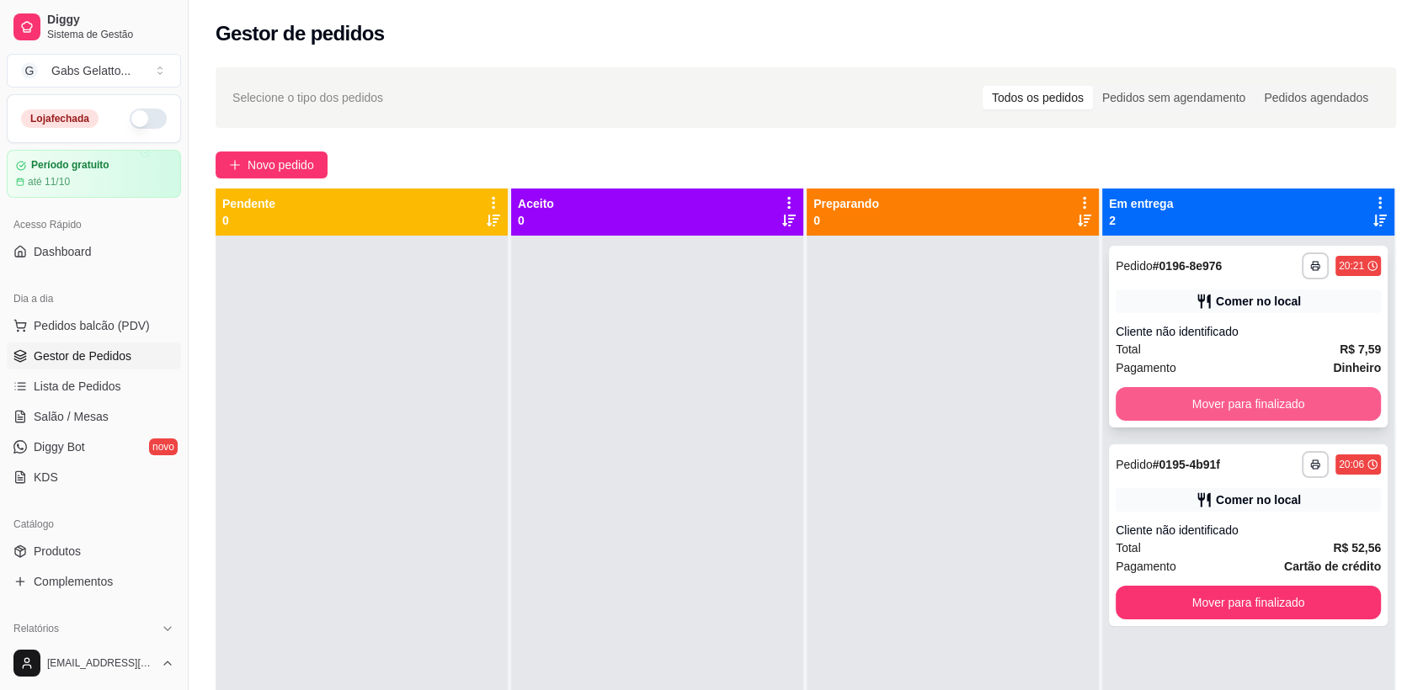
click at [1236, 399] on button "Mover para finalizado" at bounding box center [1248, 404] width 265 height 34
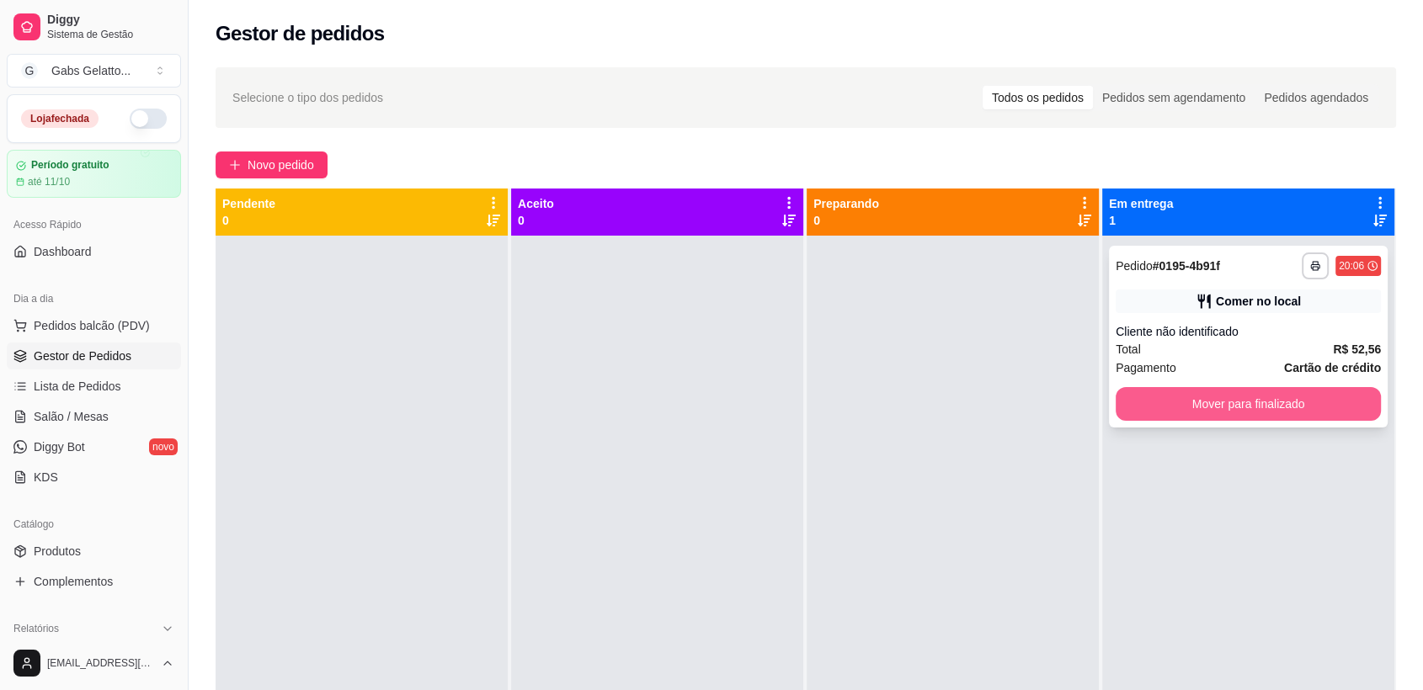
click at [1247, 386] on div "**********" at bounding box center [1248, 337] width 279 height 182
click at [1207, 402] on button "Mover para finalizado" at bounding box center [1249, 404] width 258 height 33
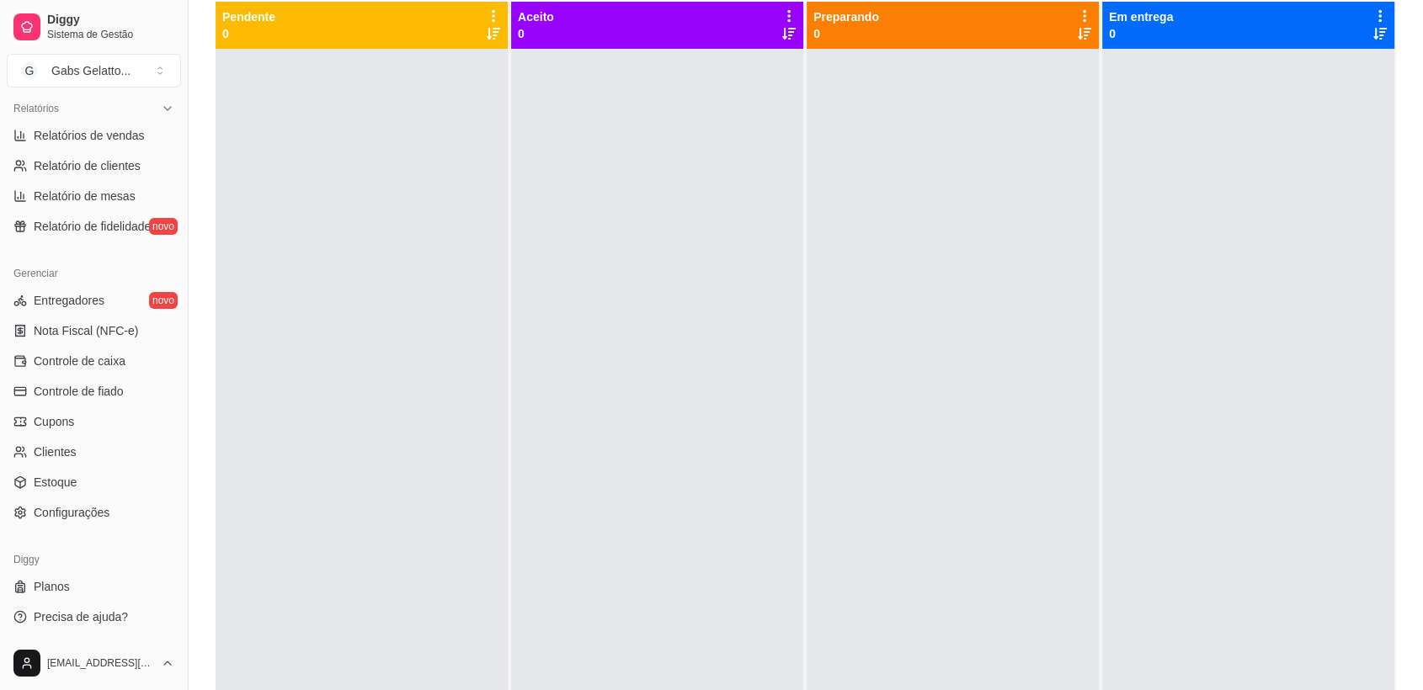
scroll to position [333, 0]
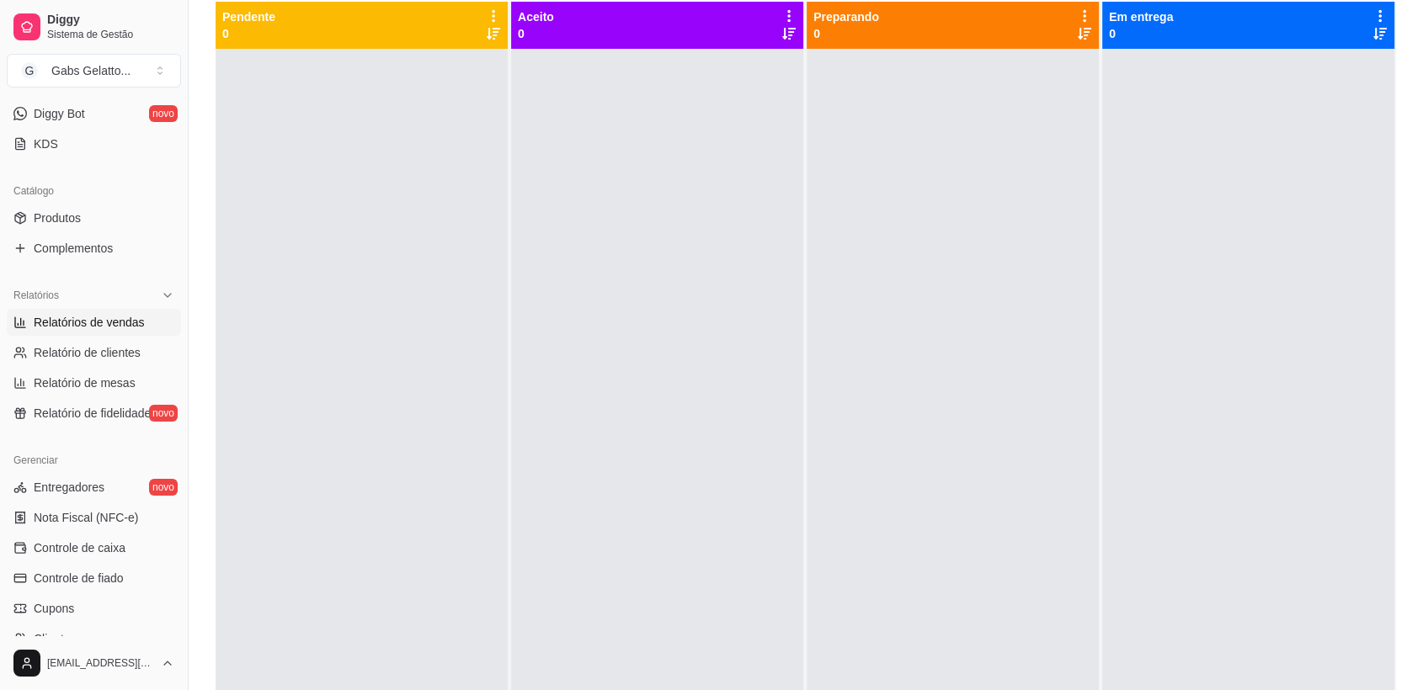
click at [110, 322] on span "Relatórios de vendas" at bounding box center [89, 322] width 111 height 17
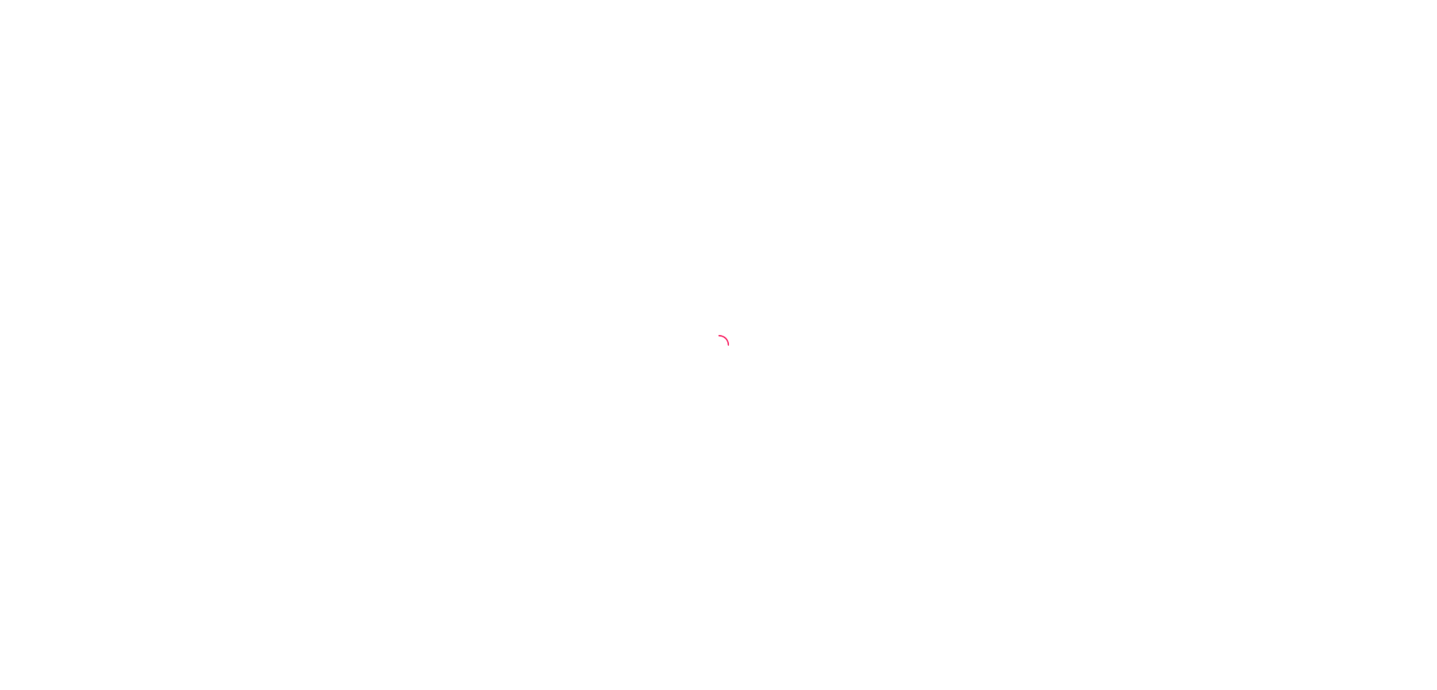
select select "ALL"
select select "0"
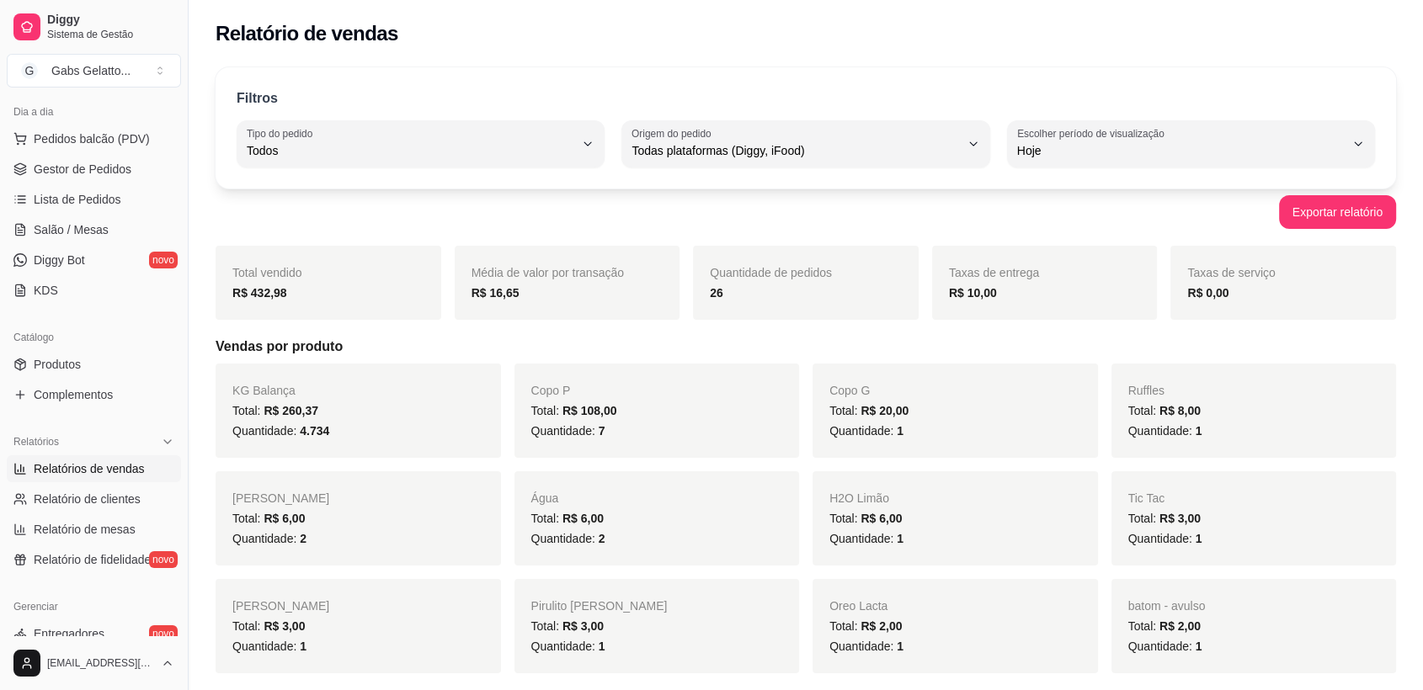
scroll to position [280, 0]
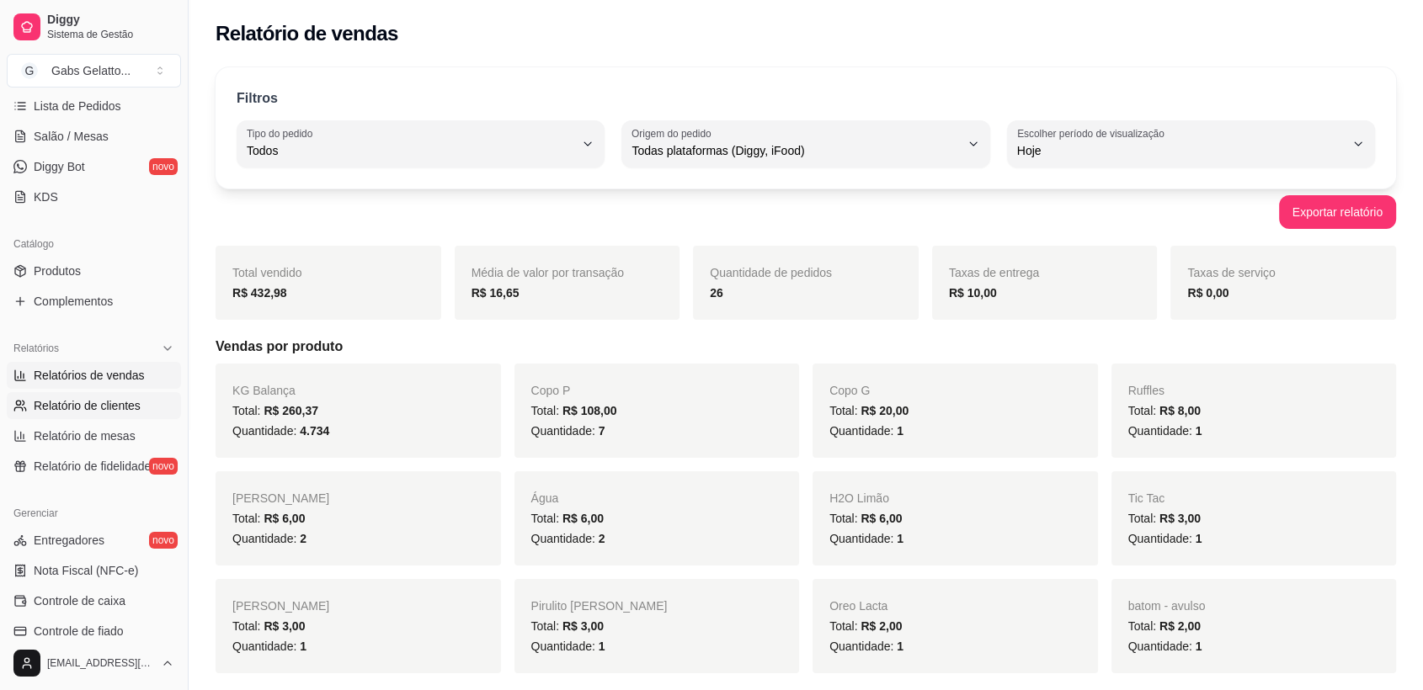
click at [116, 406] on span "Relatório de clientes" at bounding box center [87, 405] width 107 height 17
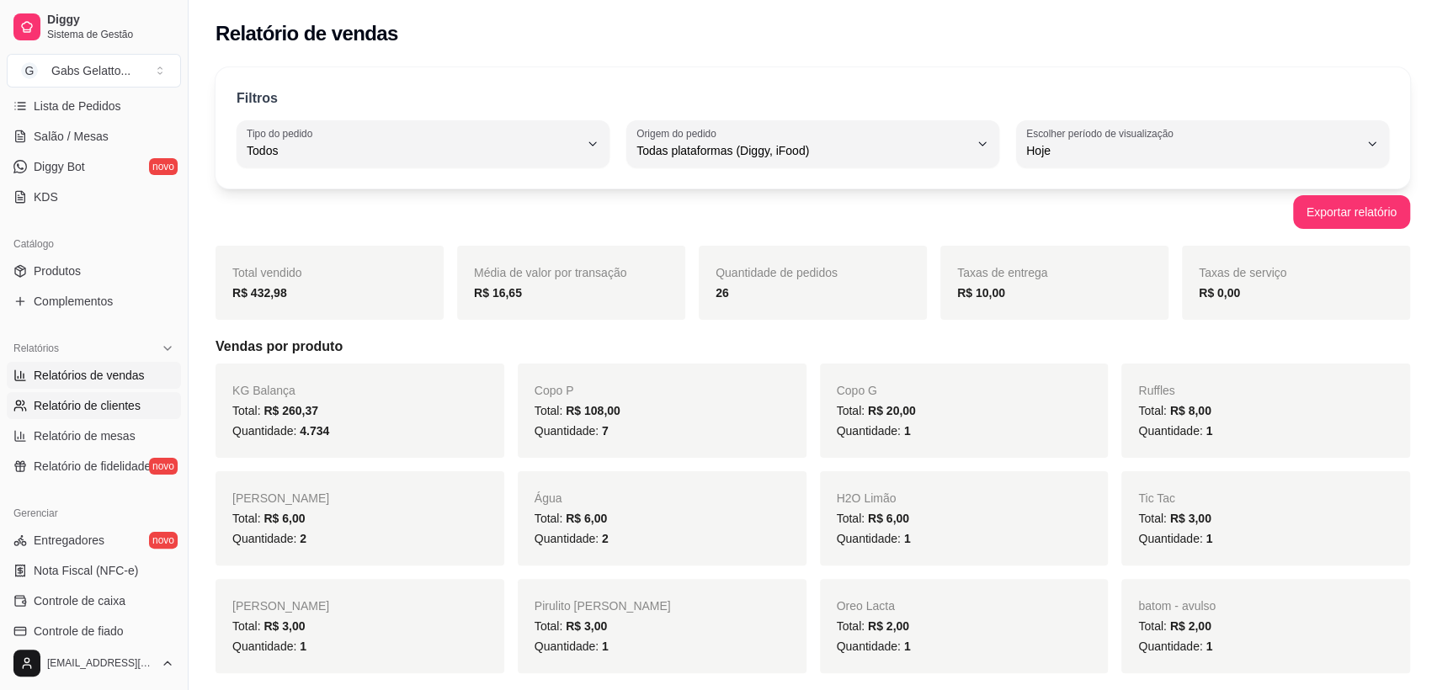
select select "30"
select select "HIGHEST_TOTAL_SPENT_WITH_ORDERS"
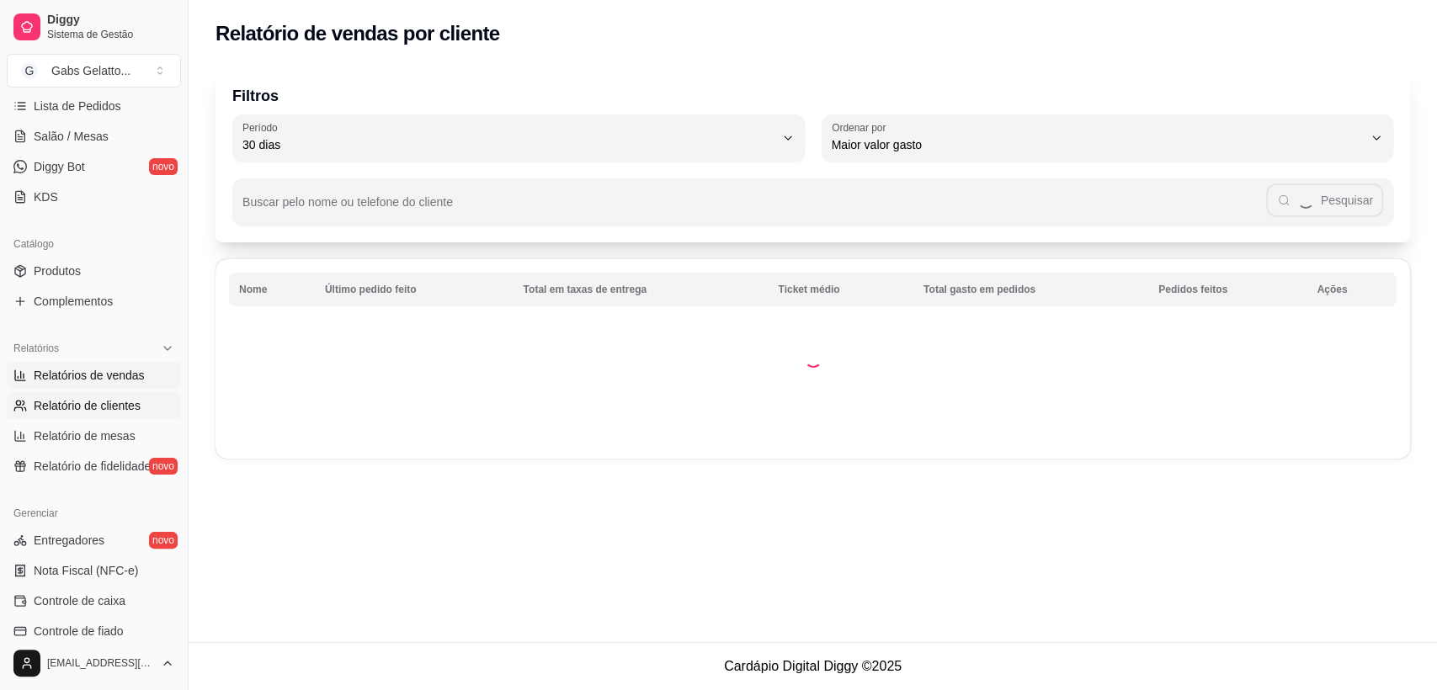
click at [124, 367] on span "Relatórios de vendas" at bounding box center [89, 375] width 111 height 17
select select "ALL"
select select "0"
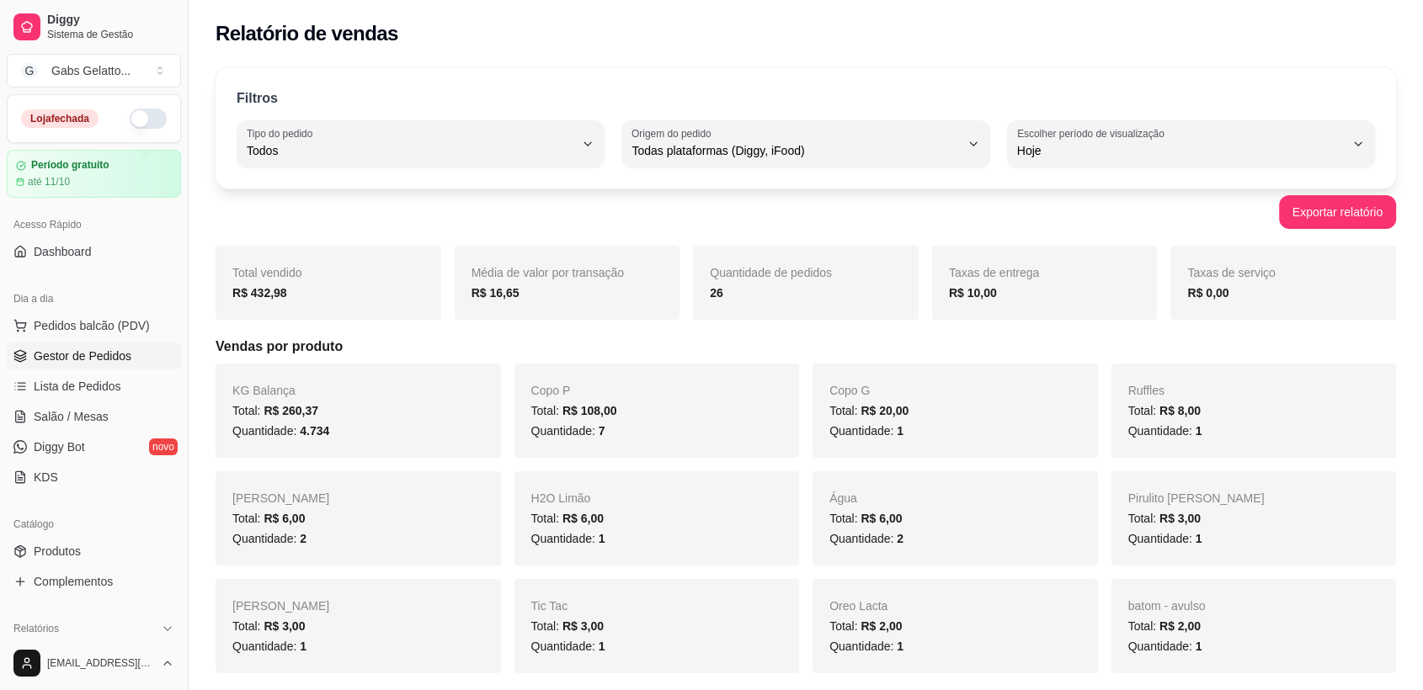
click at [77, 356] on span "Gestor de Pedidos" at bounding box center [83, 356] width 98 height 17
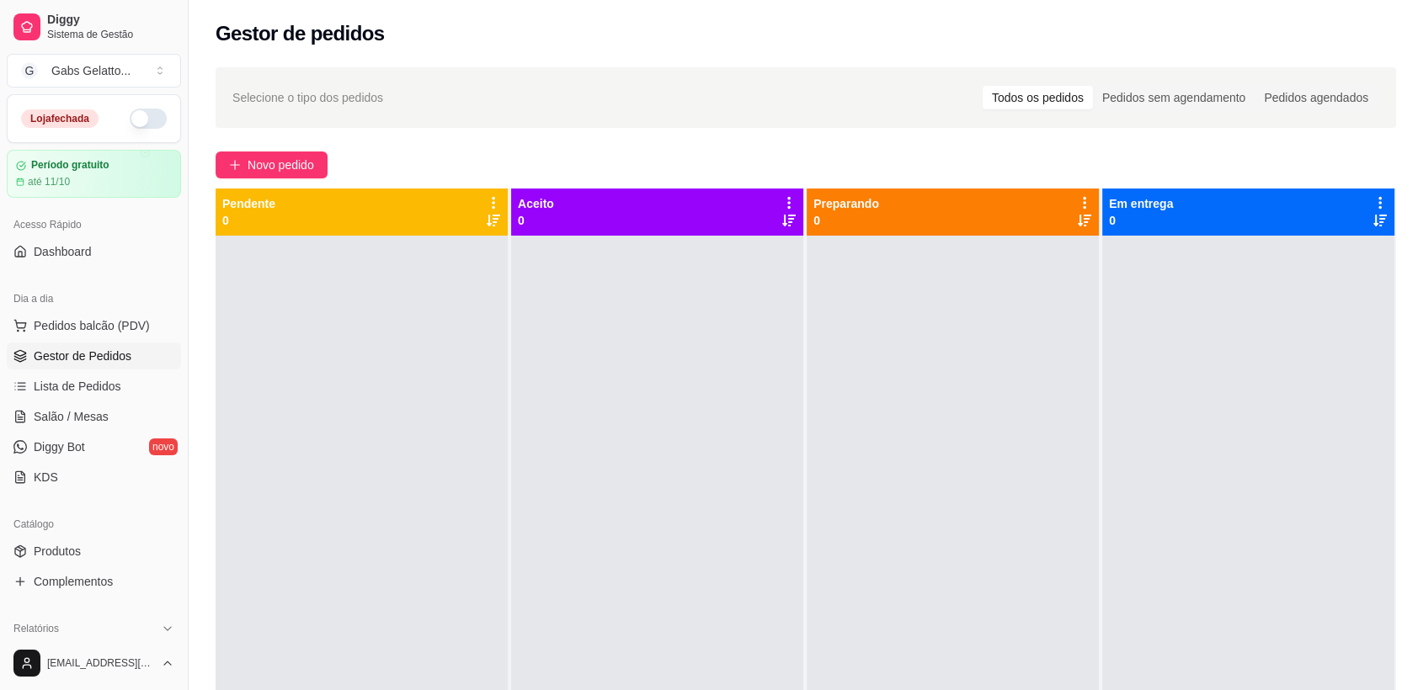
click at [263, 183] on div "Selecione o tipo dos pedidos Todos os pedidos Pedidos sem agendamento Pedidos a…" at bounding box center [806, 478] width 1234 height 842
click at [266, 160] on span "Novo pedido" at bounding box center [281, 165] width 67 height 19
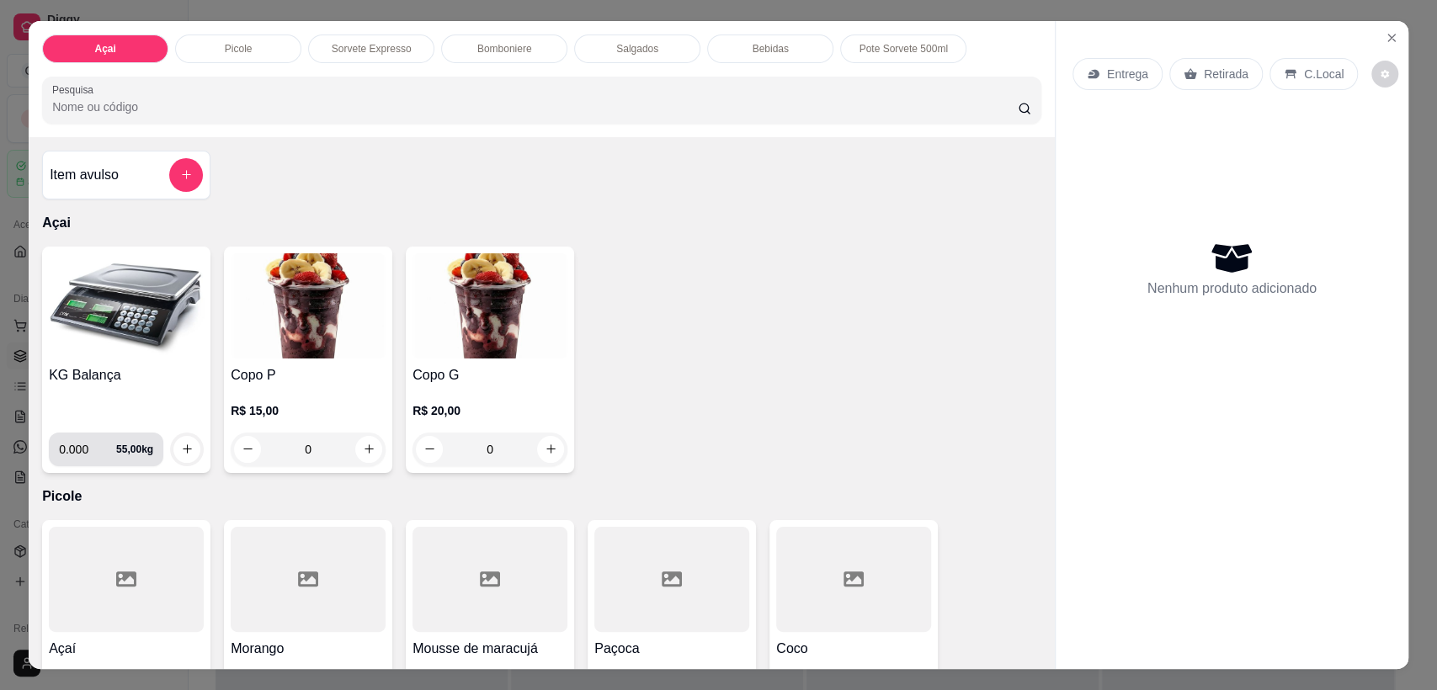
click at [78, 440] on input "0.000" at bounding box center [87, 450] width 57 height 34
type input "0.076"
click at [188, 446] on button "increase-product-quantity" at bounding box center [186, 449] width 27 height 27
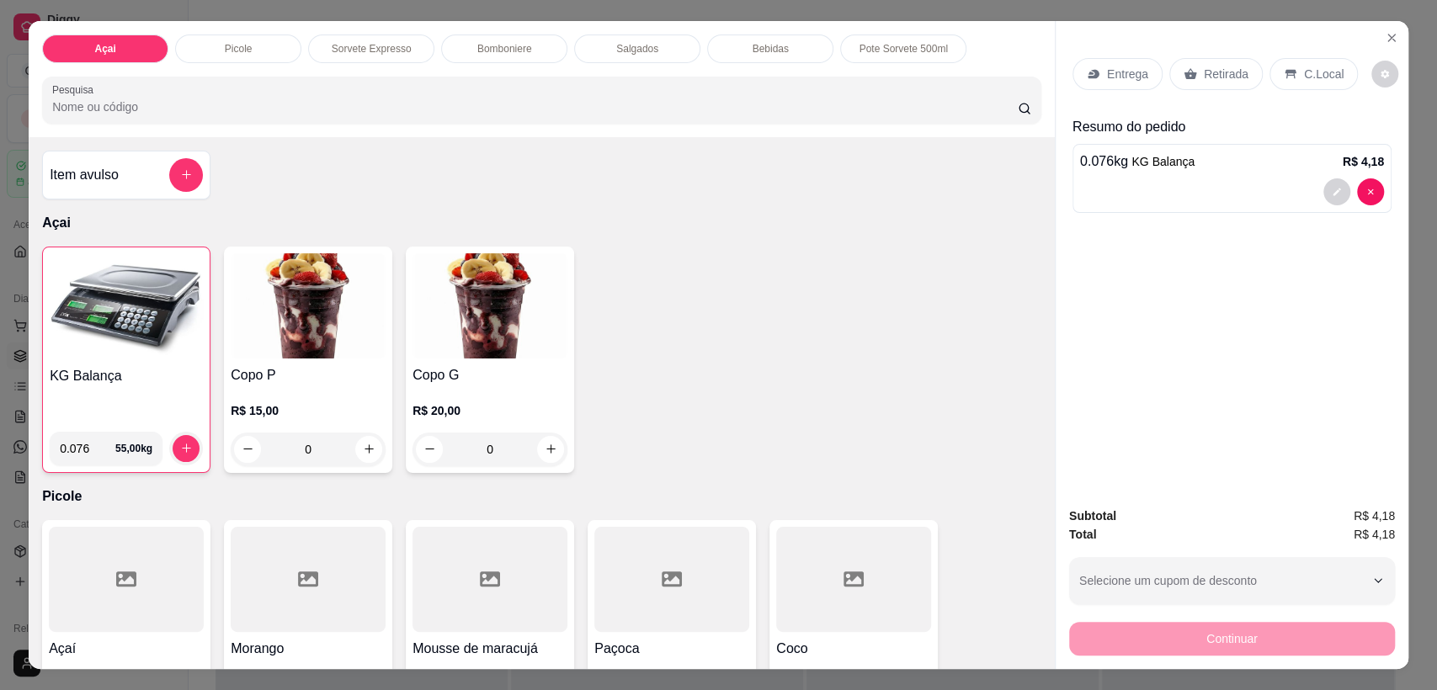
click at [1354, 72] on div "Entrega Retirada C.Local" at bounding box center [1232, 74] width 319 height 59
click at [1314, 69] on p "C.Local" at bounding box center [1324, 74] width 40 height 17
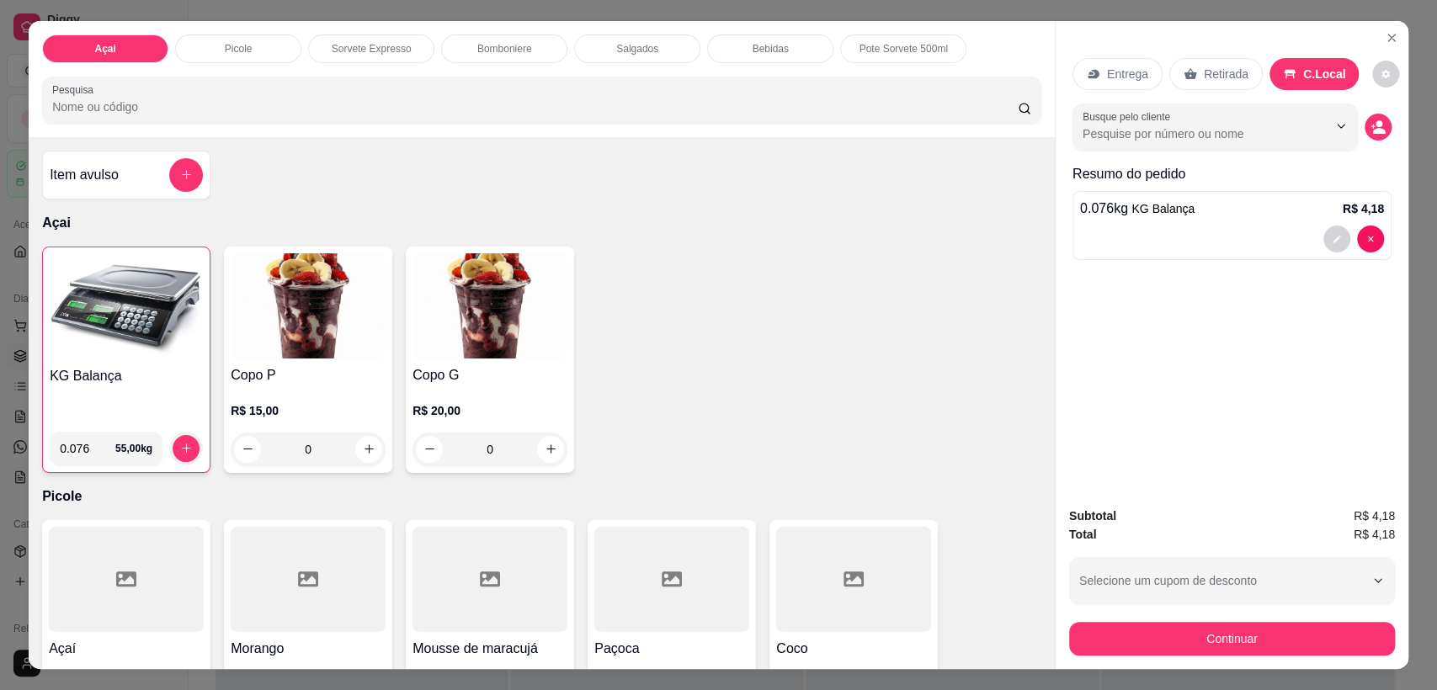
click at [1385, 126] on div "Entrega Retirada C.Local Busque pelo cliente Resumo do pedido 0.076 kg KG Balan…" at bounding box center [1232, 257] width 353 height 473
click at [1373, 128] on icon "decrease-product-quantity" at bounding box center [1379, 131] width 12 height 6
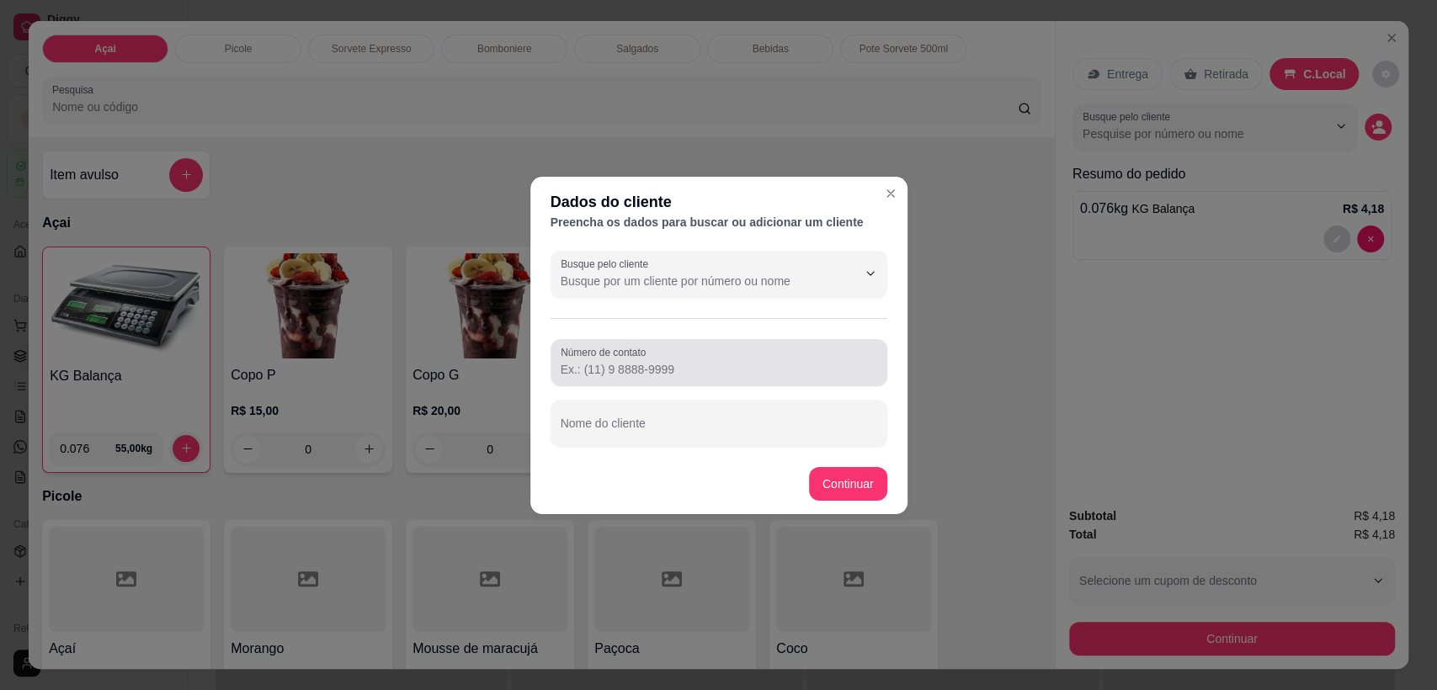
click at [707, 362] on input "Número de contato" at bounding box center [719, 369] width 317 height 17
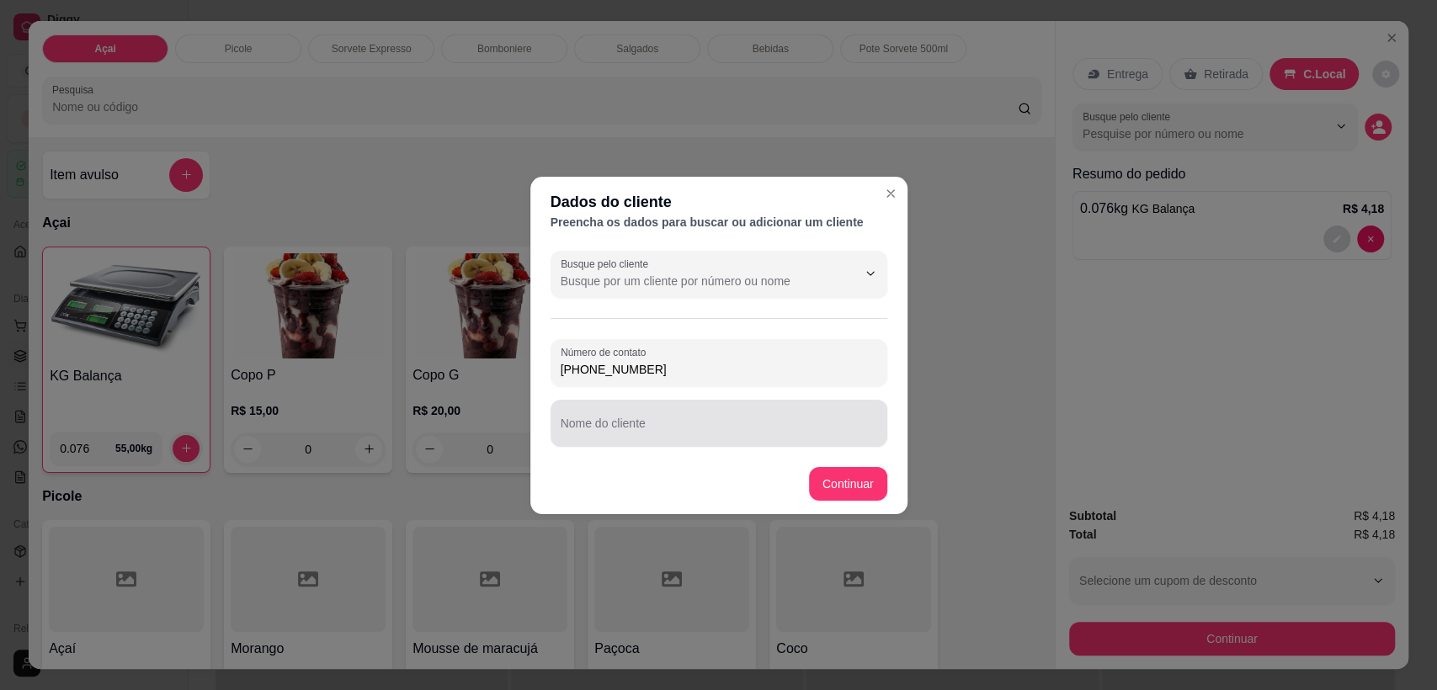
type input "[PHONE_NUMBER]"
click at [649, 424] on input "Nome do cliente" at bounding box center [719, 430] width 317 height 17
type input "[DEMOGRAPHIC_DATA]"
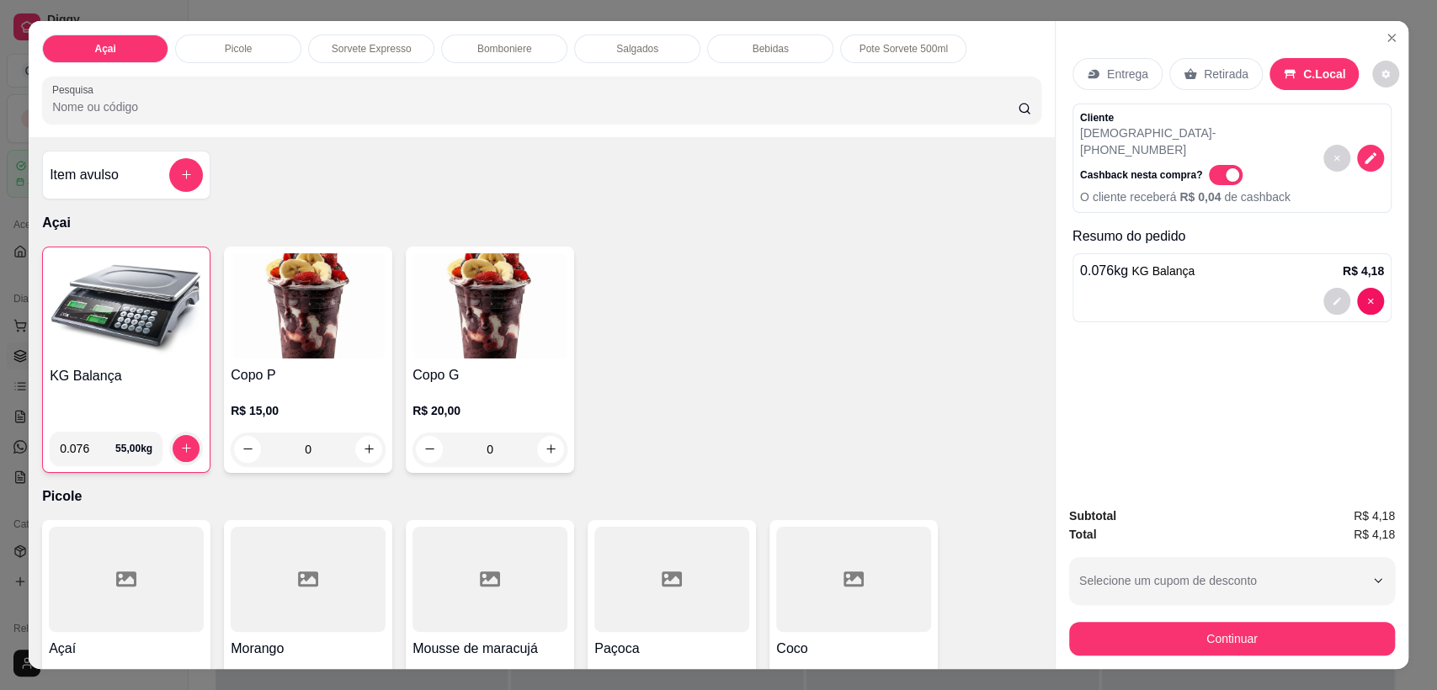
scroll to position [93, 0]
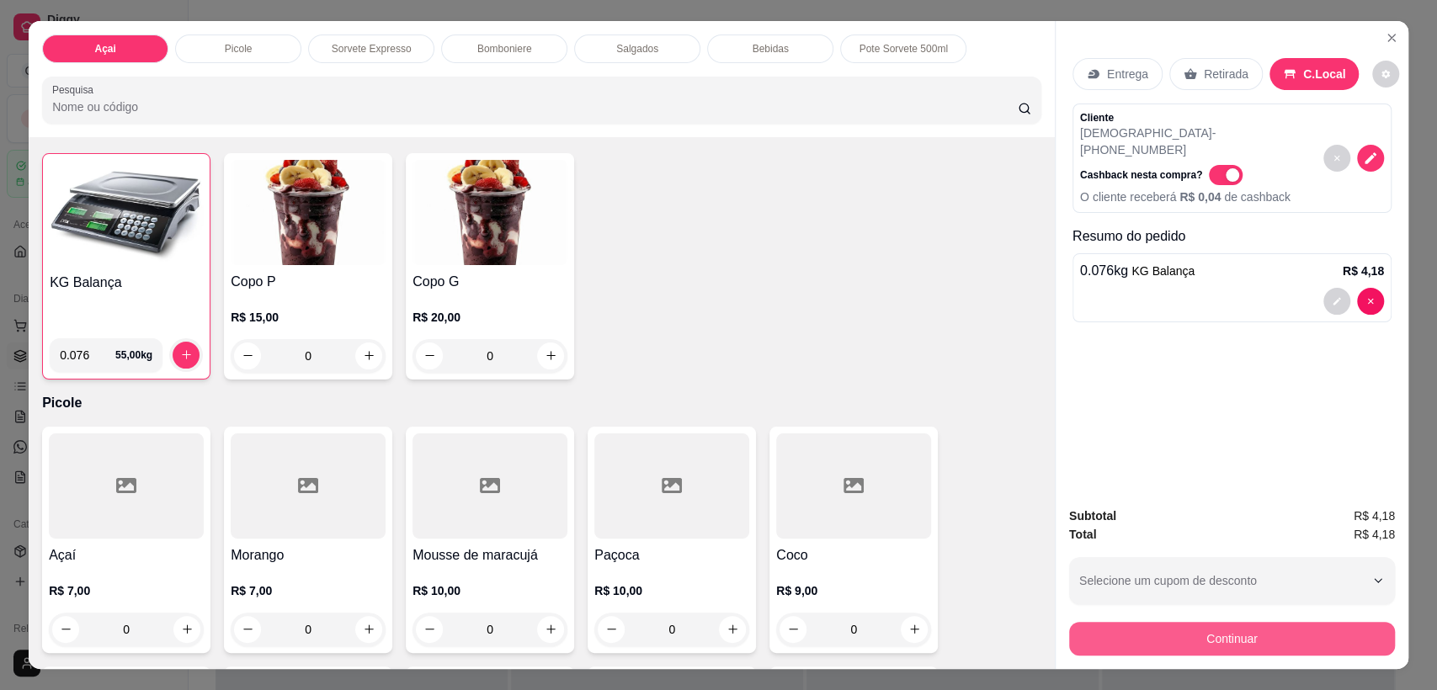
click at [1192, 639] on button "Continuar" at bounding box center [1232, 639] width 326 height 34
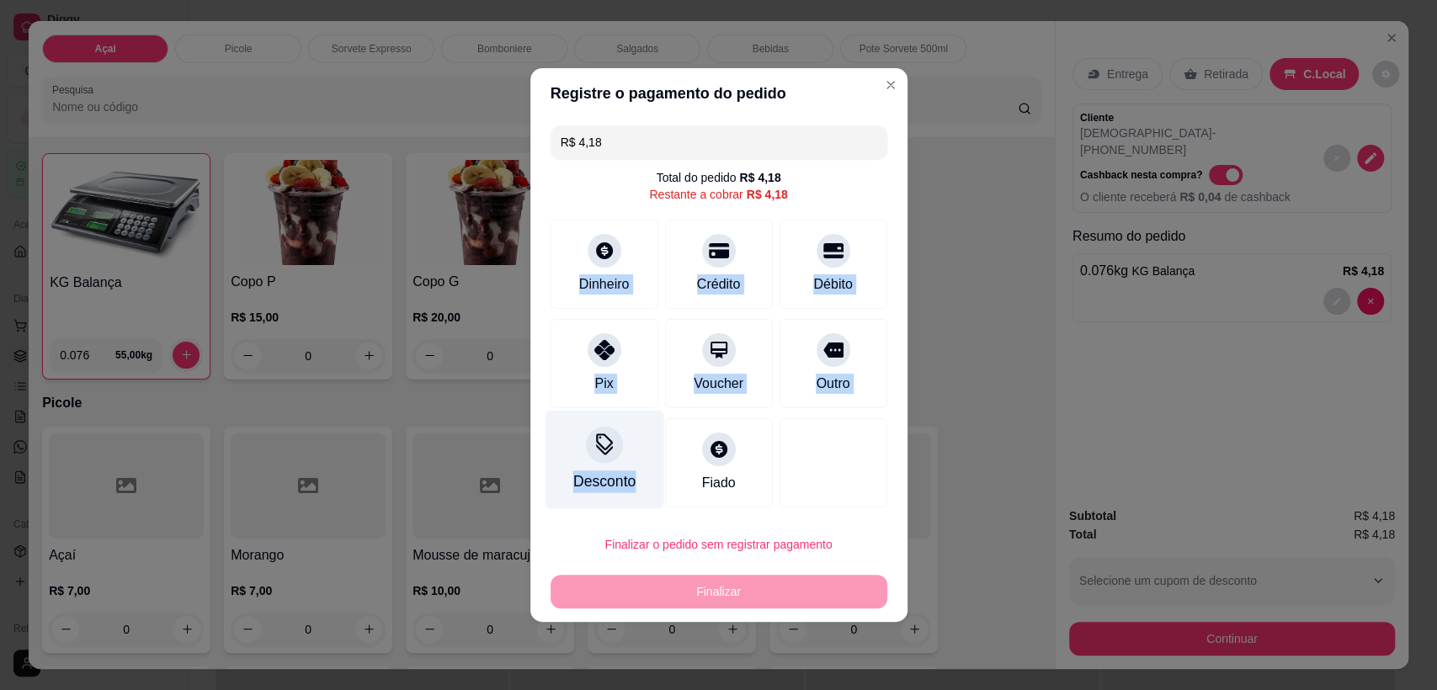
drag, startPoint x: 622, startPoint y: 264, endPoint x: 652, endPoint y: 471, distance: 208.4
click at [647, 469] on div "R$ 4,18 Total do pedido R$ 4,18 Restante a cobrar R$ 4,18 Dinheiro Crédito Débi…" at bounding box center [718, 317] width 377 height 396
click at [606, 461] on div at bounding box center [604, 444] width 37 height 37
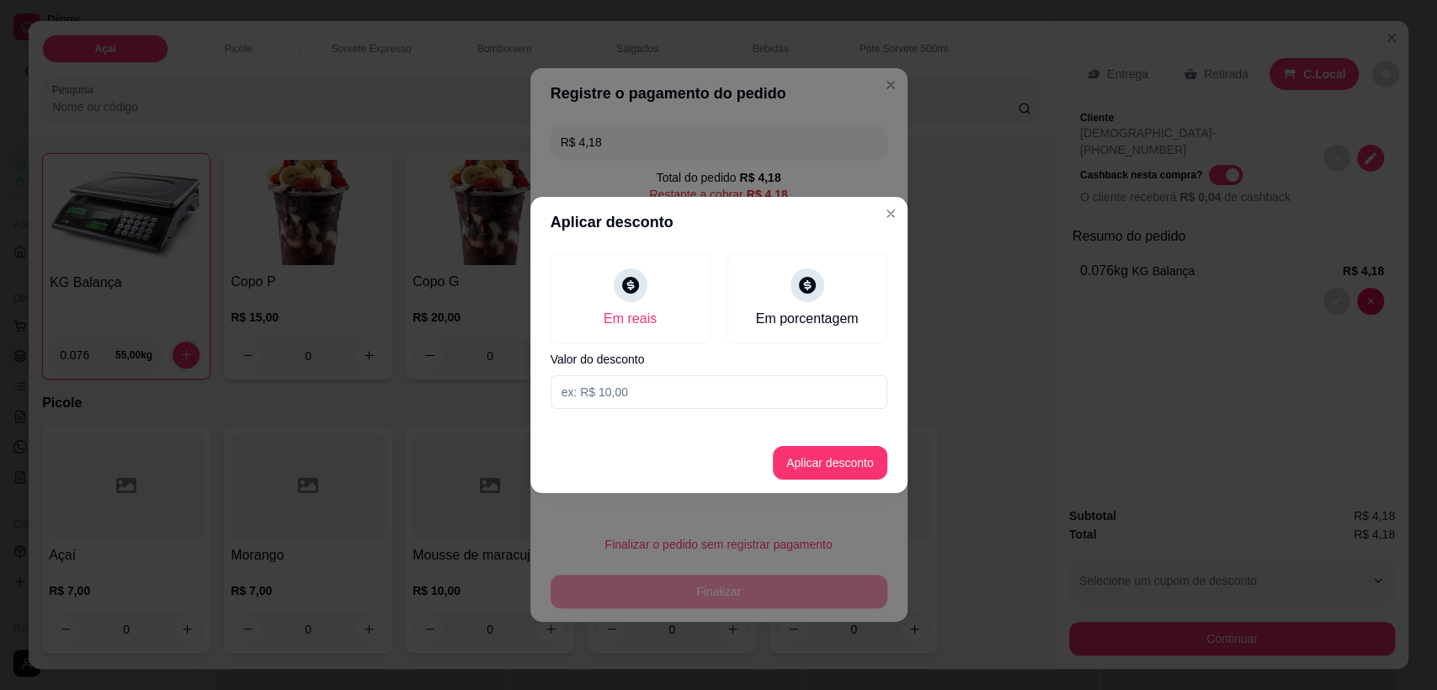
click at [671, 413] on div "Em reais Em porcentagem Valor do desconto" at bounding box center [718, 332] width 377 height 168
click at [676, 384] on input at bounding box center [719, 393] width 337 height 34
type input "0,18"
click at [834, 471] on button "Aplicar desconto" at bounding box center [830, 463] width 115 height 34
type input "R$ 4,00"
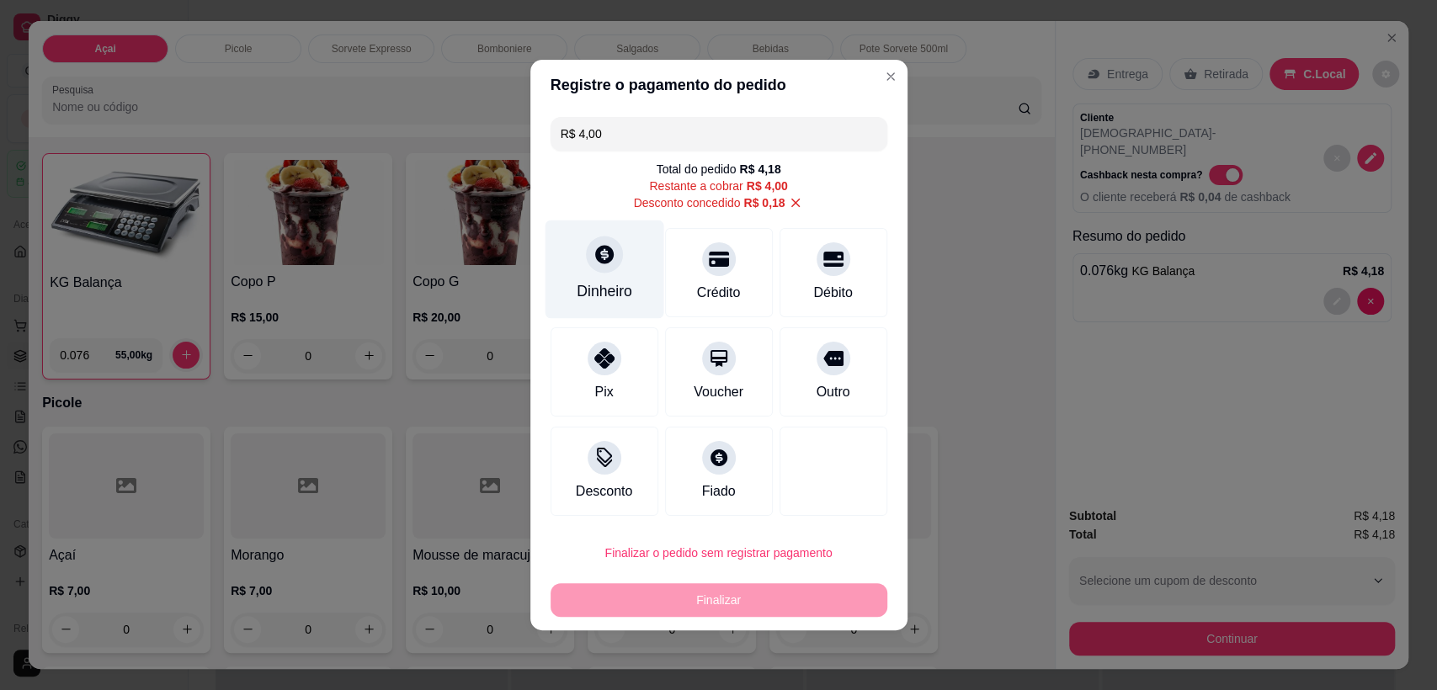
click at [618, 258] on div at bounding box center [604, 254] width 37 height 37
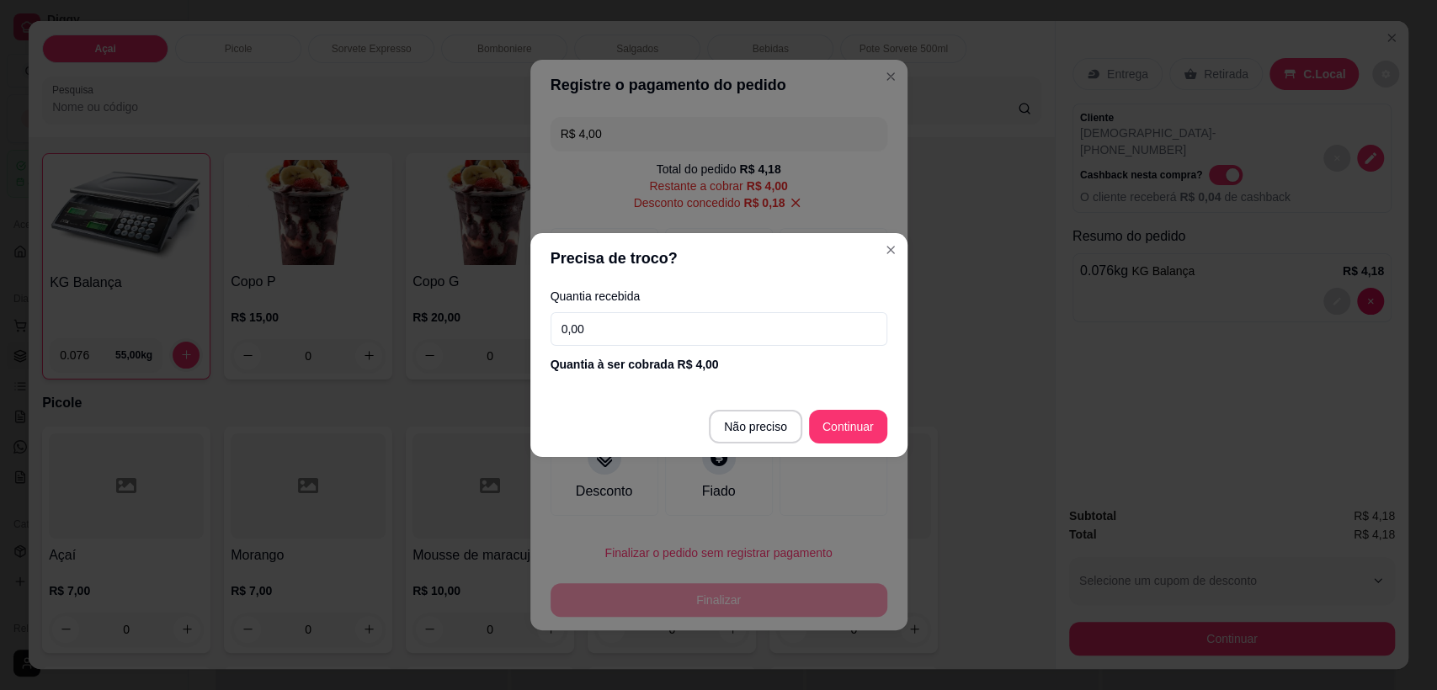
click at [674, 338] on input "0,00" at bounding box center [719, 329] width 337 height 34
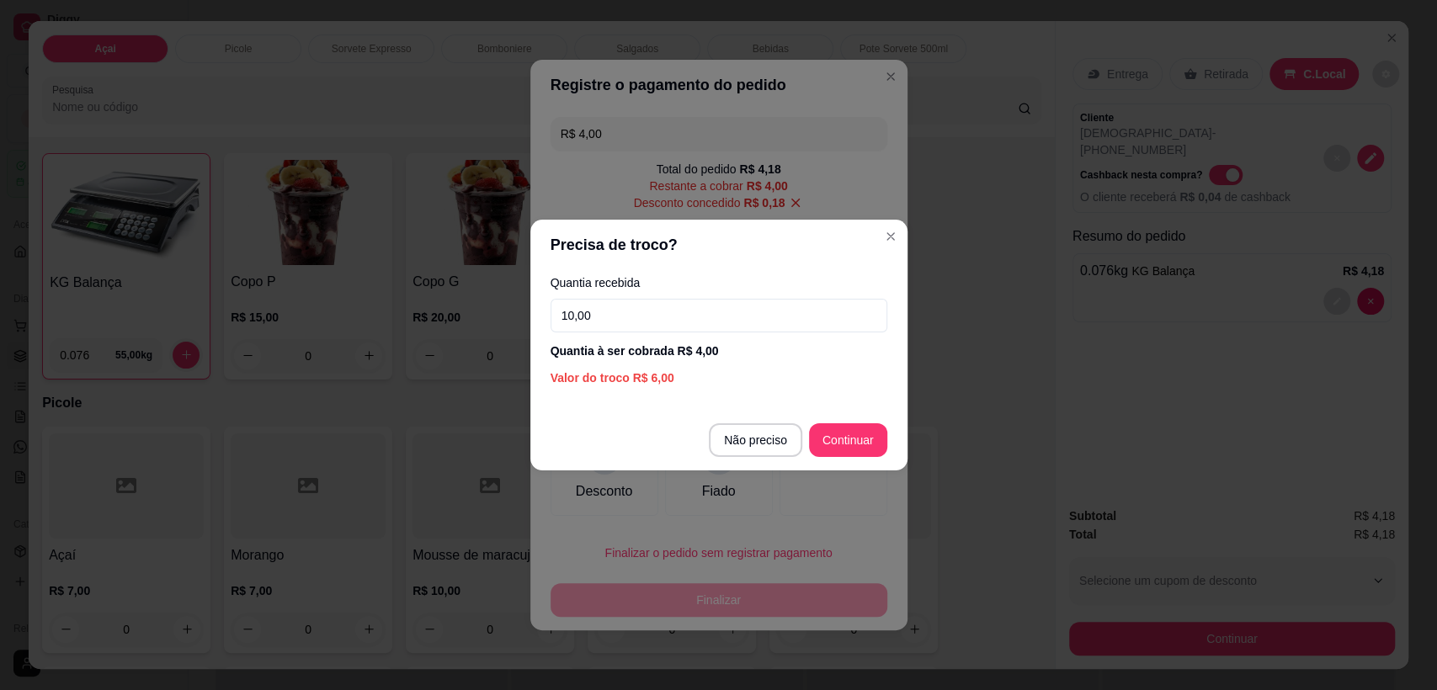
type input "10,00"
type input "R$ 0,00"
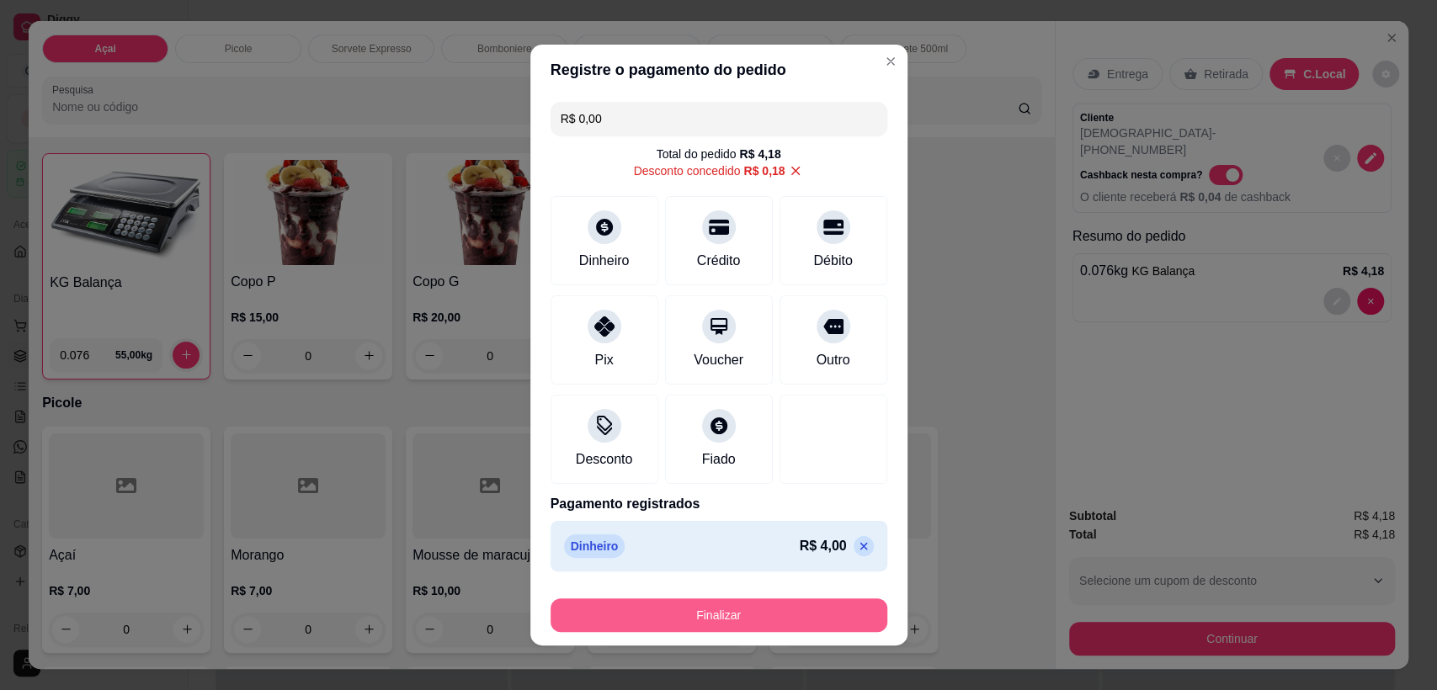
click at [745, 605] on button "Finalizar" at bounding box center [719, 616] width 337 height 34
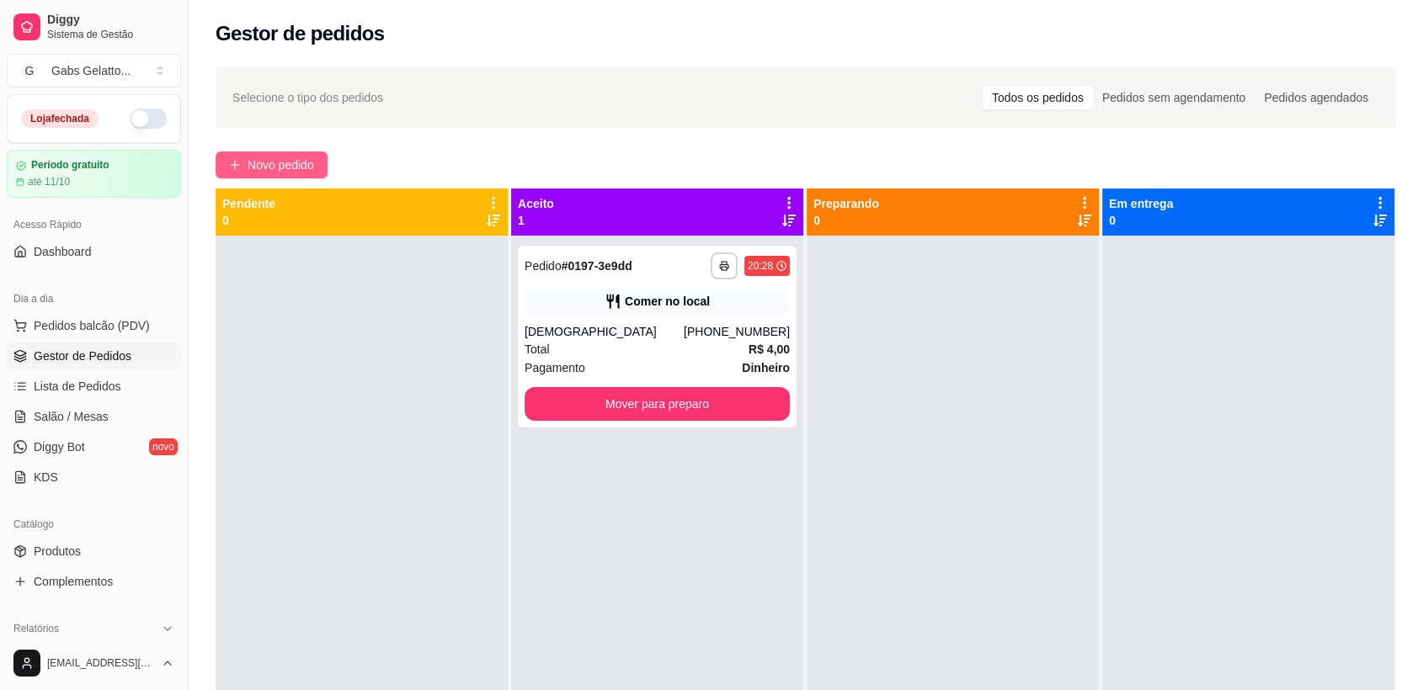
click at [283, 172] on span "Novo pedido" at bounding box center [281, 165] width 67 height 19
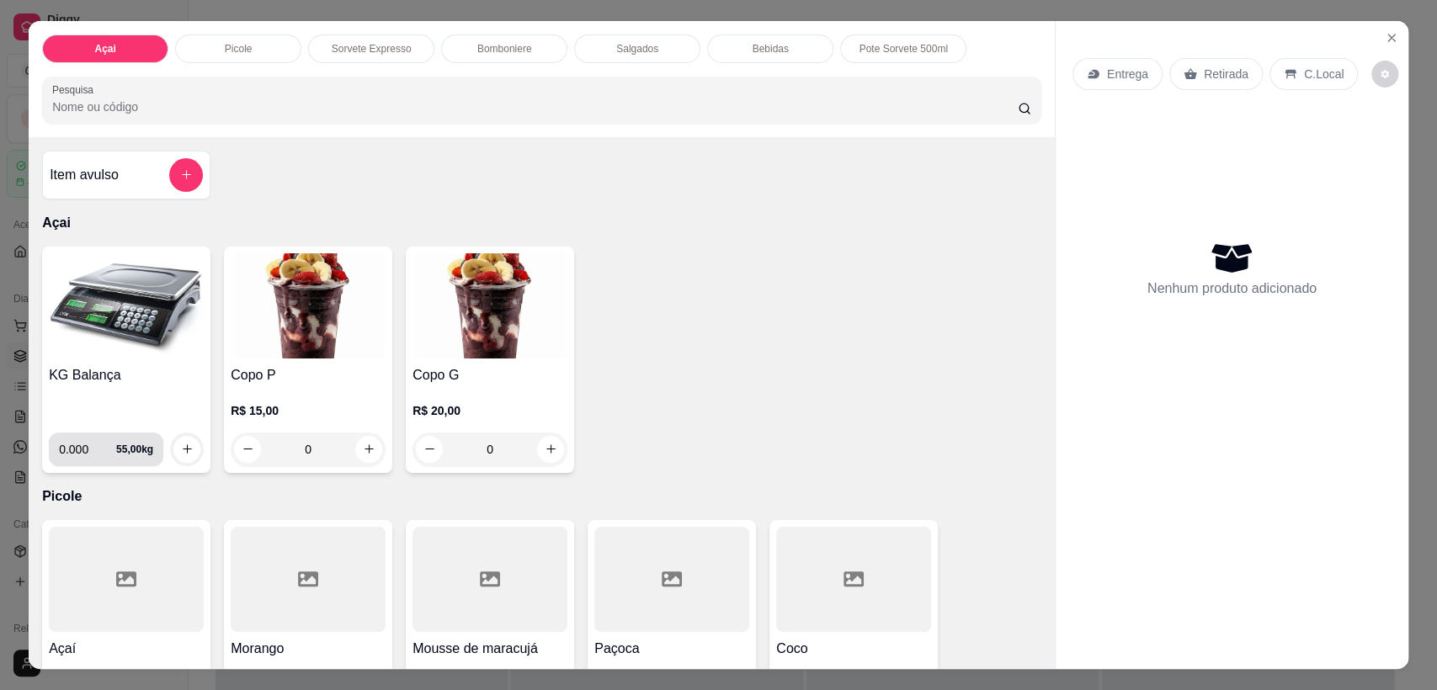
click at [79, 446] on input "0.000" at bounding box center [87, 450] width 57 height 34
type input "0.152"
click at [181, 443] on icon "increase-product-quantity" at bounding box center [187, 449] width 13 height 13
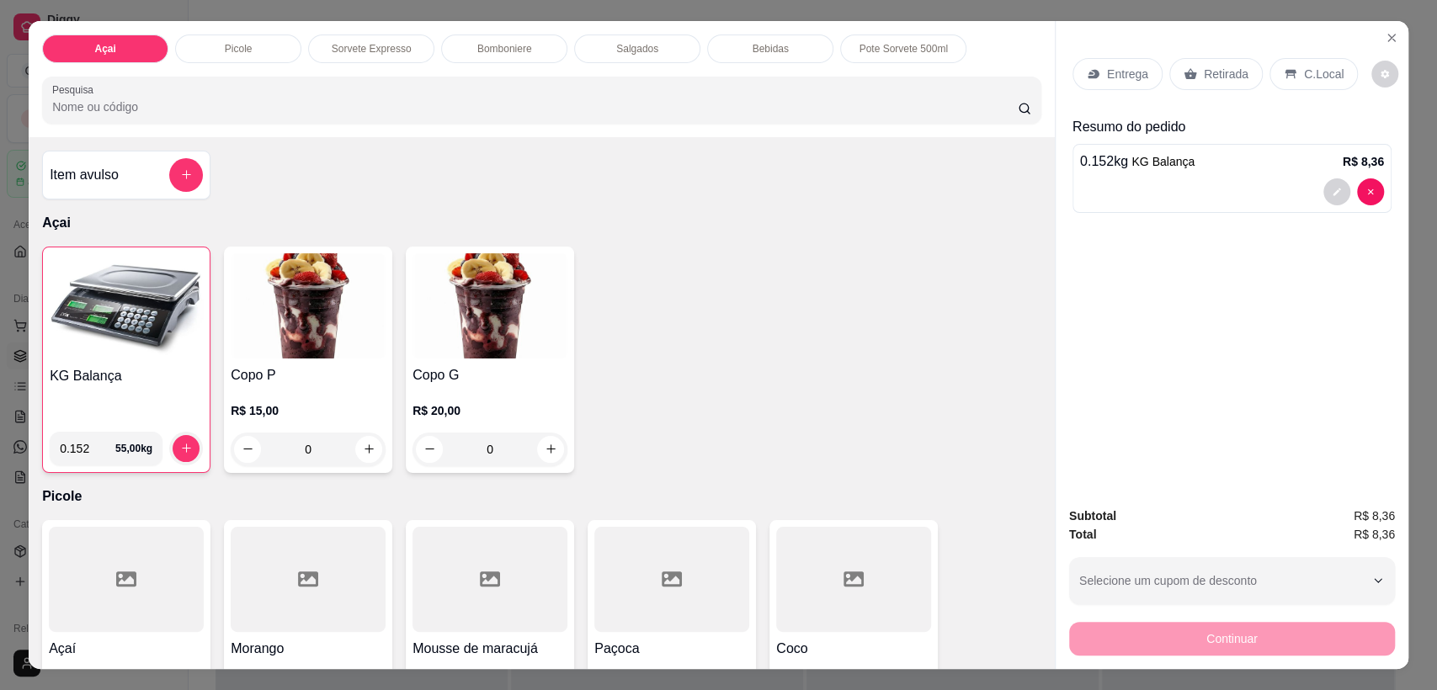
click at [742, 48] on div "Bebidas" at bounding box center [770, 49] width 126 height 29
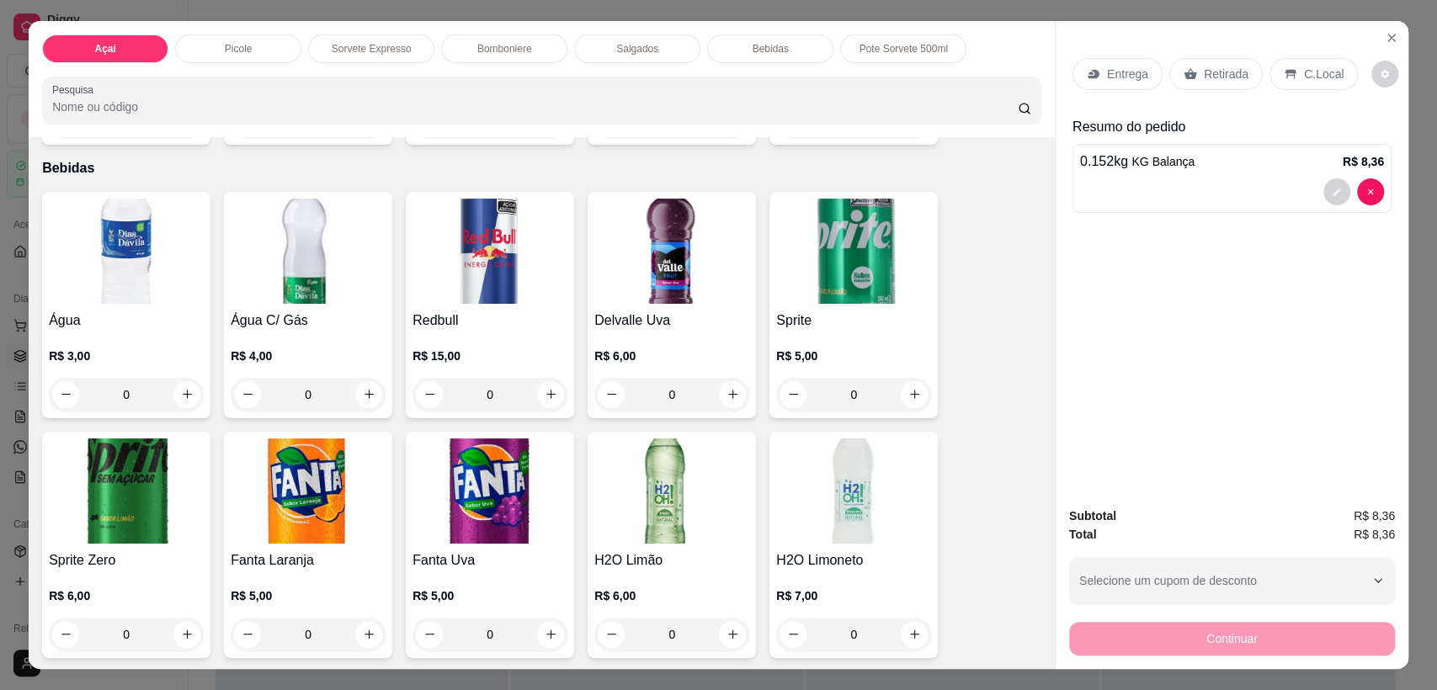
scroll to position [33, 0]
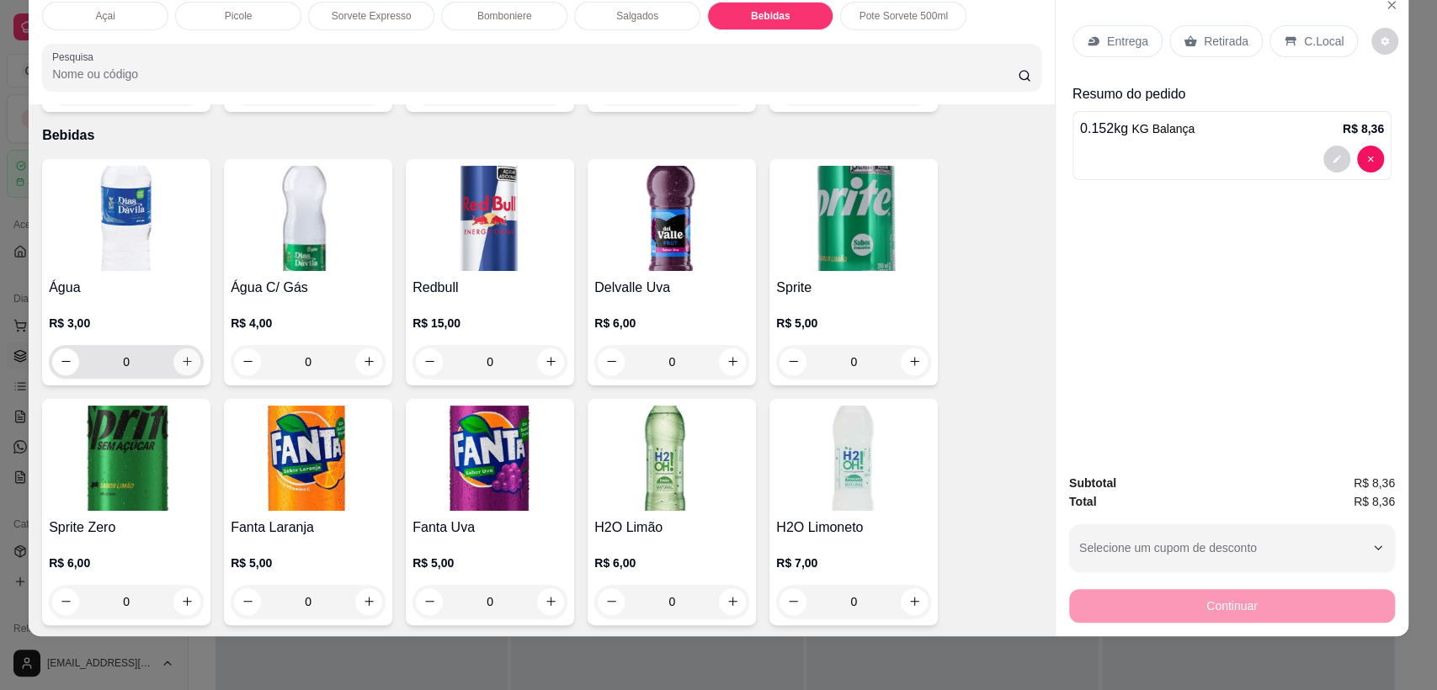
click at [183, 357] on icon "increase-product-quantity" at bounding box center [187, 361] width 9 height 9
type input "1"
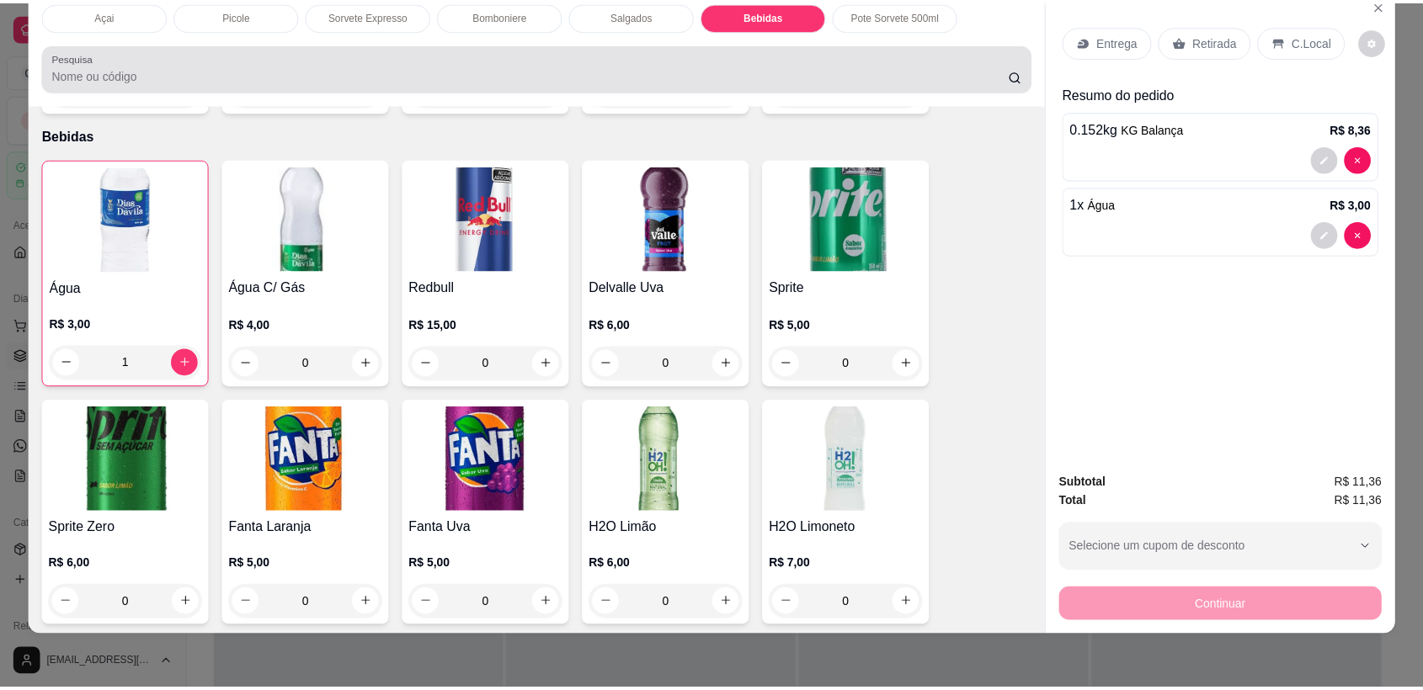
scroll to position [0, 0]
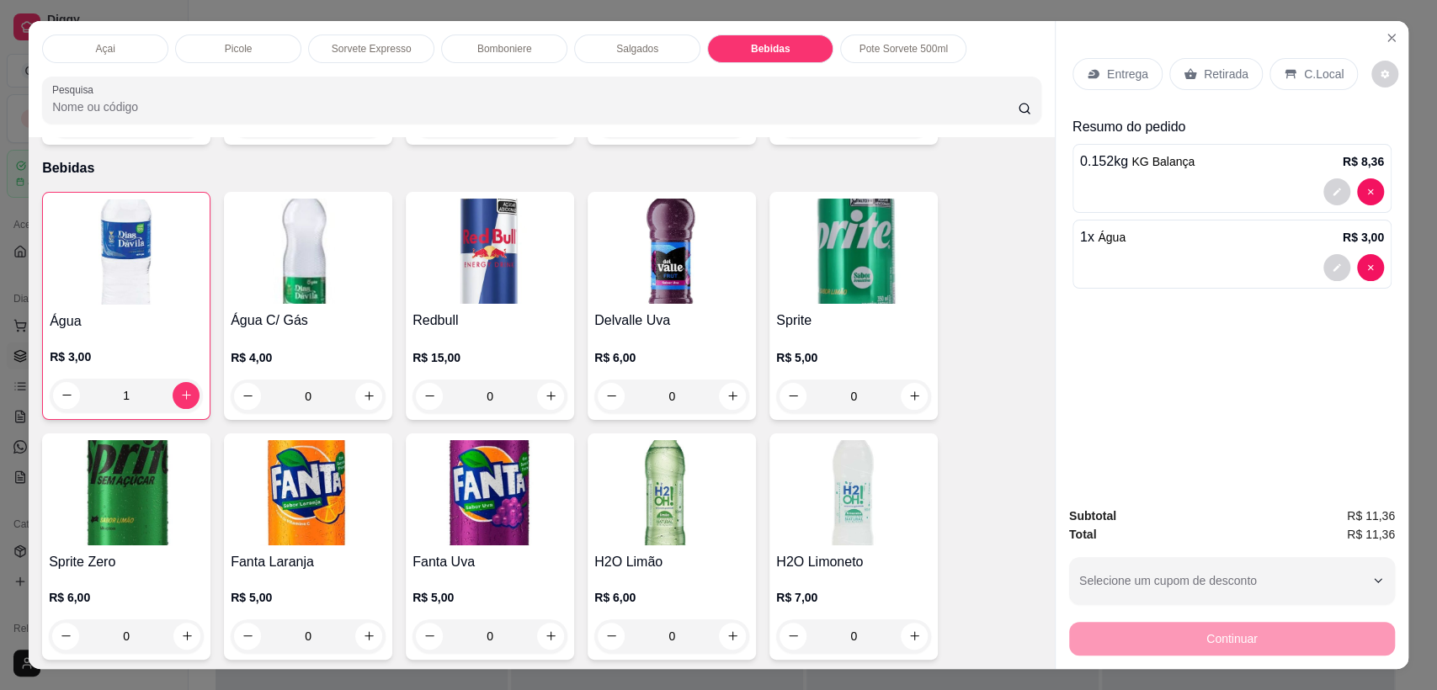
click at [1305, 62] on div "C.Local" at bounding box center [1314, 74] width 88 height 32
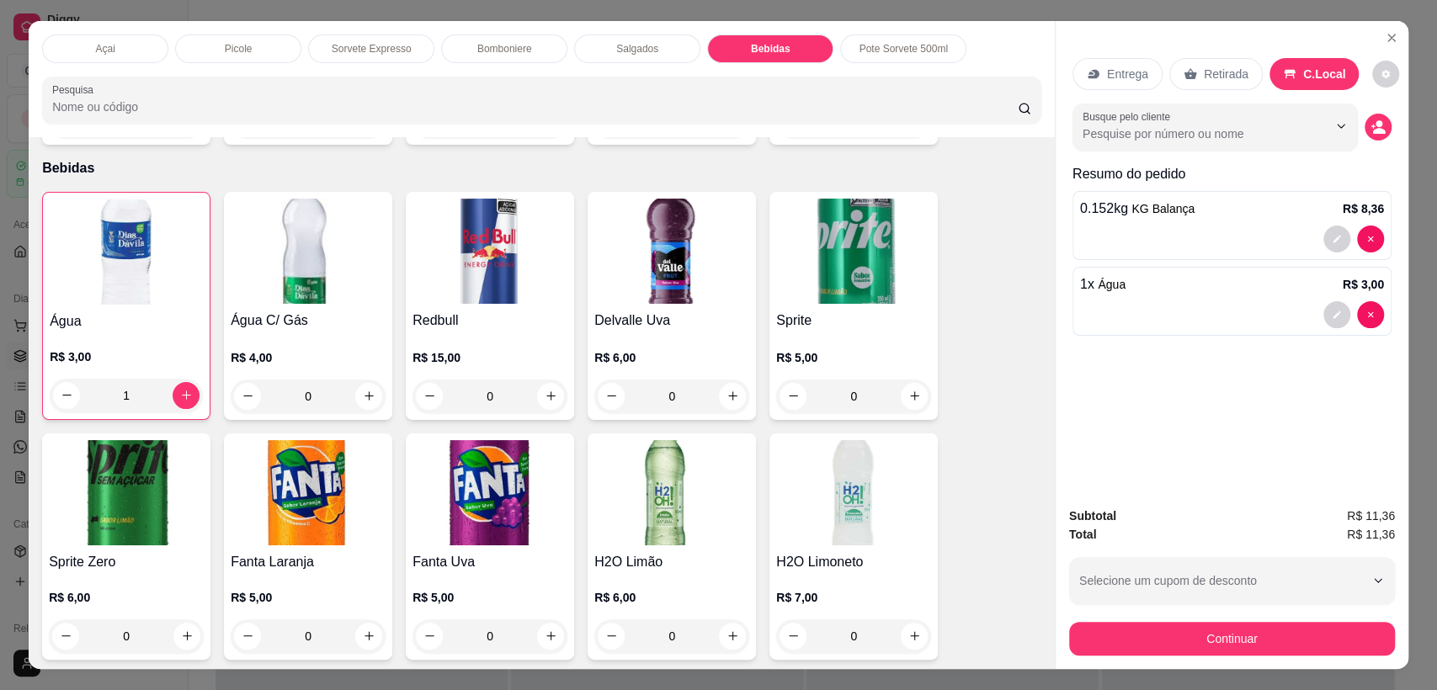
click at [1225, 650] on button "Continuar" at bounding box center [1232, 639] width 326 height 34
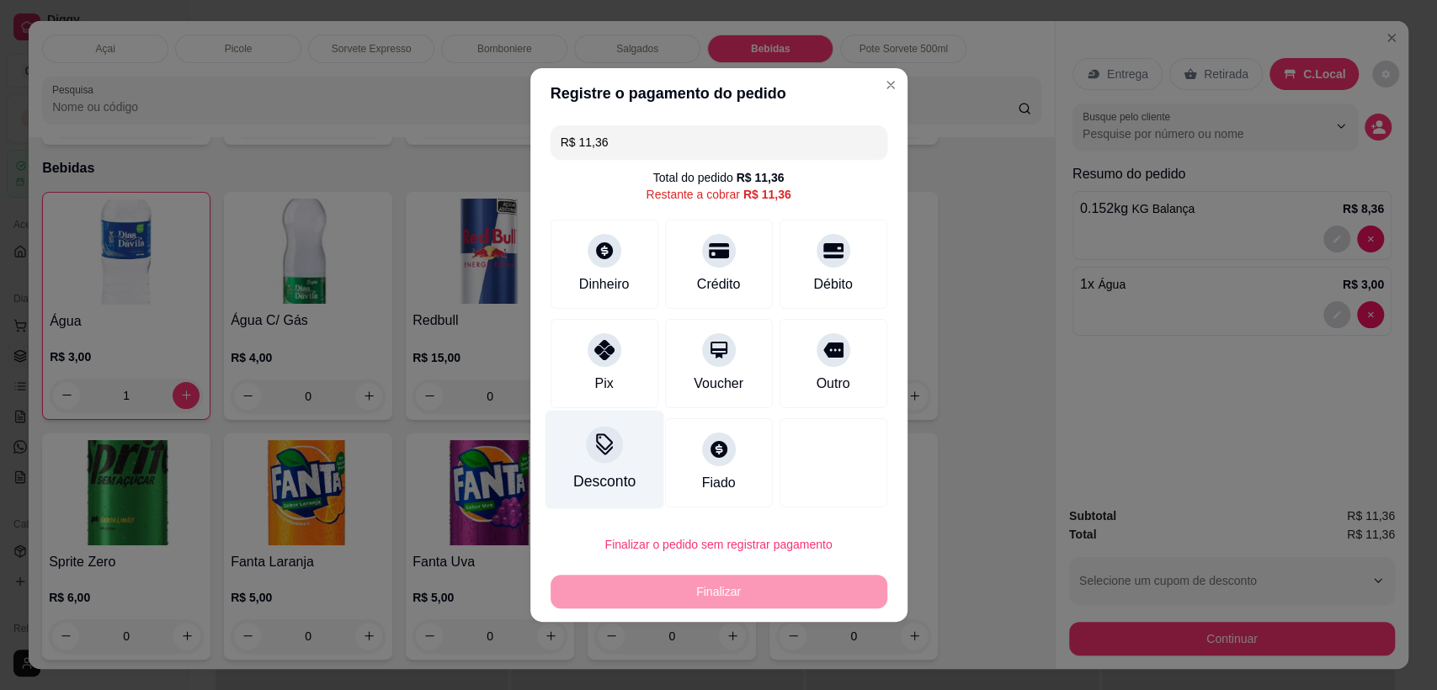
click at [606, 460] on div at bounding box center [604, 444] width 37 height 37
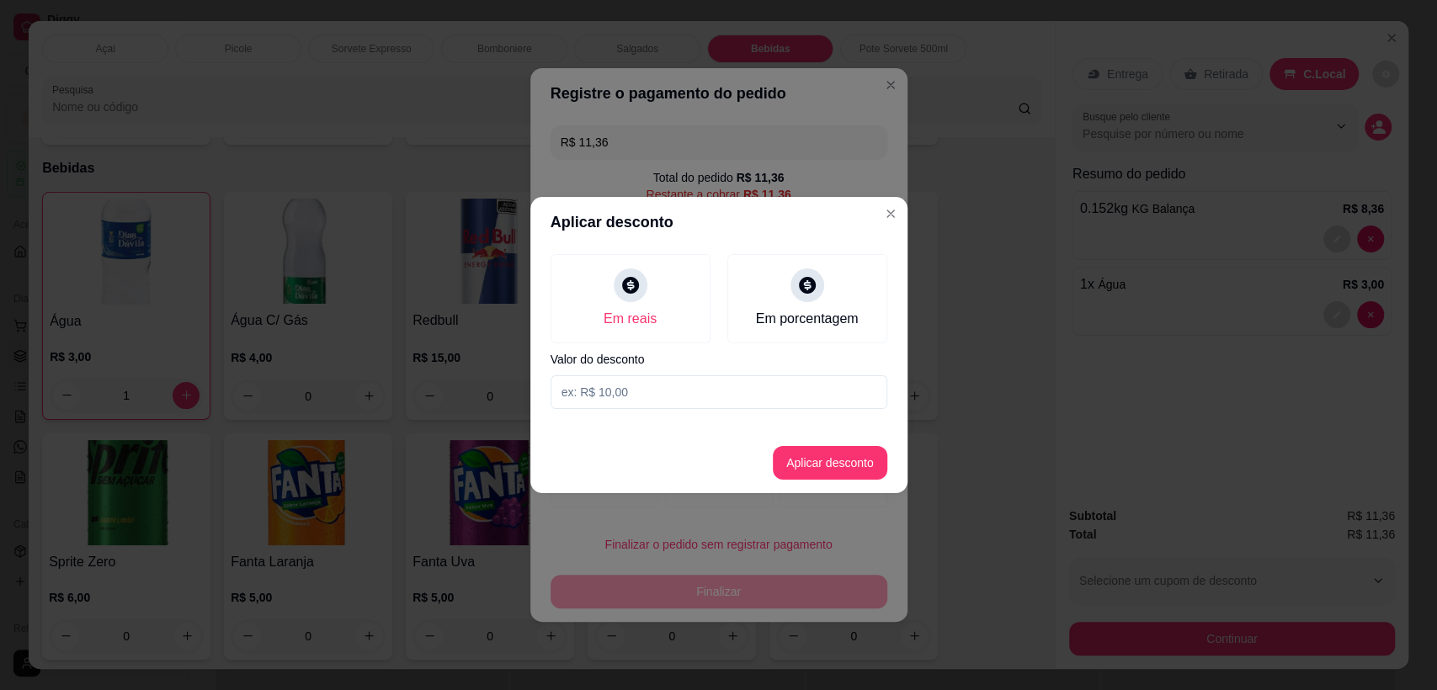
click at [631, 391] on input at bounding box center [719, 393] width 337 height 34
type input "0,36"
click at [782, 455] on button "Aplicar desconto" at bounding box center [830, 463] width 115 height 34
type input "R$ 11,00"
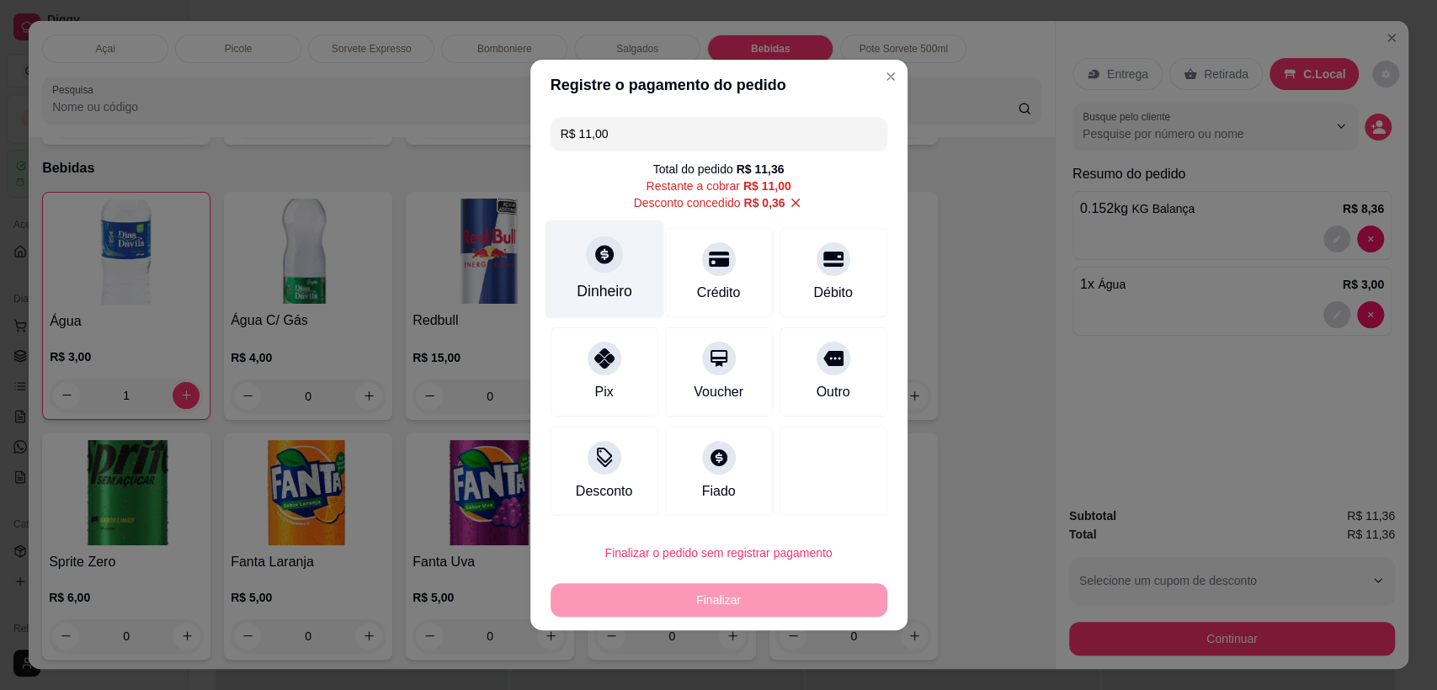
click at [593, 267] on div at bounding box center [604, 254] width 37 height 37
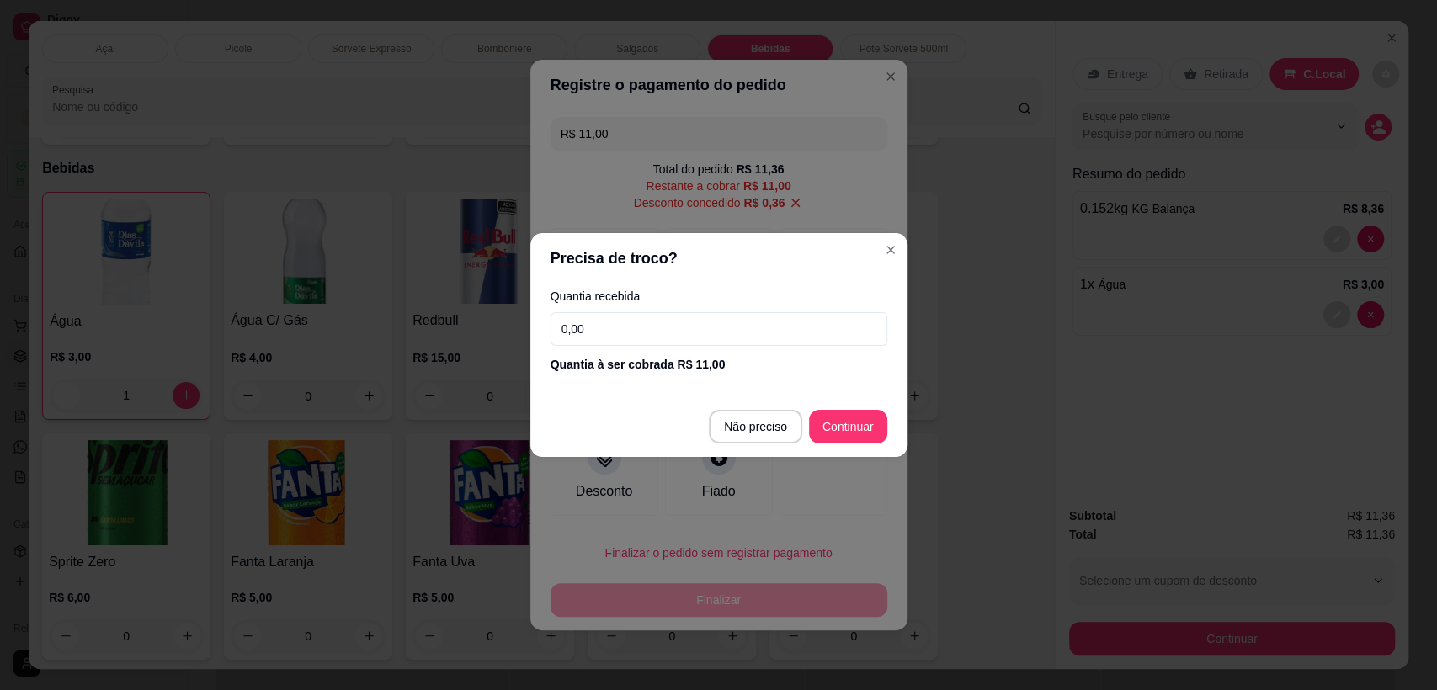
click at [773, 317] on input "0,00" at bounding box center [719, 329] width 337 height 34
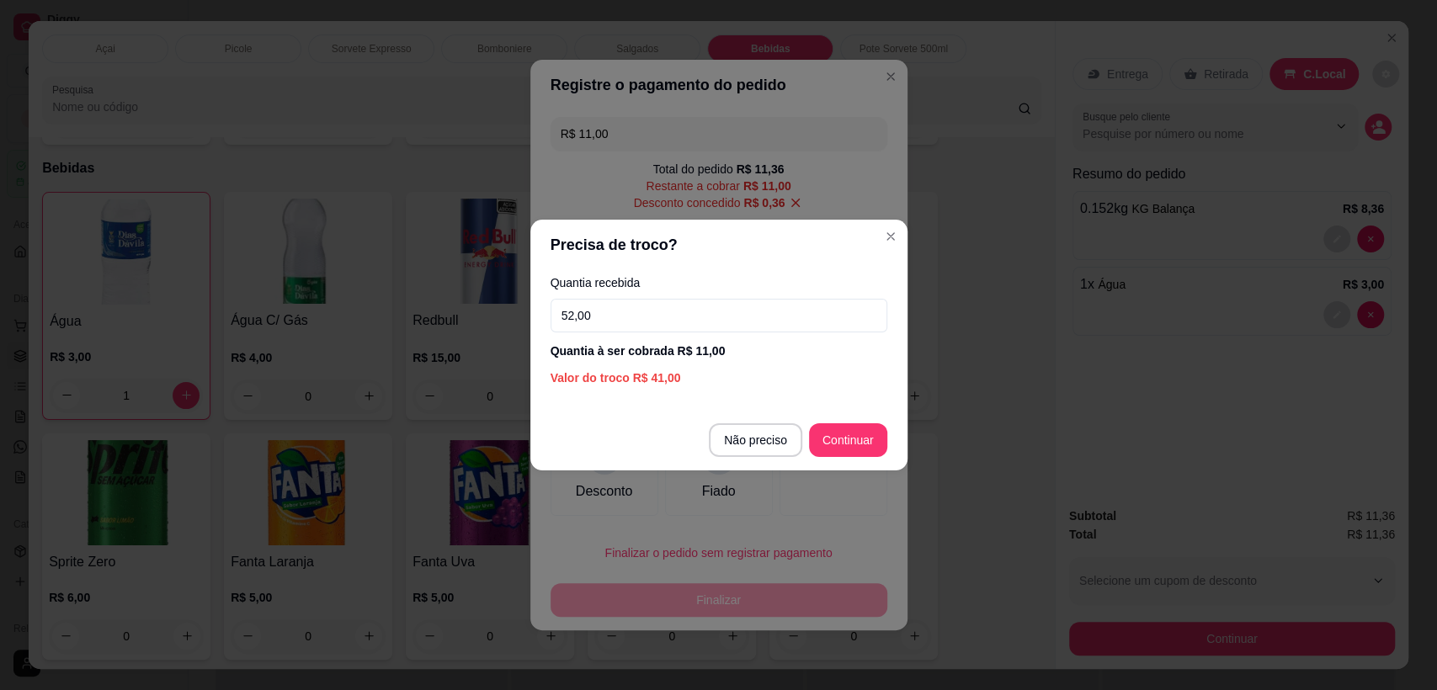
type input "52,00"
type input "R$ 0,00"
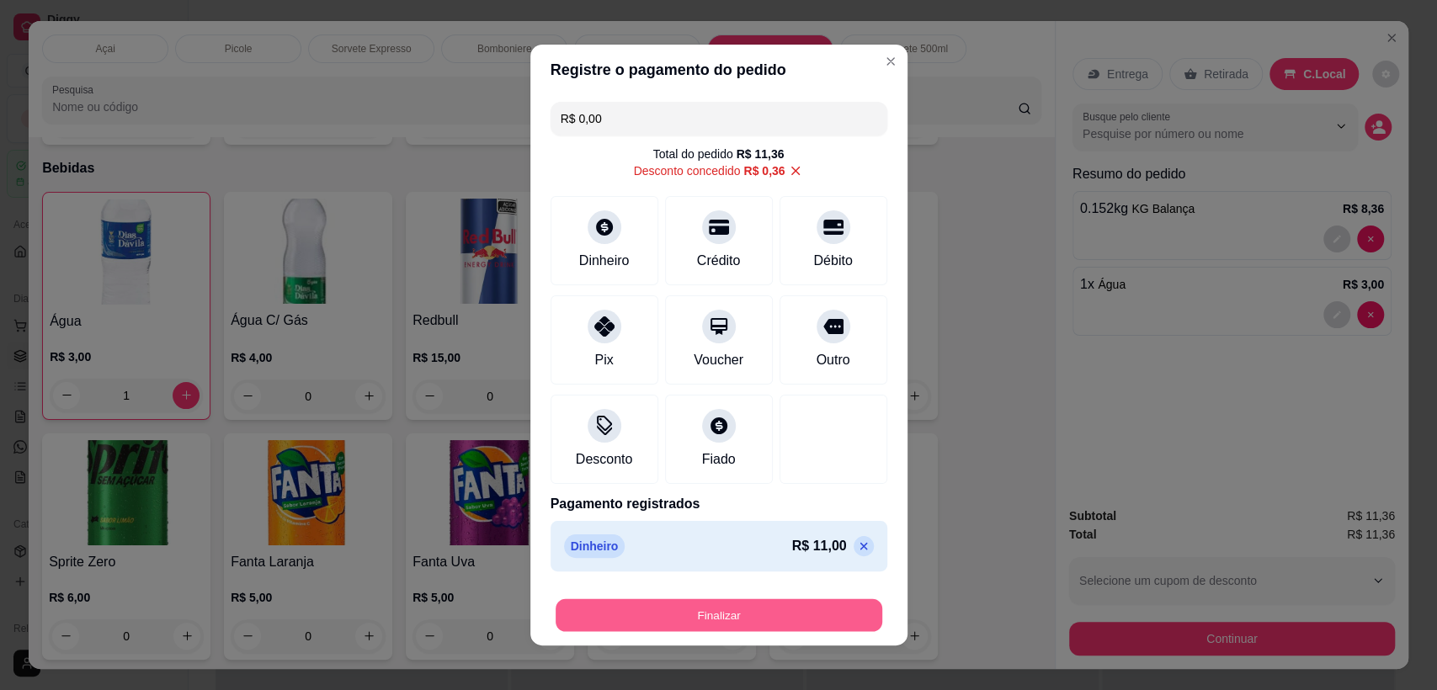
click at [696, 619] on button "Finalizar" at bounding box center [719, 616] width 327 height 33
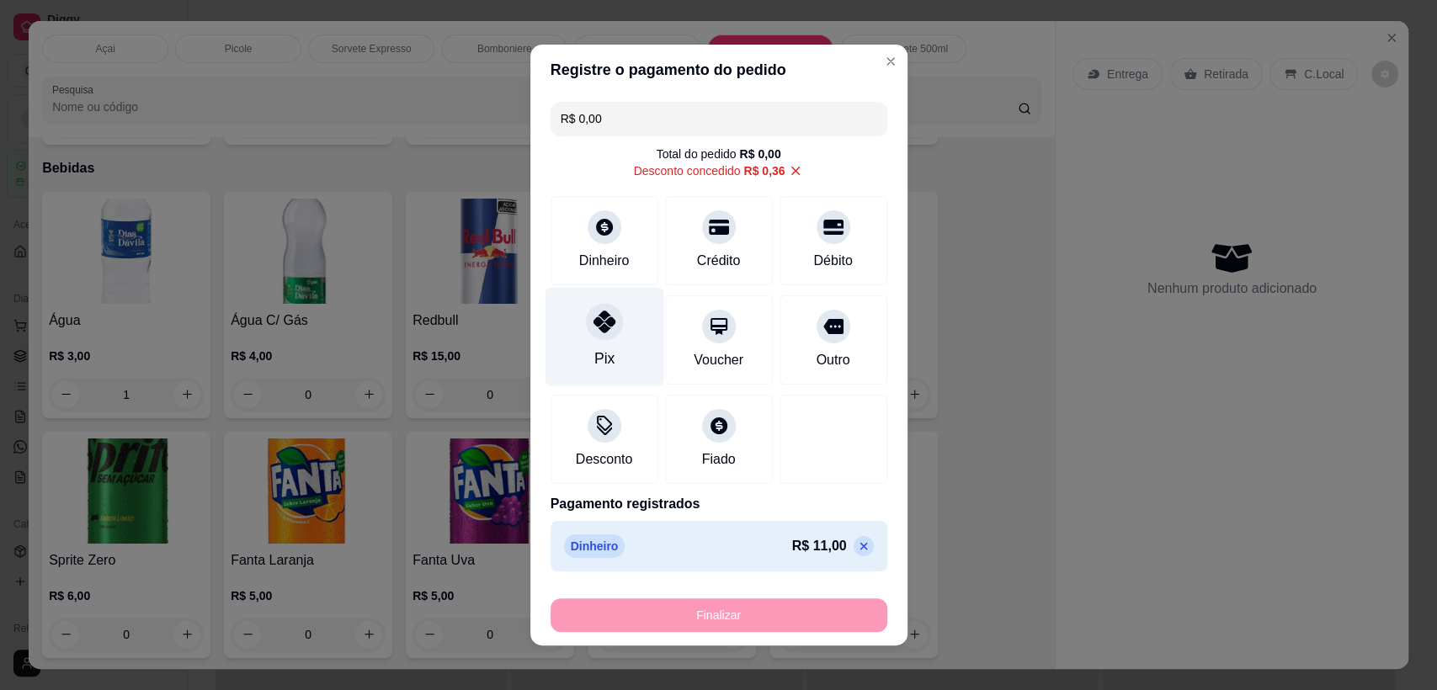
type input "0"
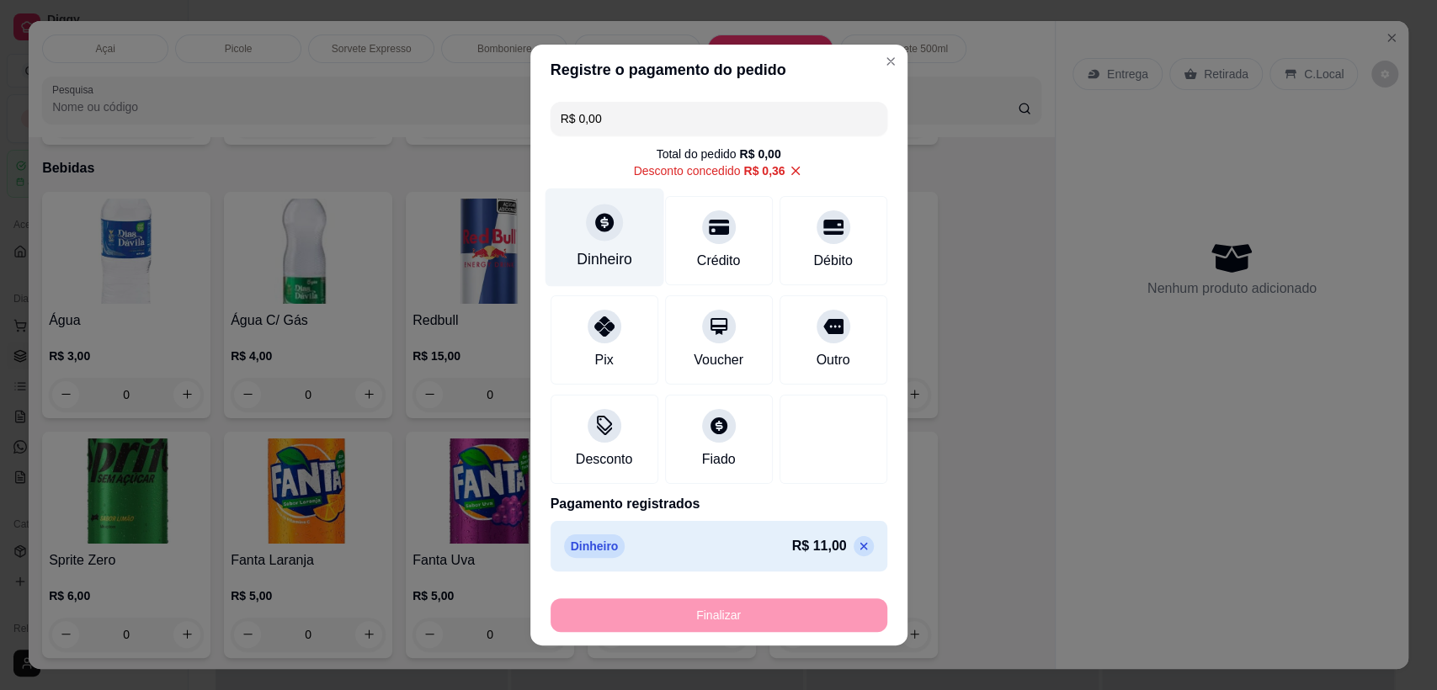
type input "-R$ 11,36"
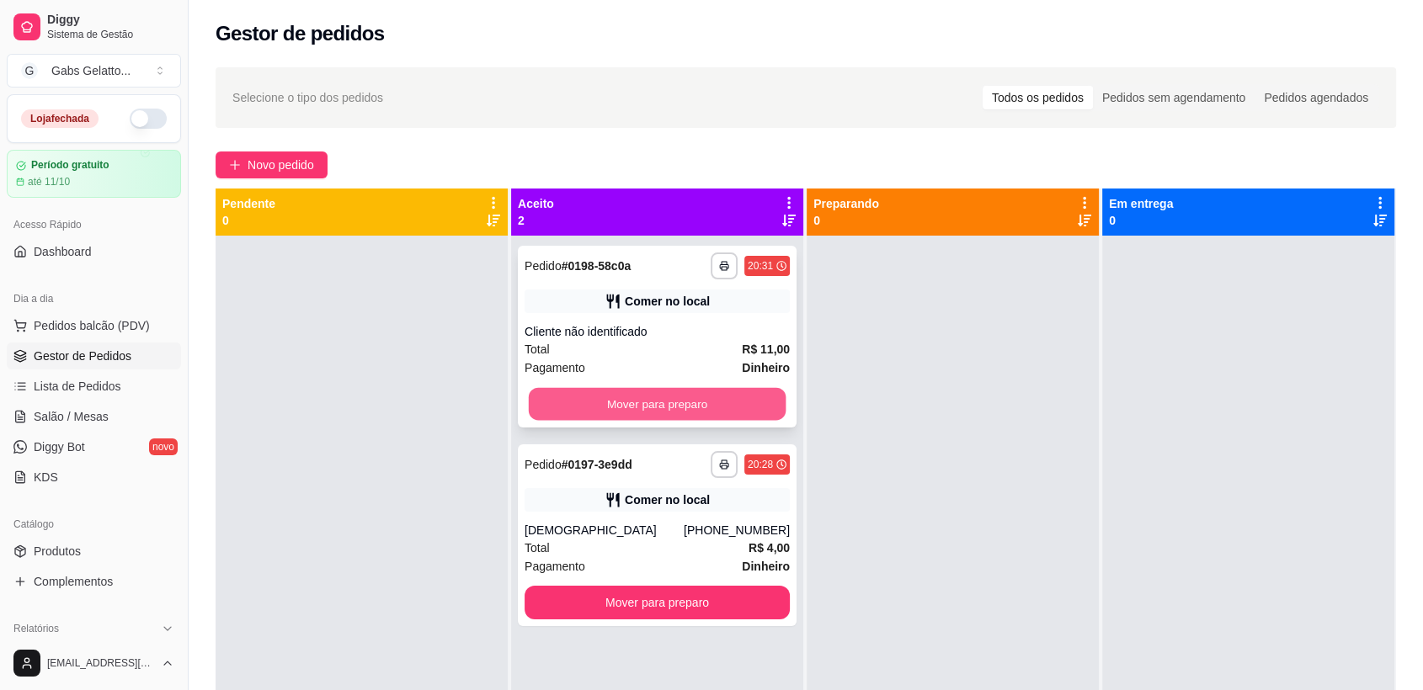
click at [743, 413] on button "Mover para preparo" at bounding box center [658, 404] width 258 height 33
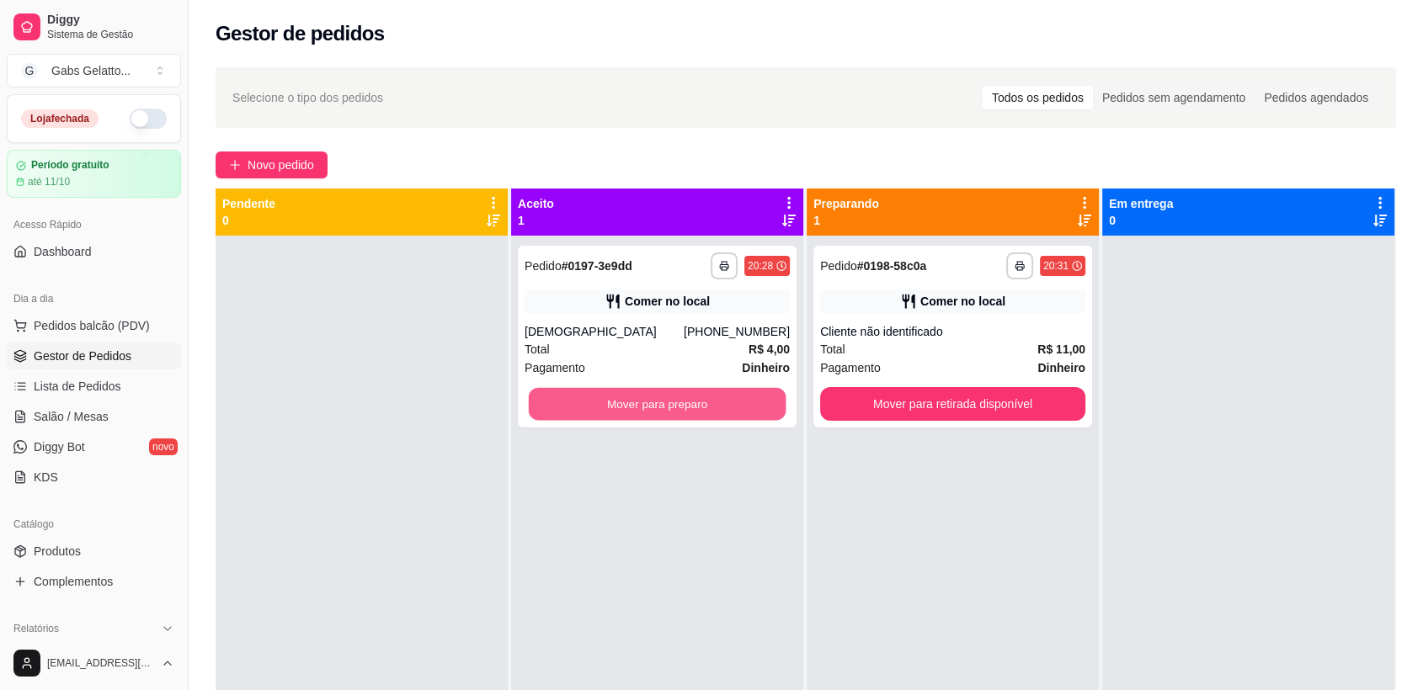
click at [743, 413] on button "Mover para preparo" at bounding box center [658, 404] width 258 height 33
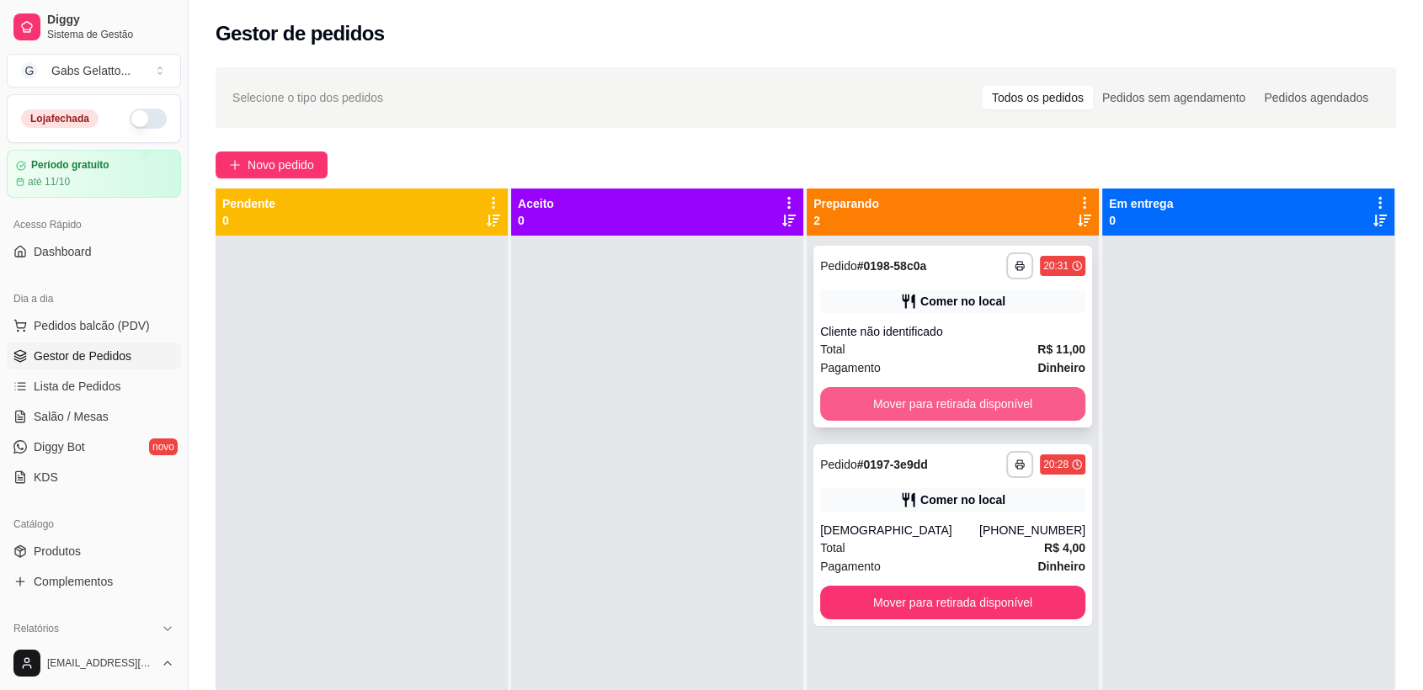
click at [957, 400] on button "Mover para retirada disponível" at bounding box center [952, 404] width 265 height 34
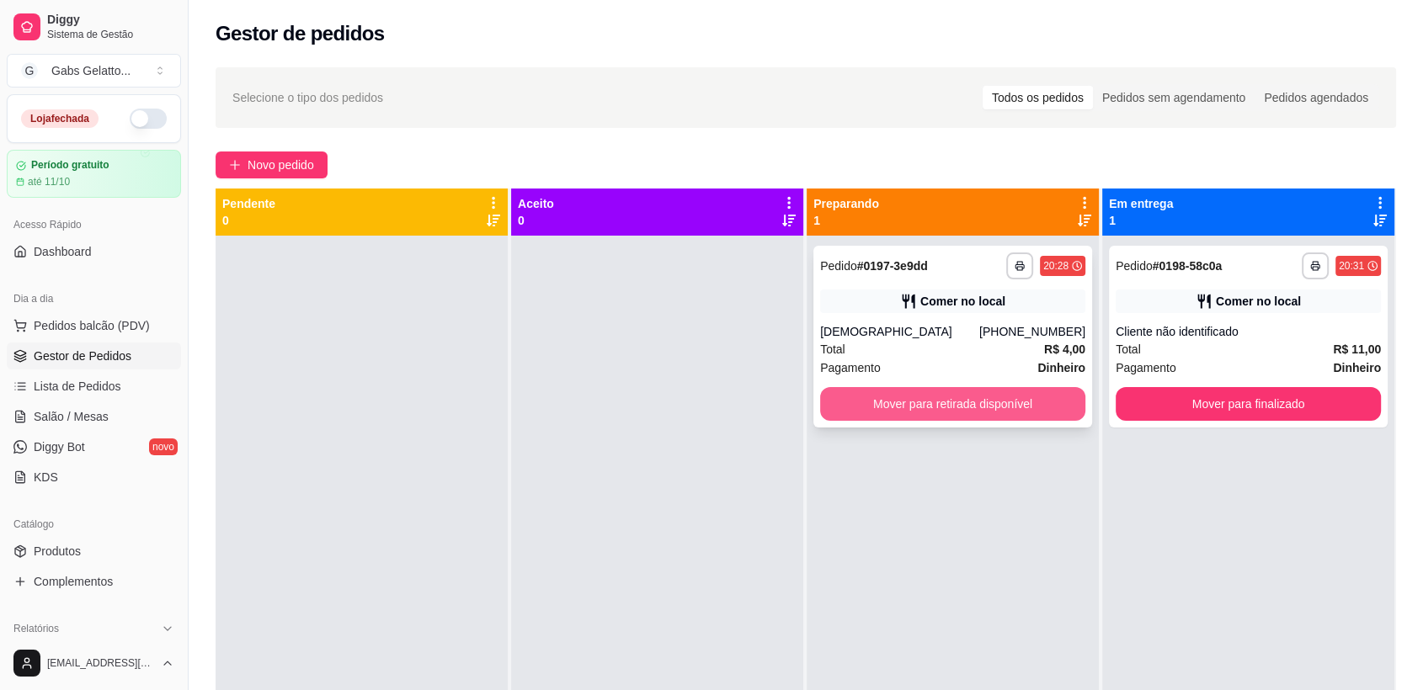
click at [950, 402] on button "Mover para retirada disponível" at bounding box center [952, 404] width 265 height 34
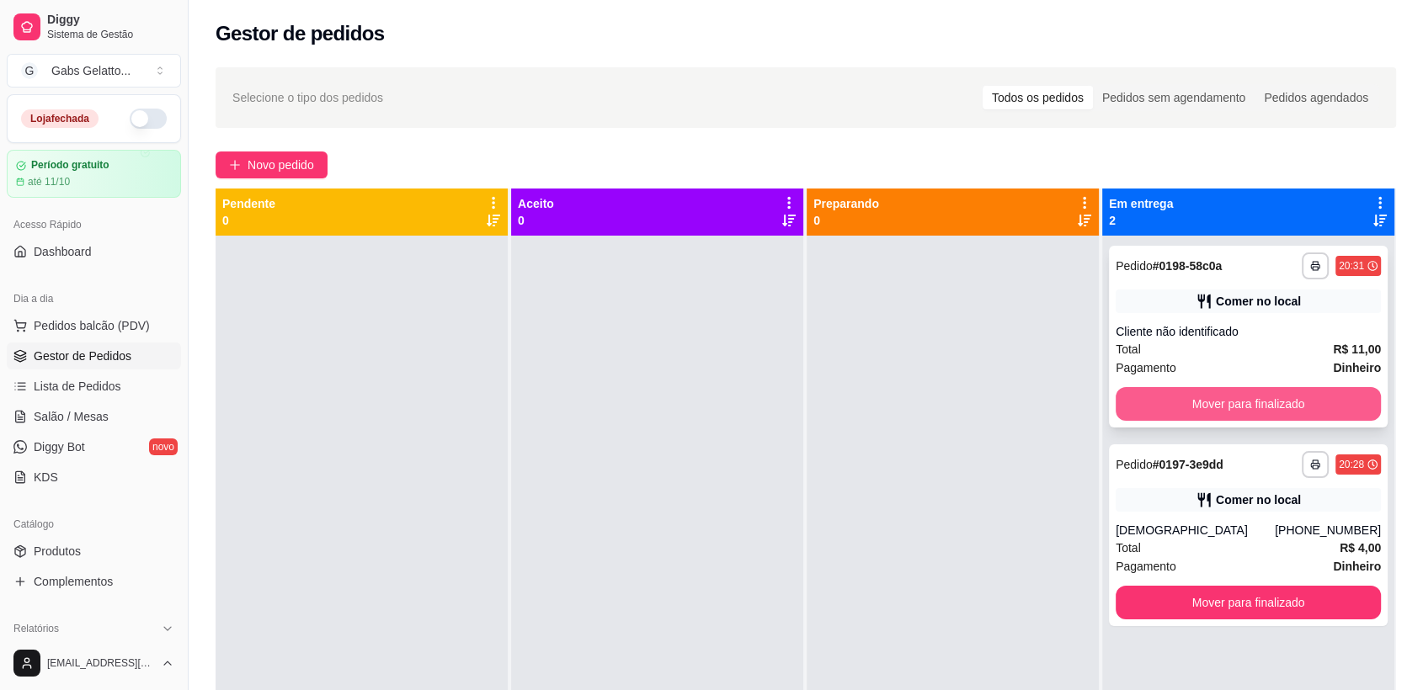
click at [1204, 406] on button "Mover para finalizado" at bounding box center [1248, 404] width 265 height 34
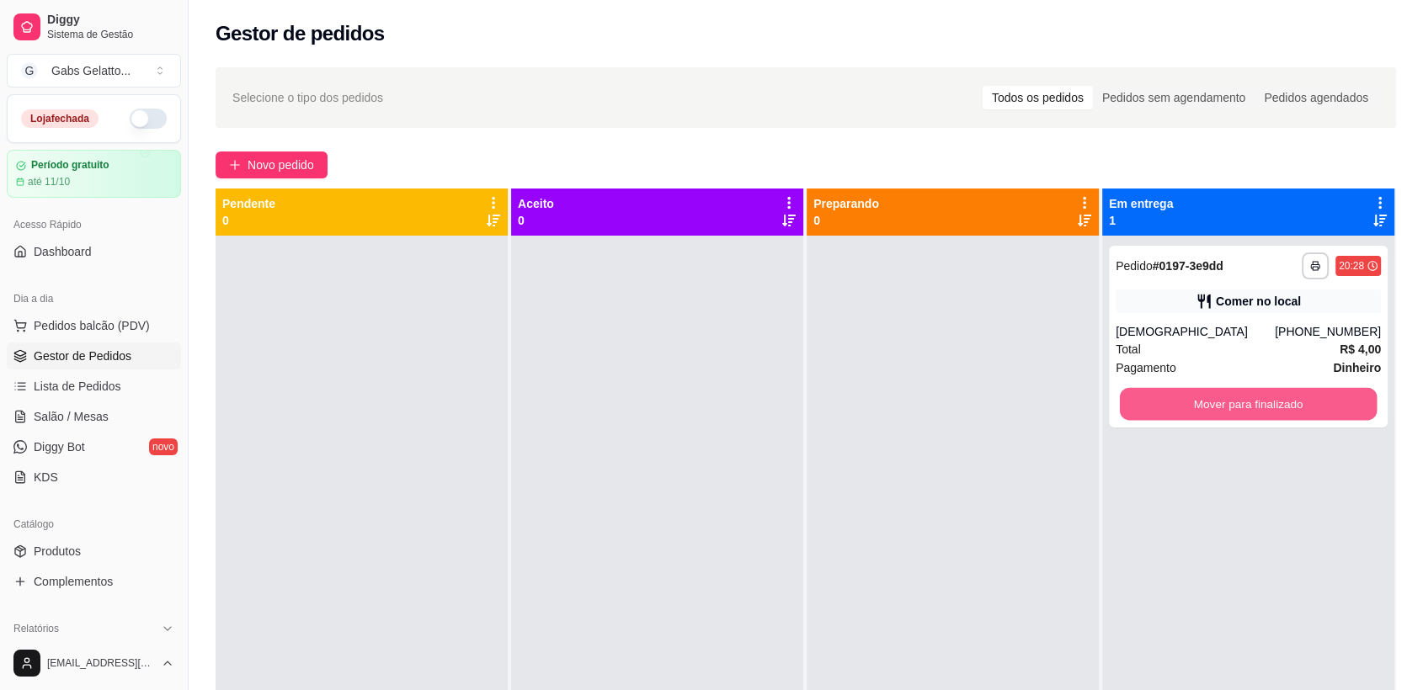
click at [1206, 405] on button "Mover para finalizado" at bounding box center [1249, 404] width 258 height 33
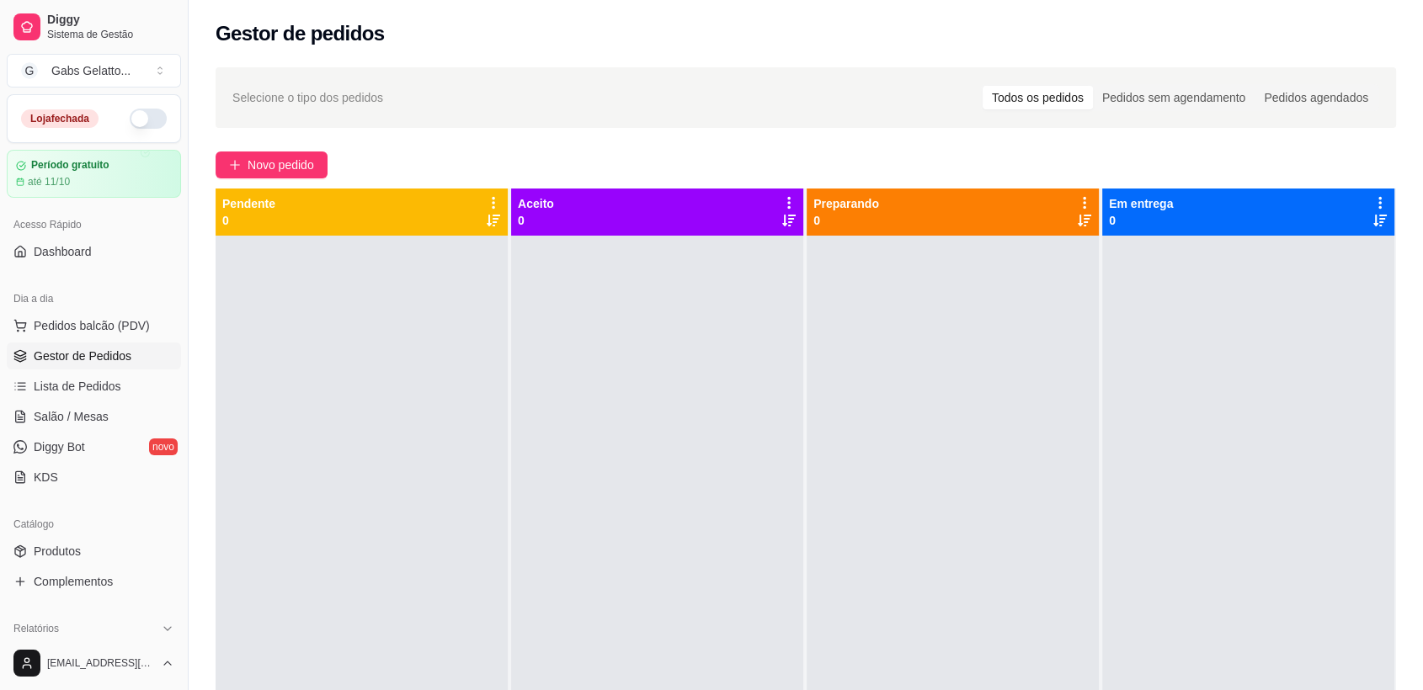
scroll to position [280, 0]
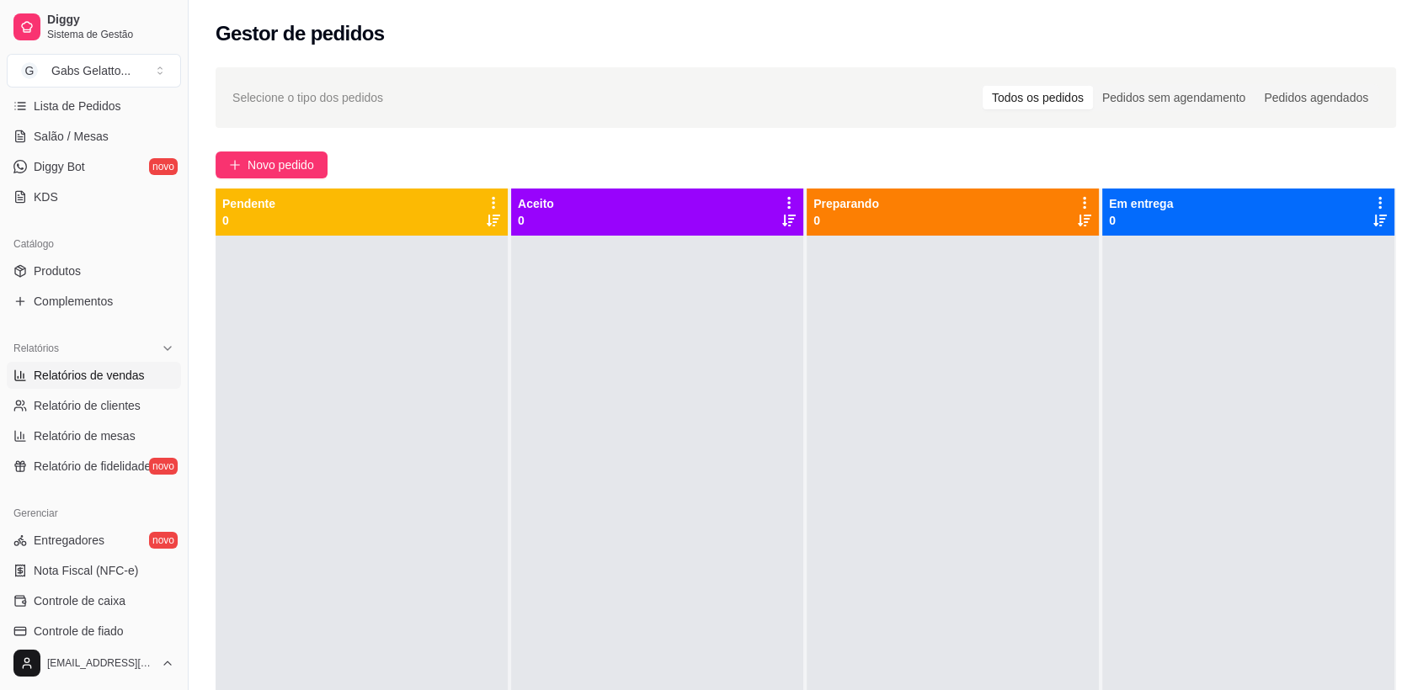
click at [124, 381] on span "Relatórios de vendas" at bounding box center [89, 375] width 111 height 17
select select "ALL"
select select "0"
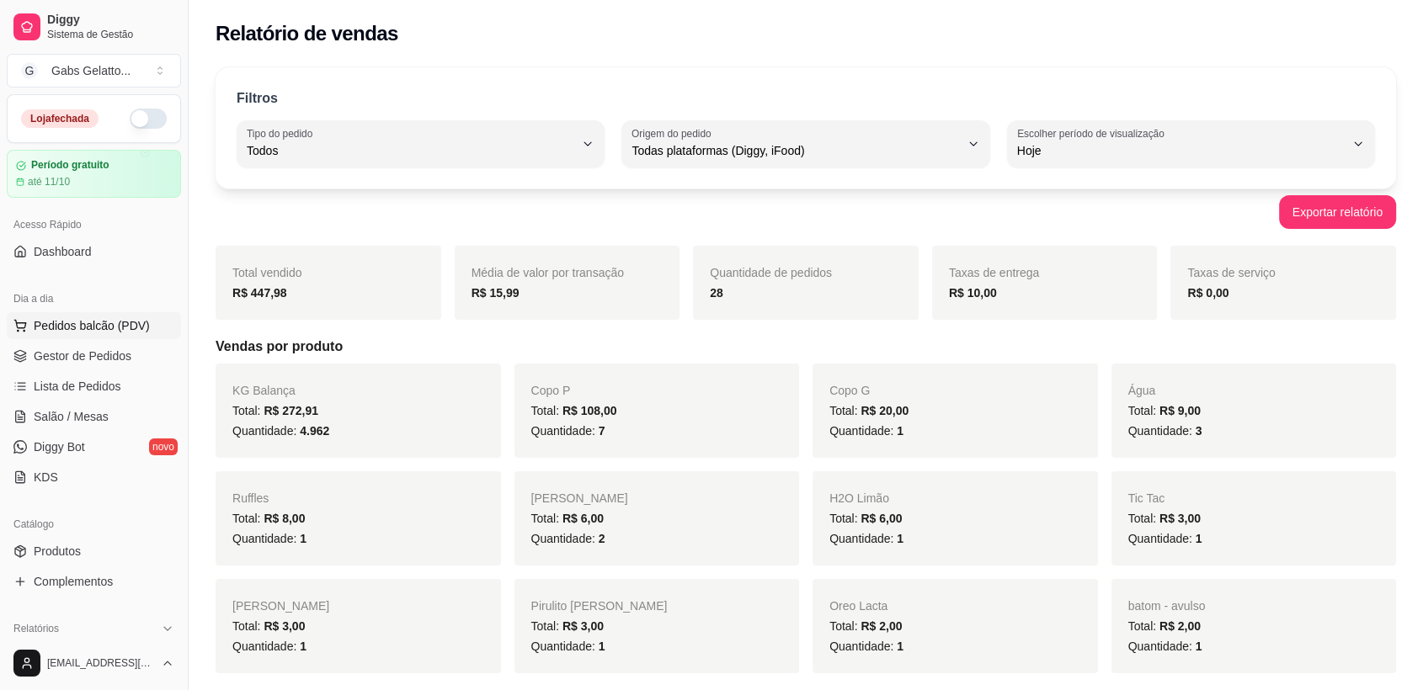
click at [64, 313] on button "Pedidos balcão (PDV)" at bounding box center [94, 325] width 174 height 27
